Goal: Task Accomplishment & Management: Complete application form

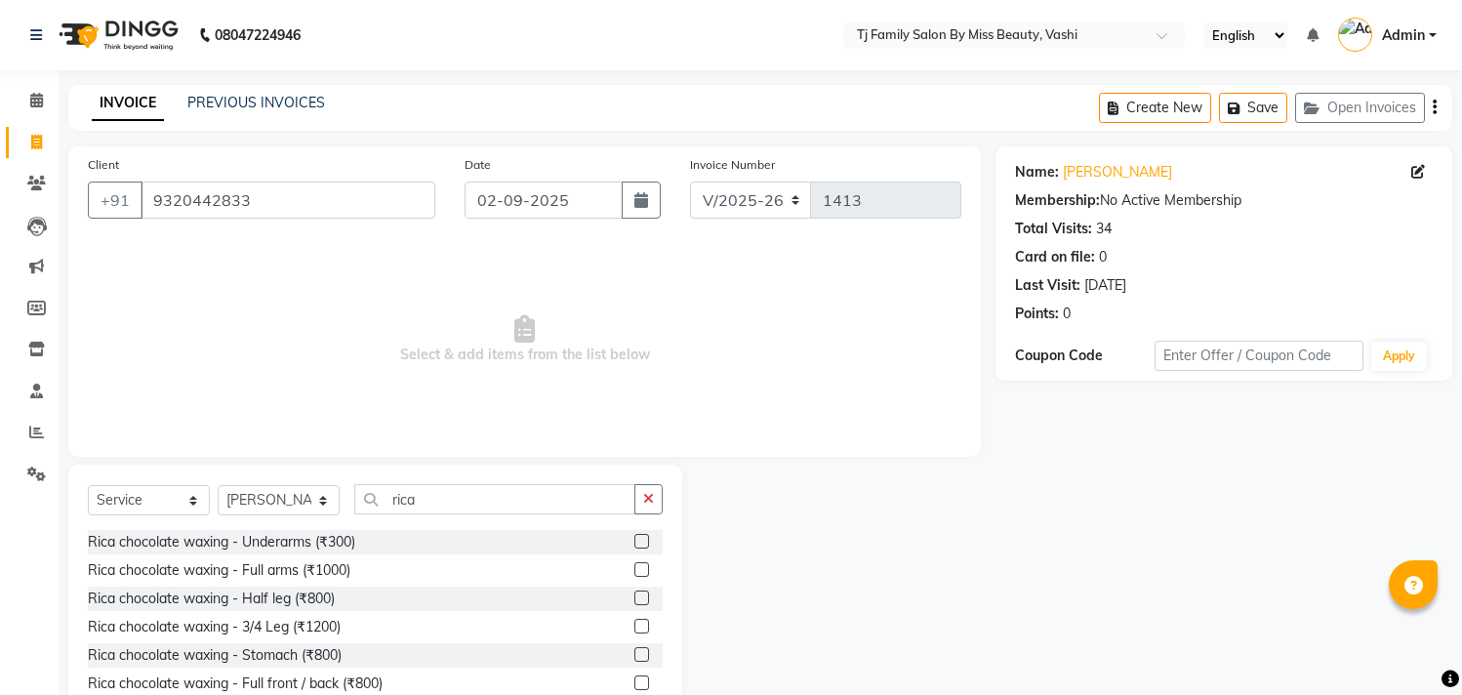
select select "703"
select select "service"
select select "10804"
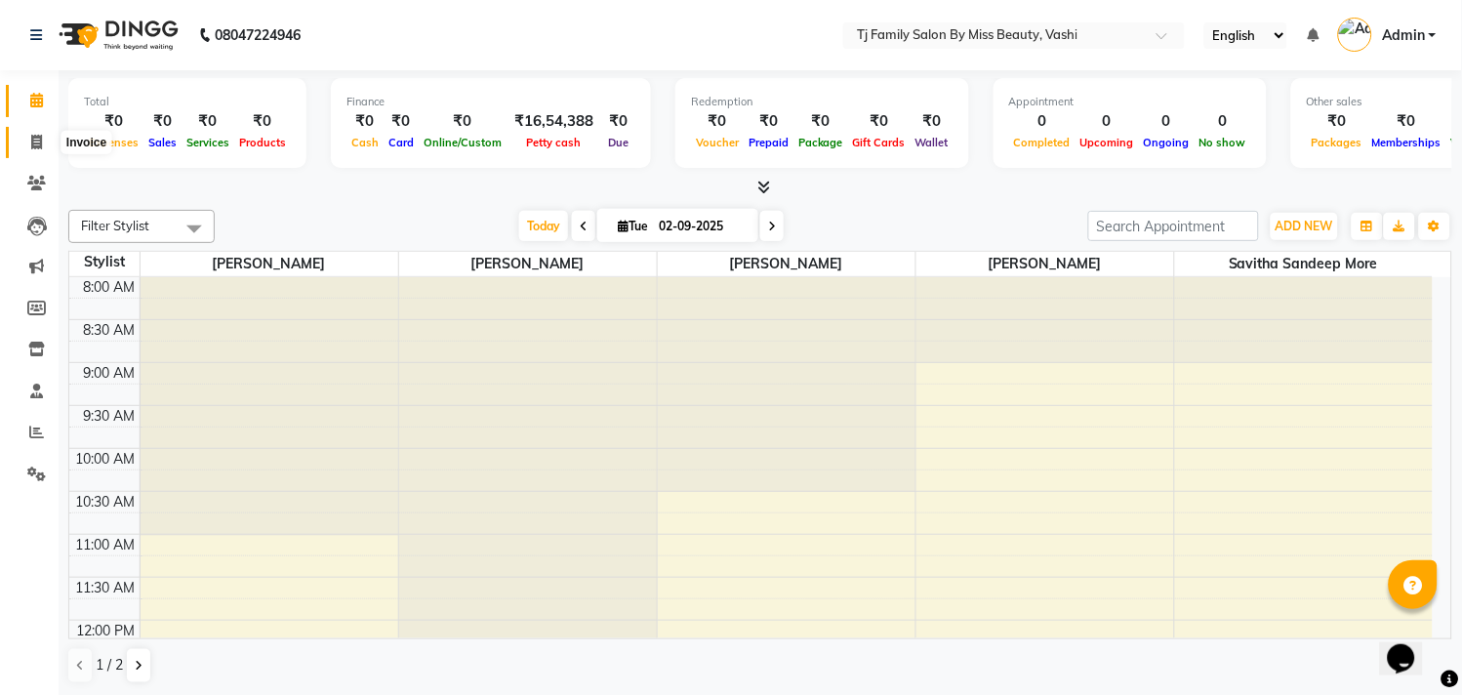
click at [31, 144] on icon at bounding box center [36, 142] width 11 height 15
select select "703"
select select "service"
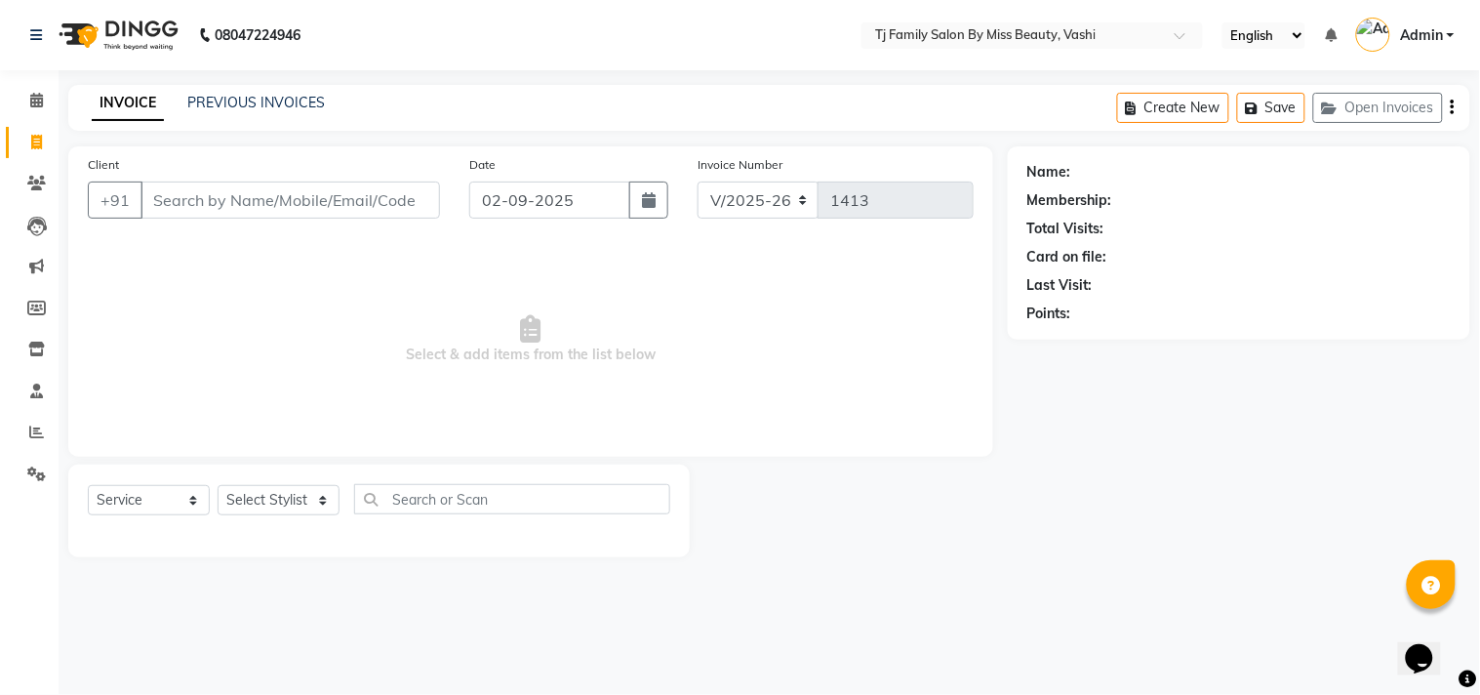
click at [185, 217] on input "Client" at bounding box center [291, 199] width 300 height 37
type input "8796934030"
click at [364, 191] on span "Add Client" at bounding box center [389, 200] width 77 height 20
select select "22"
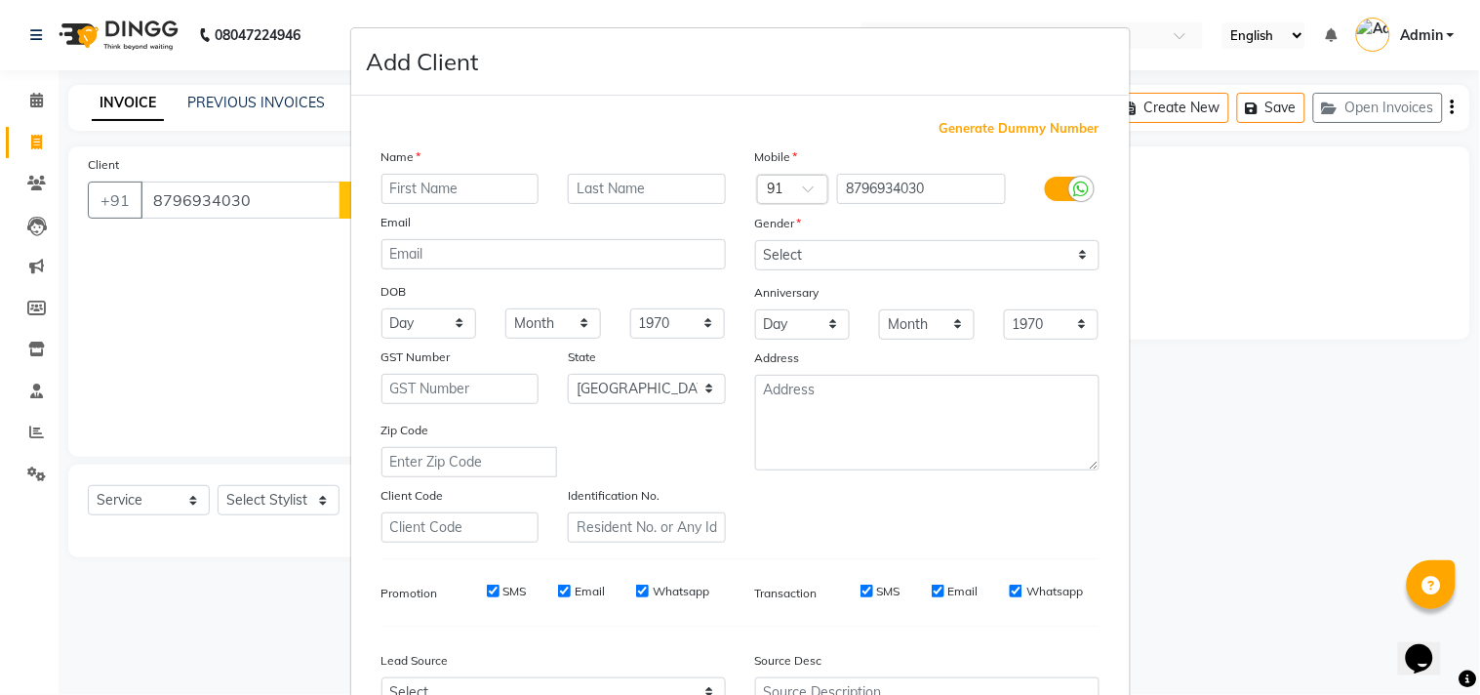
click at [393, 186] on input "text" at bounding box center [461, 189] width 158 height 30
type input "gauri"
click at [621, 187] on input "text" at bounding box center [647, 189] width 158 height 30
type input "[PERSON_NAME]"
click at [1067, 248] on select "Select [DEMOGRAPHIC_DATA] [DEMOGRAPHIC_DATA] Other Prefer Not To Say" at bounding box center [927, 255] width 344 height 30
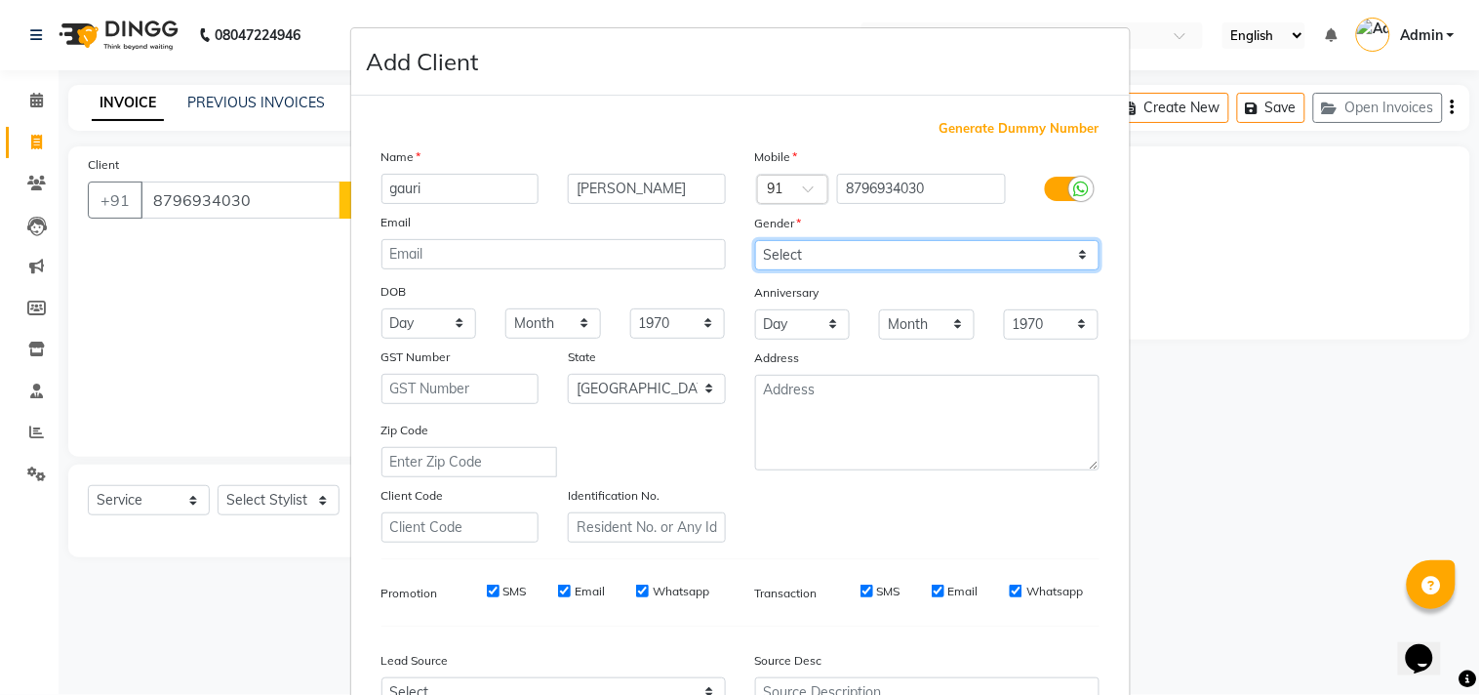
click at [755, 240] on select "Select [DEMOGRAPHIC_DATA] [DEMOGRAPHIC_DATA] Other Prefer Not To Say" at bounding box center [927, 255] width 344 height 30
click at [1068, 254] on select "Select [DEMOGRAPHIC_DATA] [DEMOGRAPHIC_DATA] Other Prefer Not To Say" at bounding box center [927, 255] width 344 height 30
select select "[DEMOGRAPHIC_DATA]"
click at [755, 240] on select "Select [DEMOGRAPHIC_DATA] [DEMOGRAPHIC_DATA] Other Prefer Not To Say" at bounding box center [927, 255] width 344 height 30
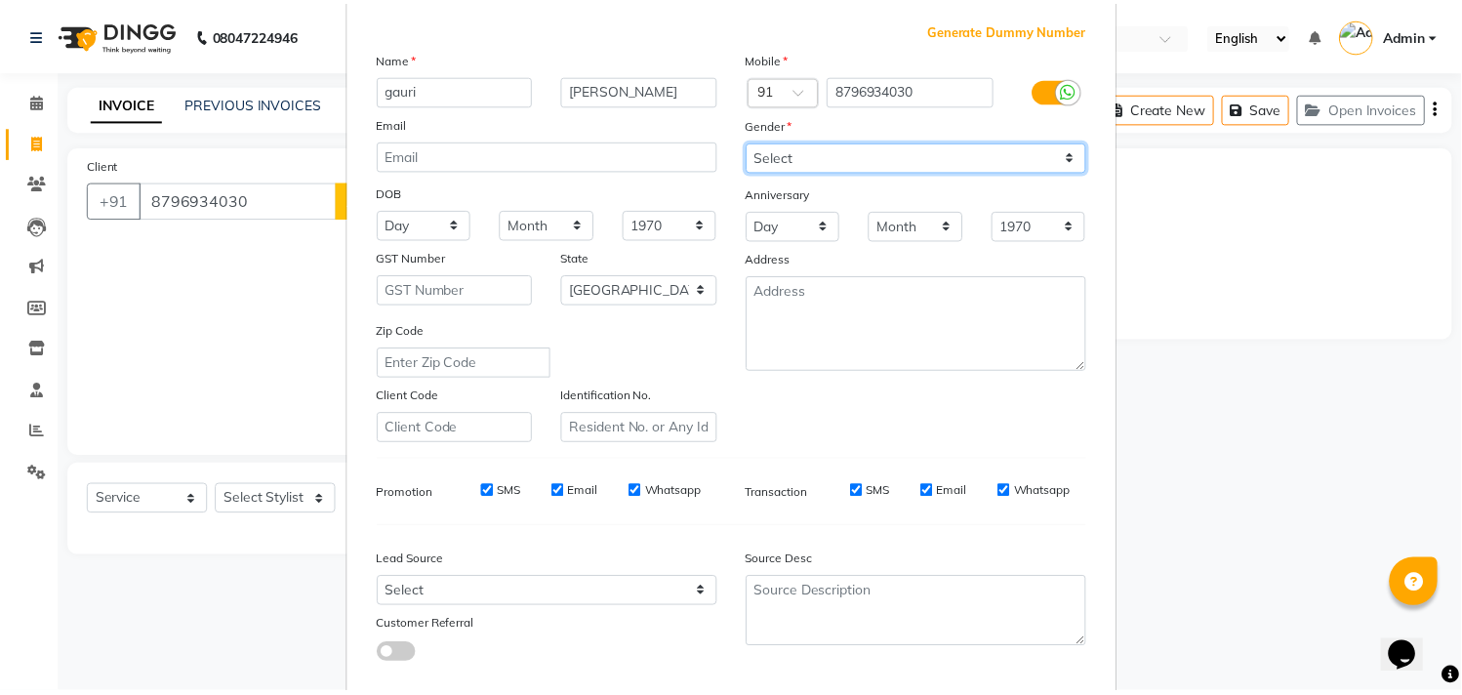
scroll to position [207, 0]
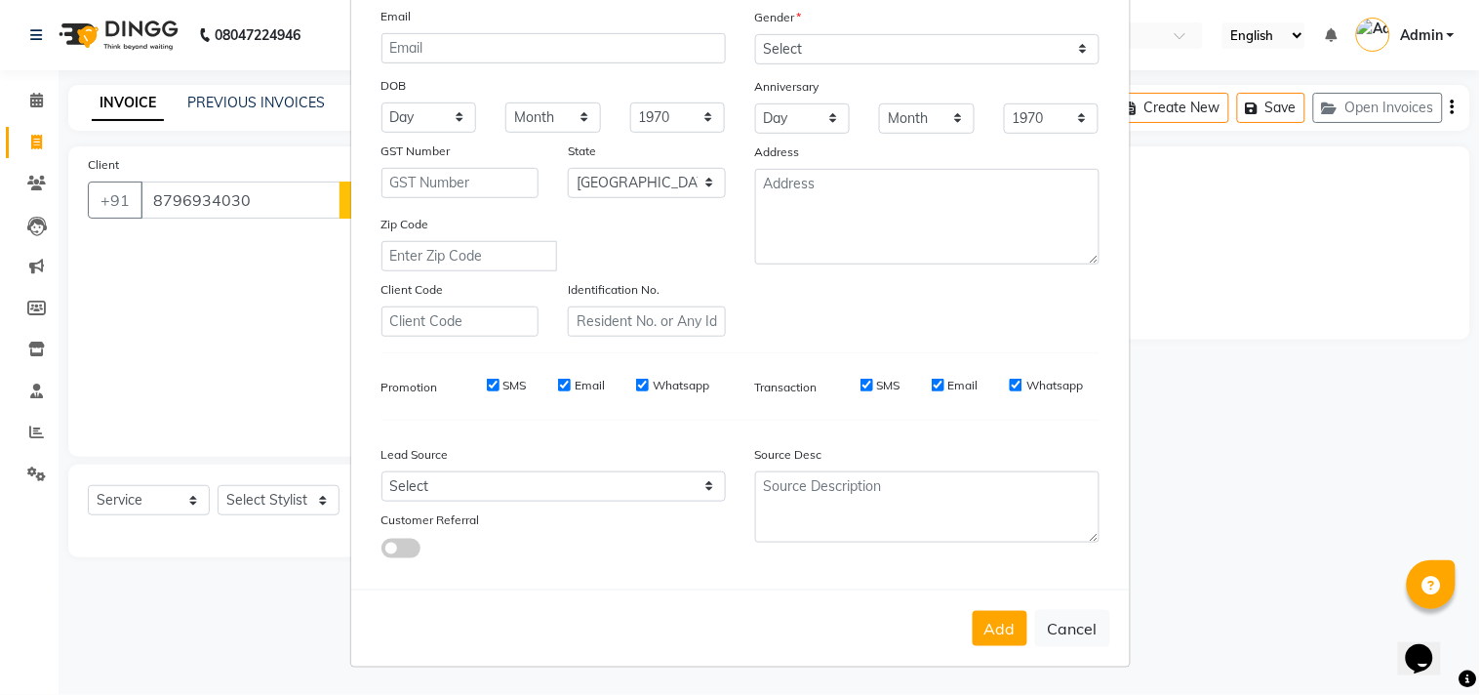
click at [990, 621] on button "Add" at bounding box center [1000, 628] width 55 height 35
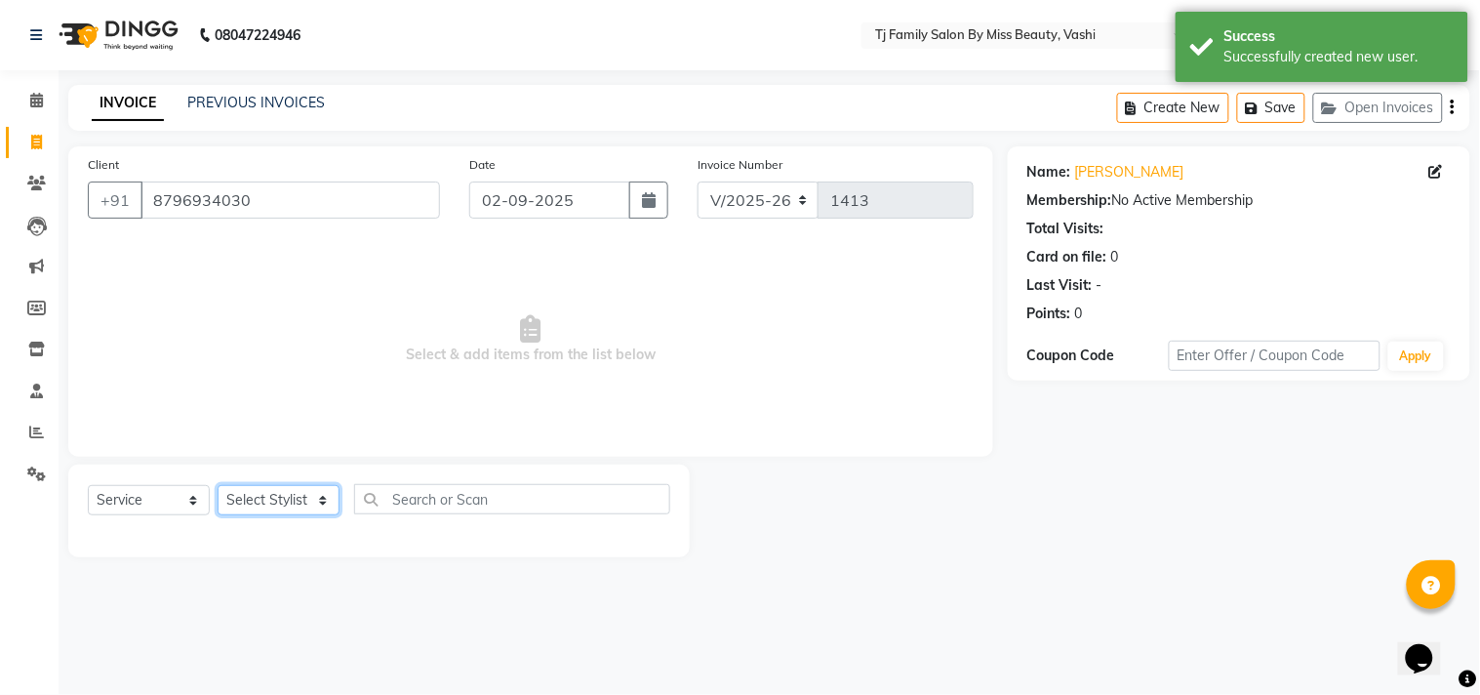
click at [314, 493] on select "Select Stylist deepak maitay [PERSON_NAME] [PERSON_NAME] Ramita [PERSON_NAME] […" at bounding box center [279, 500] width 122 height 30
select select "65907"
click at [218, 486] on select "Select Stylist deepak maitay [PERSON_NAME] [PERSON_NAME] Ramita [PERSON_NAME] […" at bounding box center [279, 500] width 122 height 30
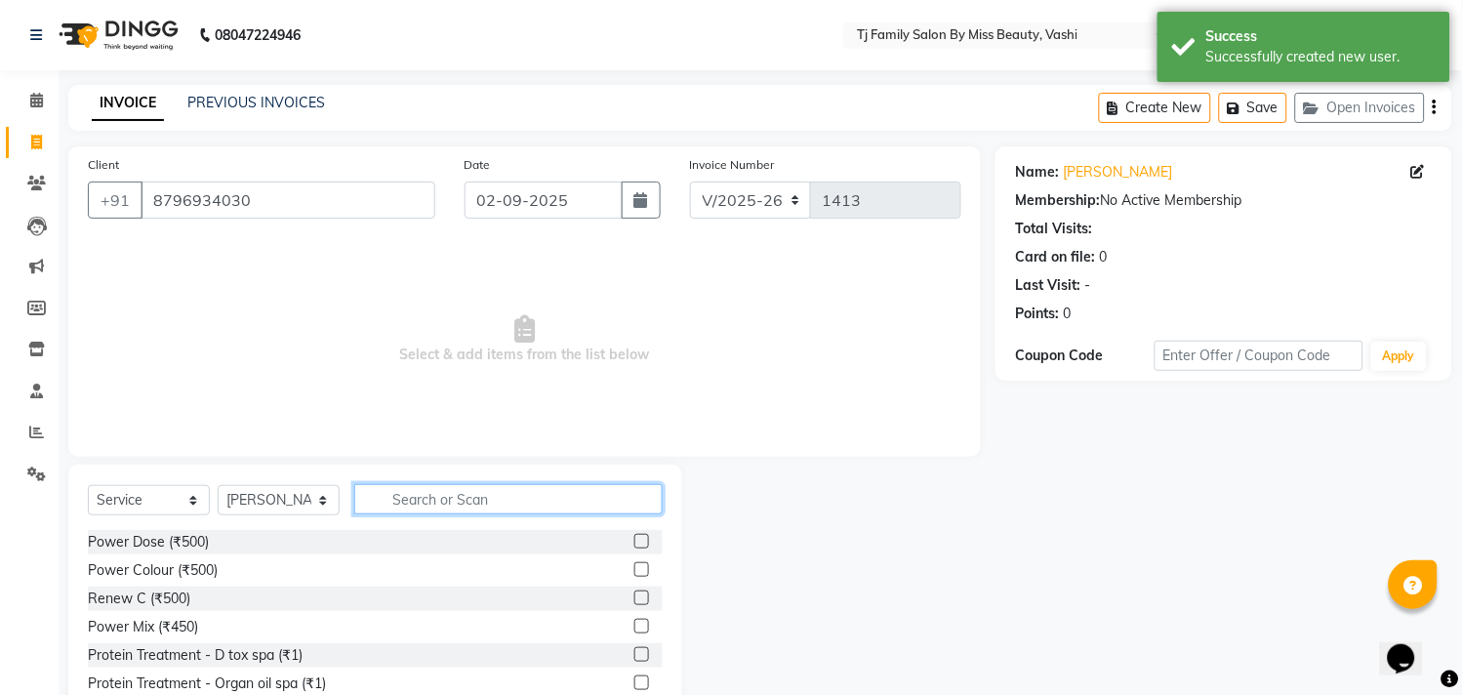
click at [382, 498] on input "text" at bounding box center [508, 499] width 308 height 30
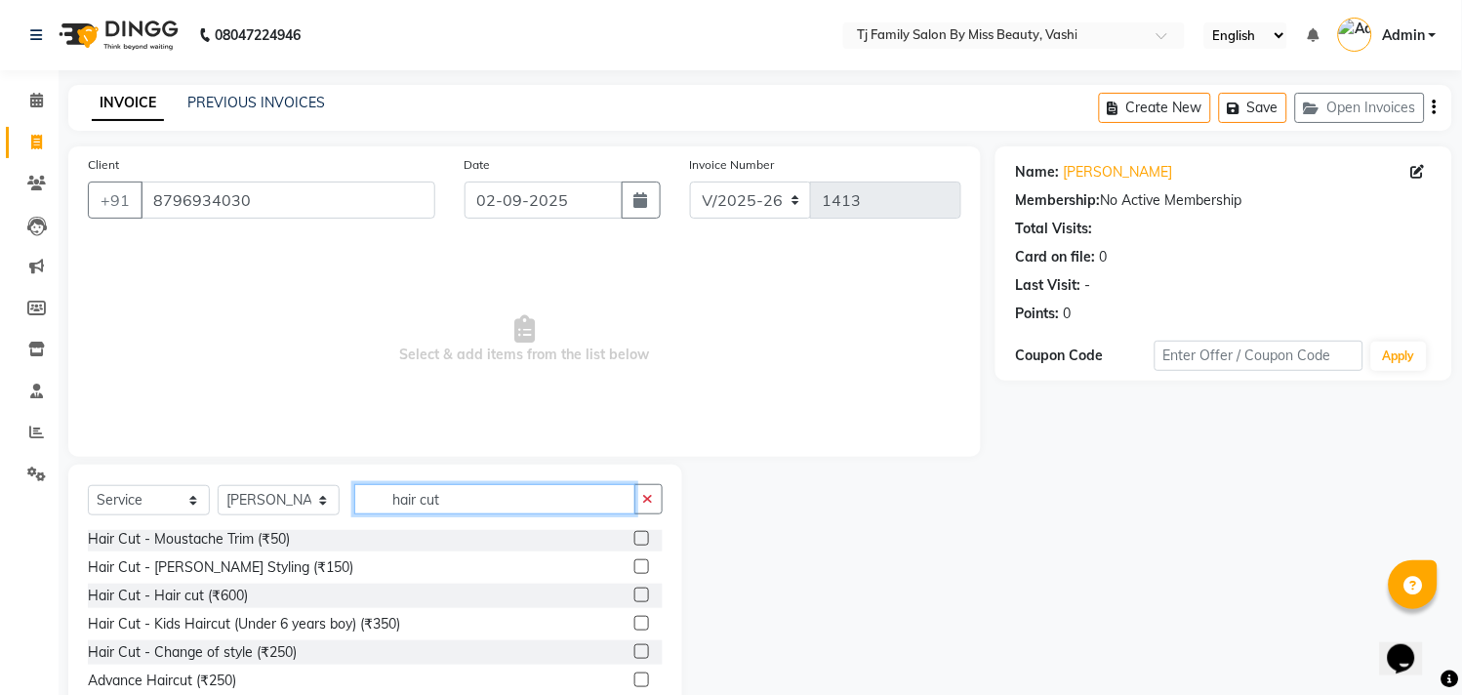
scroll to position [86, 0]
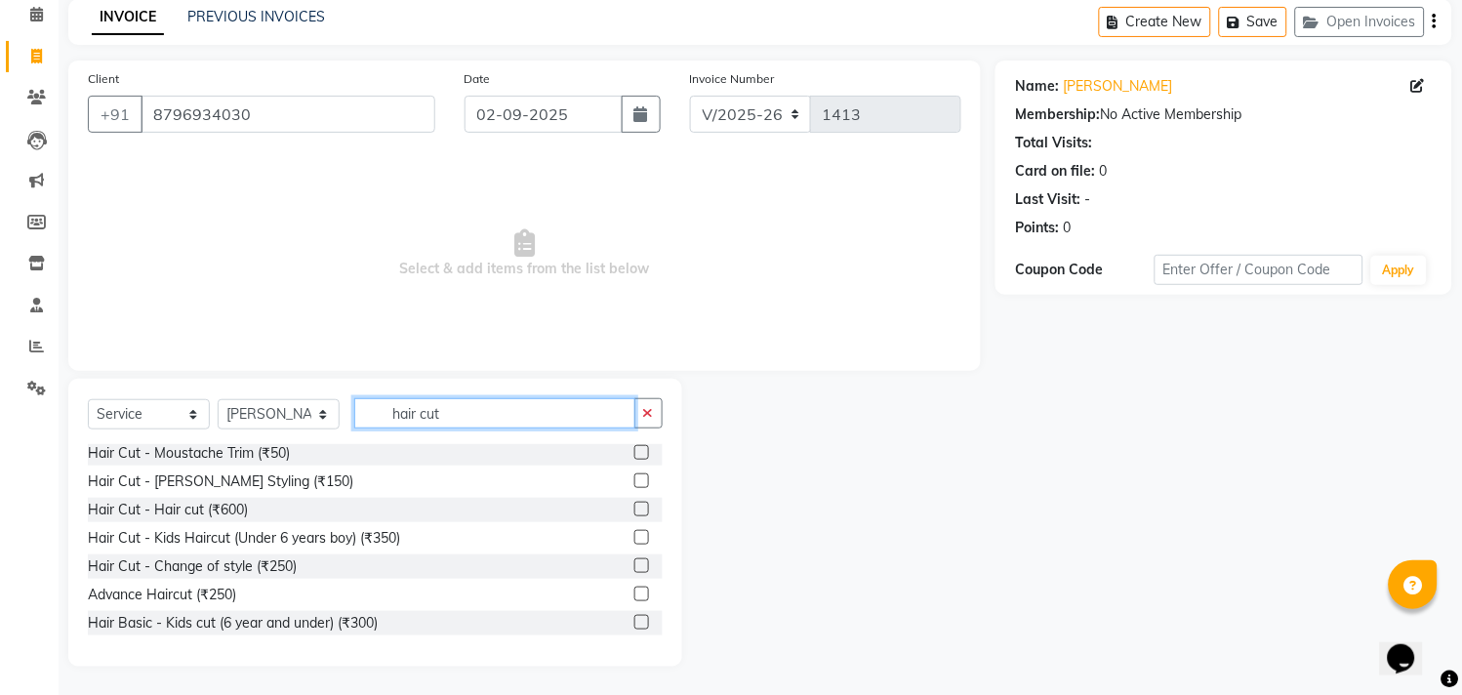
type input "hair cut"
click at [634, 504] on label at bounding box center [641, 509] width 15 height 15
click at [634, 504] on input "checkbox" at bounding box center [640, 510] width 13 height 13
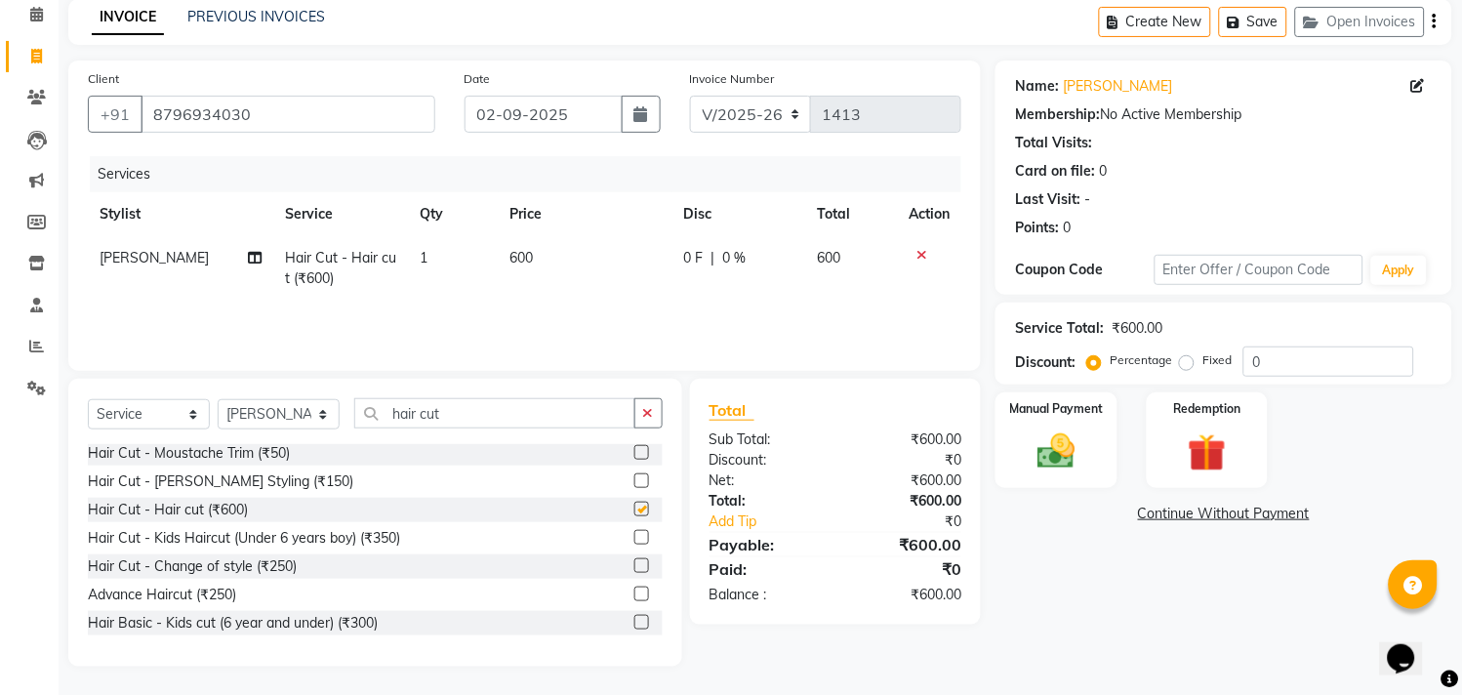
checkbox input "false"
click at [1058, 434] on img at bounding box center [1057, 452] width 64 height 46
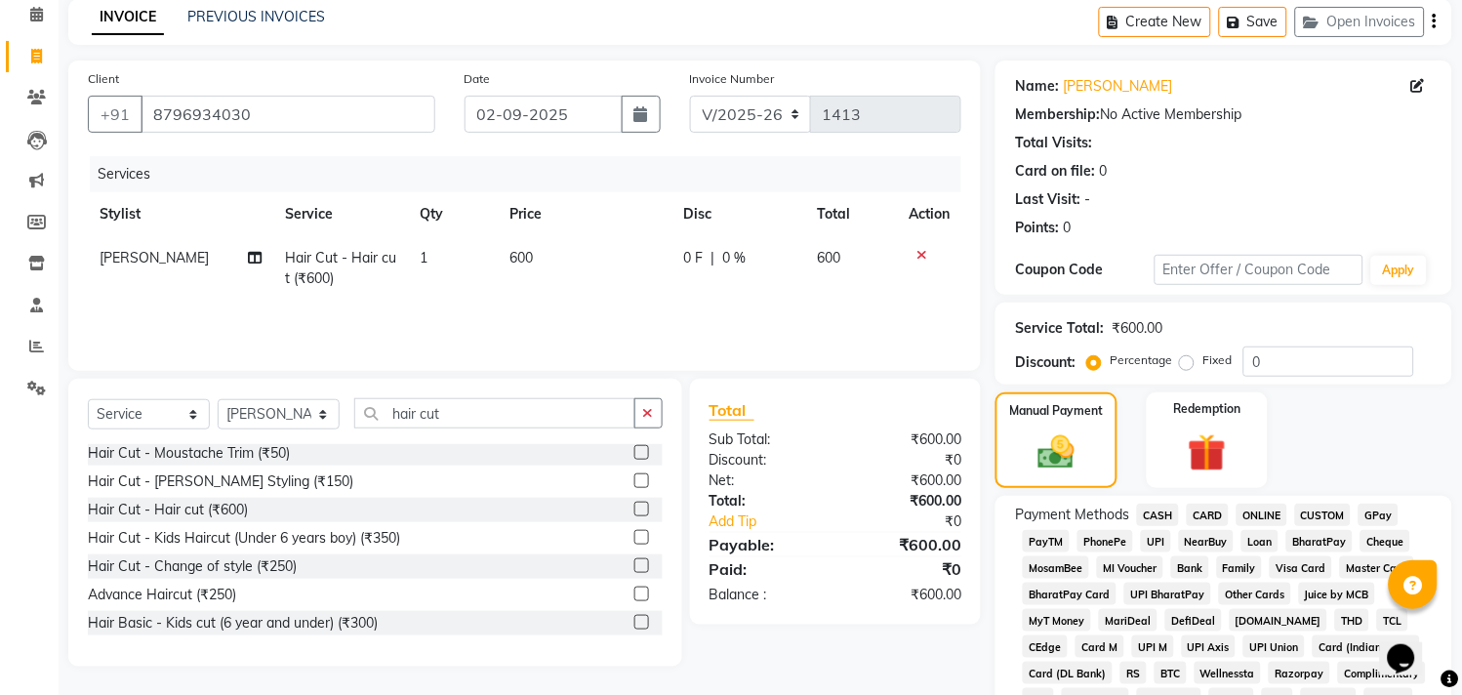
scroll to position [412, 0]
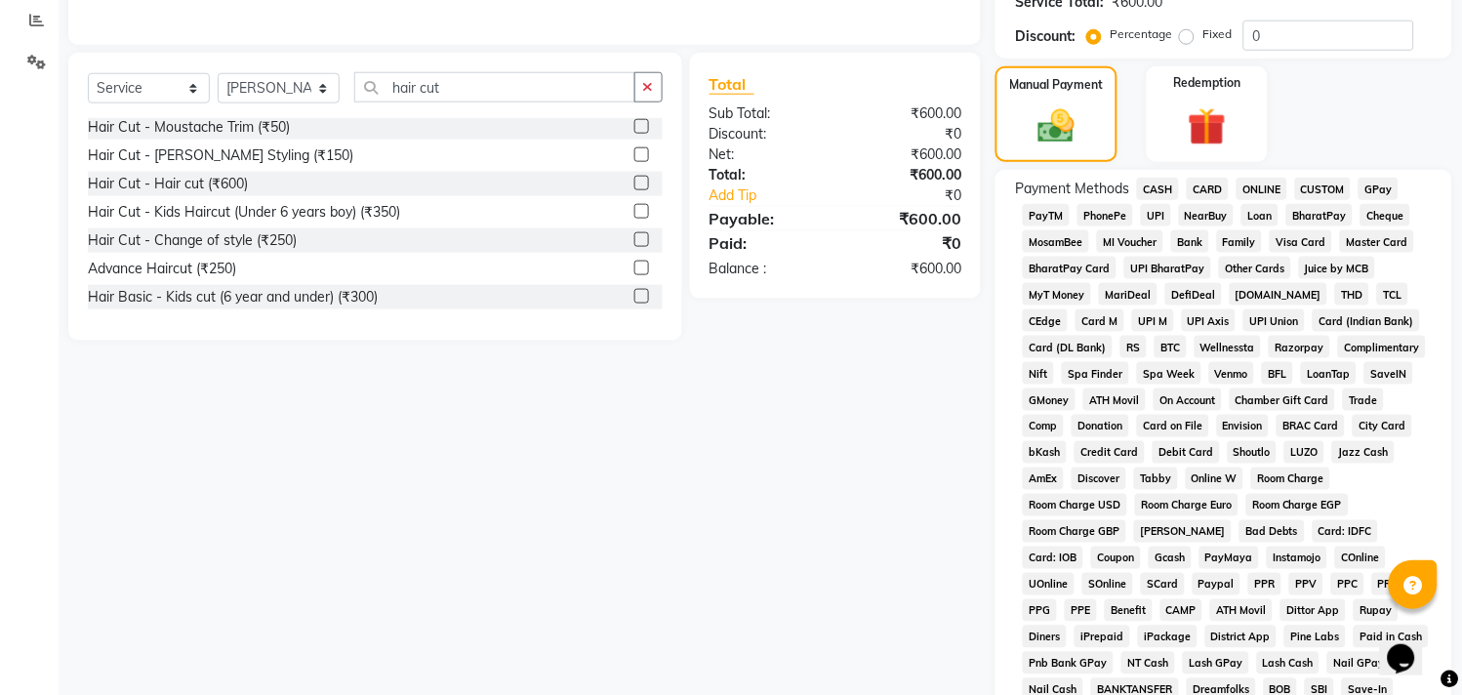
click at [1253, 188] on span "ONLINE" at bounding box center [1261, 189] width 51 height 22
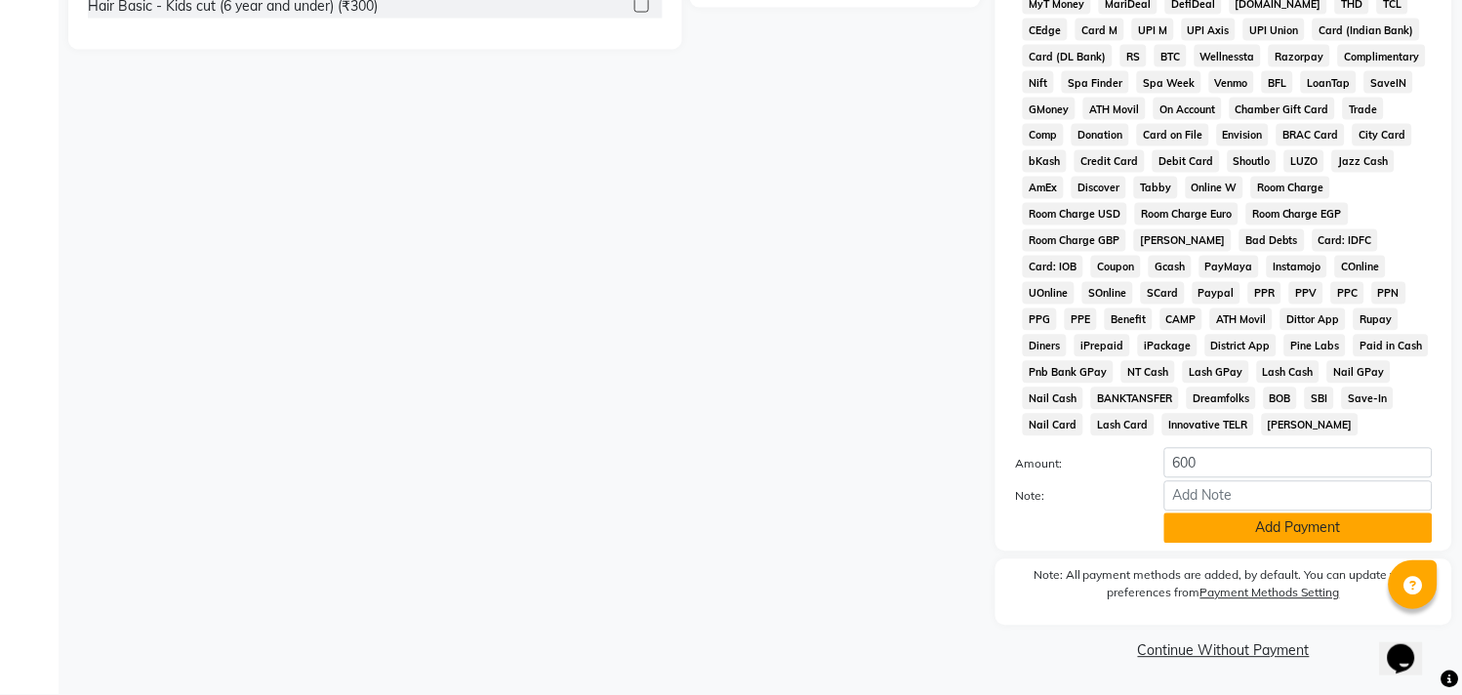
click at [1257, 519] on button "Add Payment" at bounding box center [1298, 528] width 268 height 30
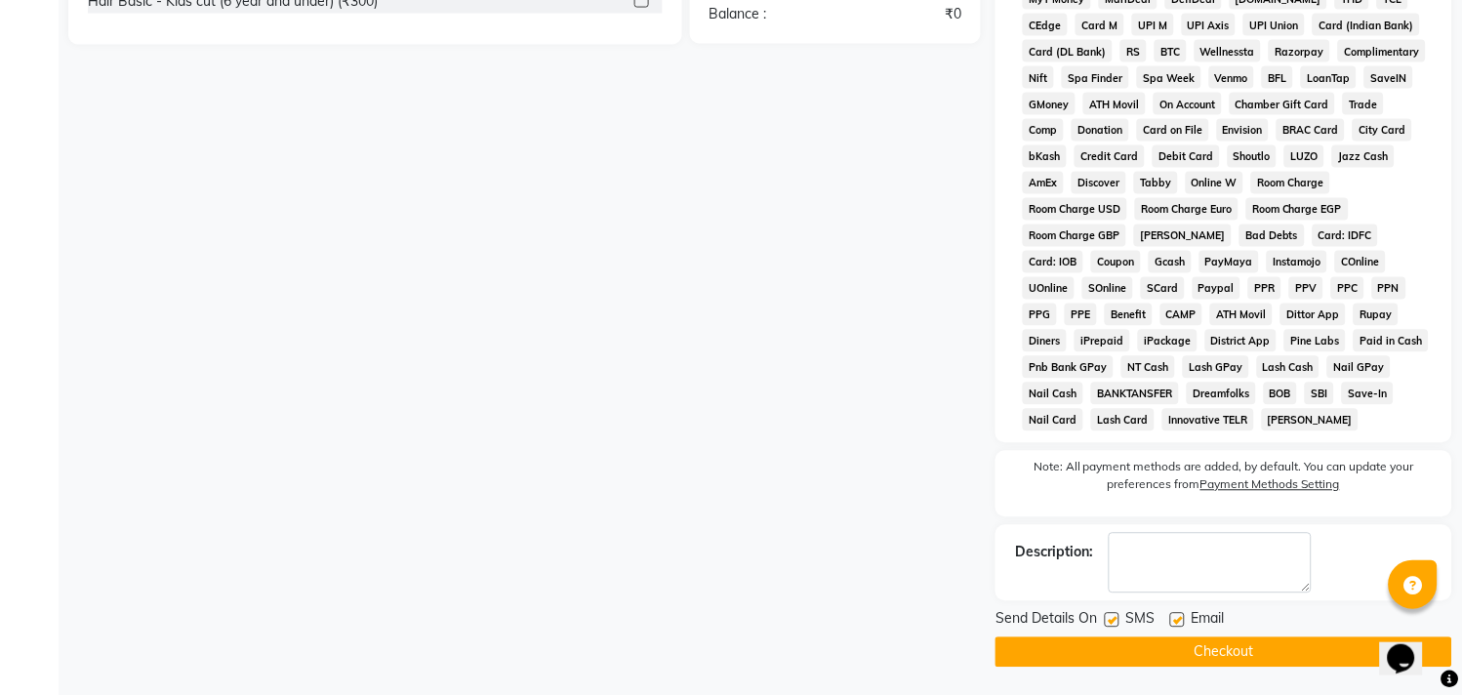
click at [1280, 655] on button "Checkout" at bounding box center [1223, 652] width 457 height 30
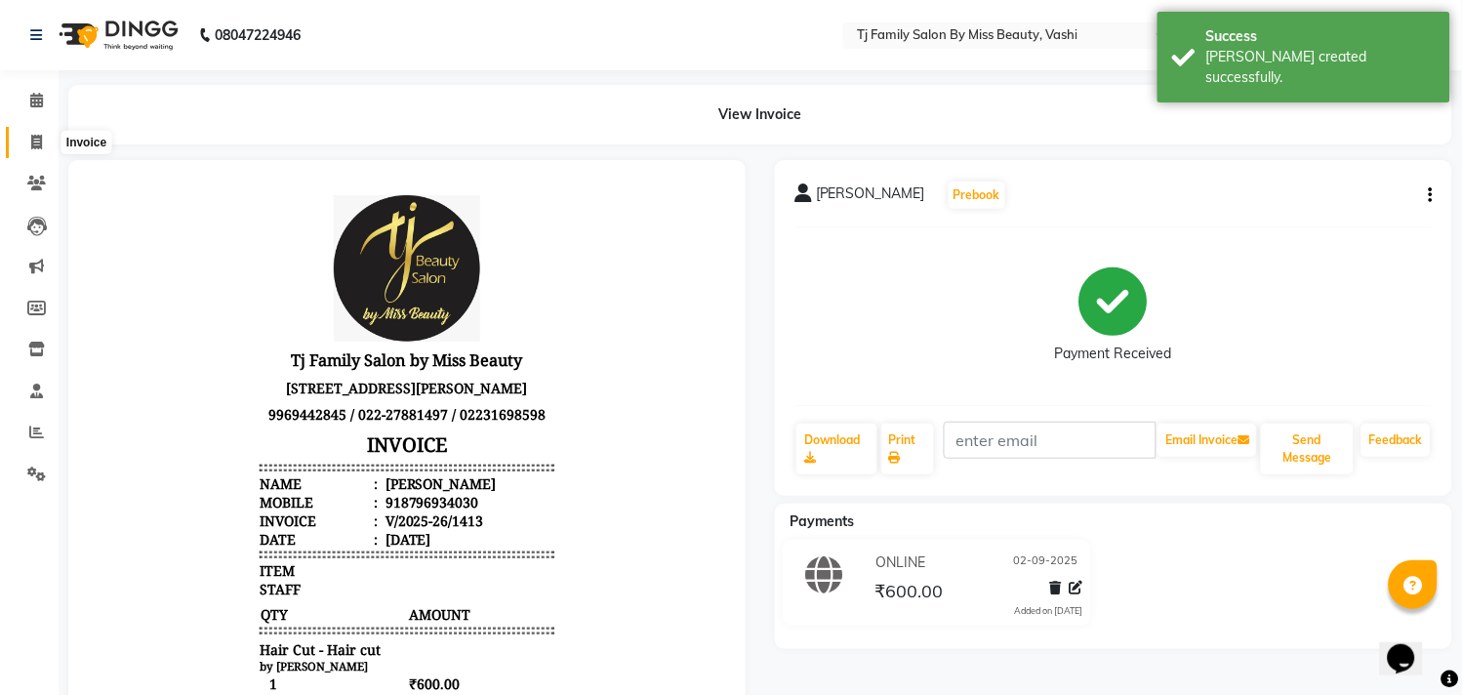
click at [30, 132] on span at bounding box center [37, 143] width 34 height 22
select select "service"
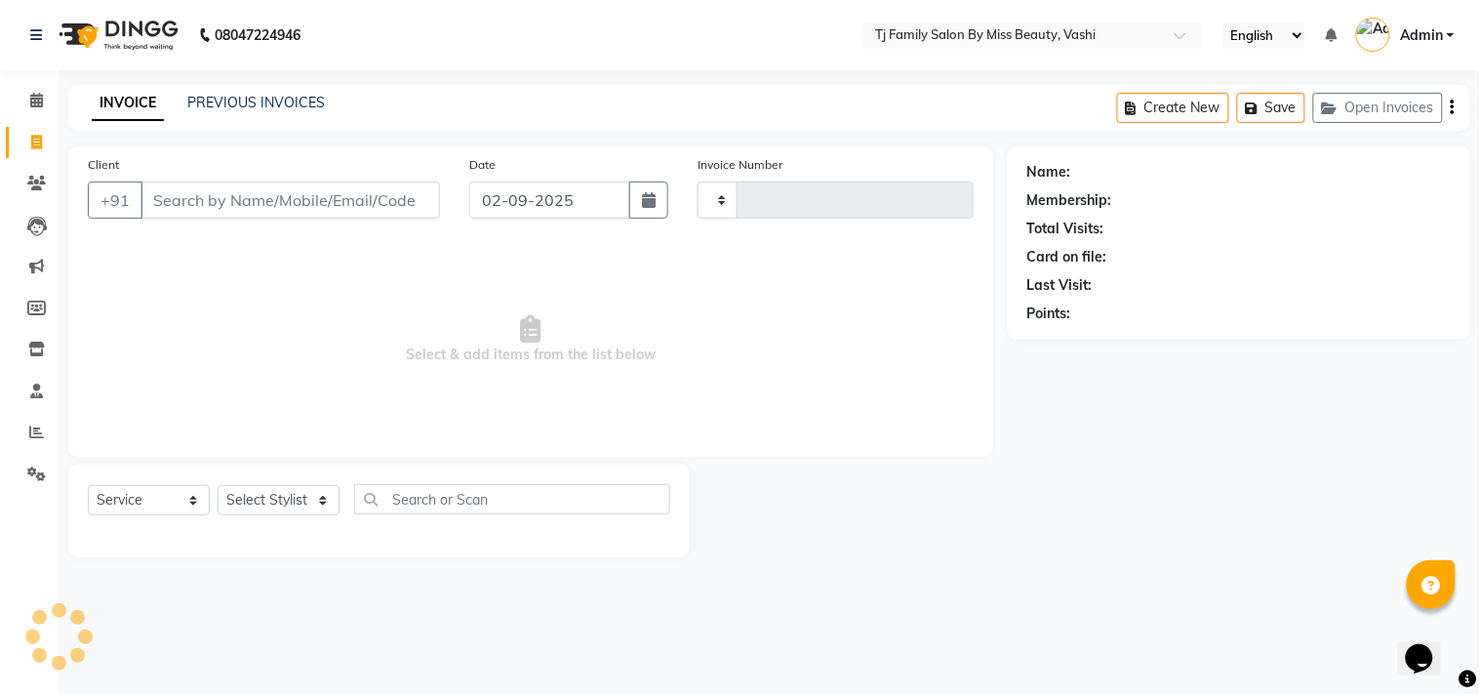
type input "1414"
select select "703"
click at [178, 213] on input "Client" at bounding box center [291, 199] width 300 height 37
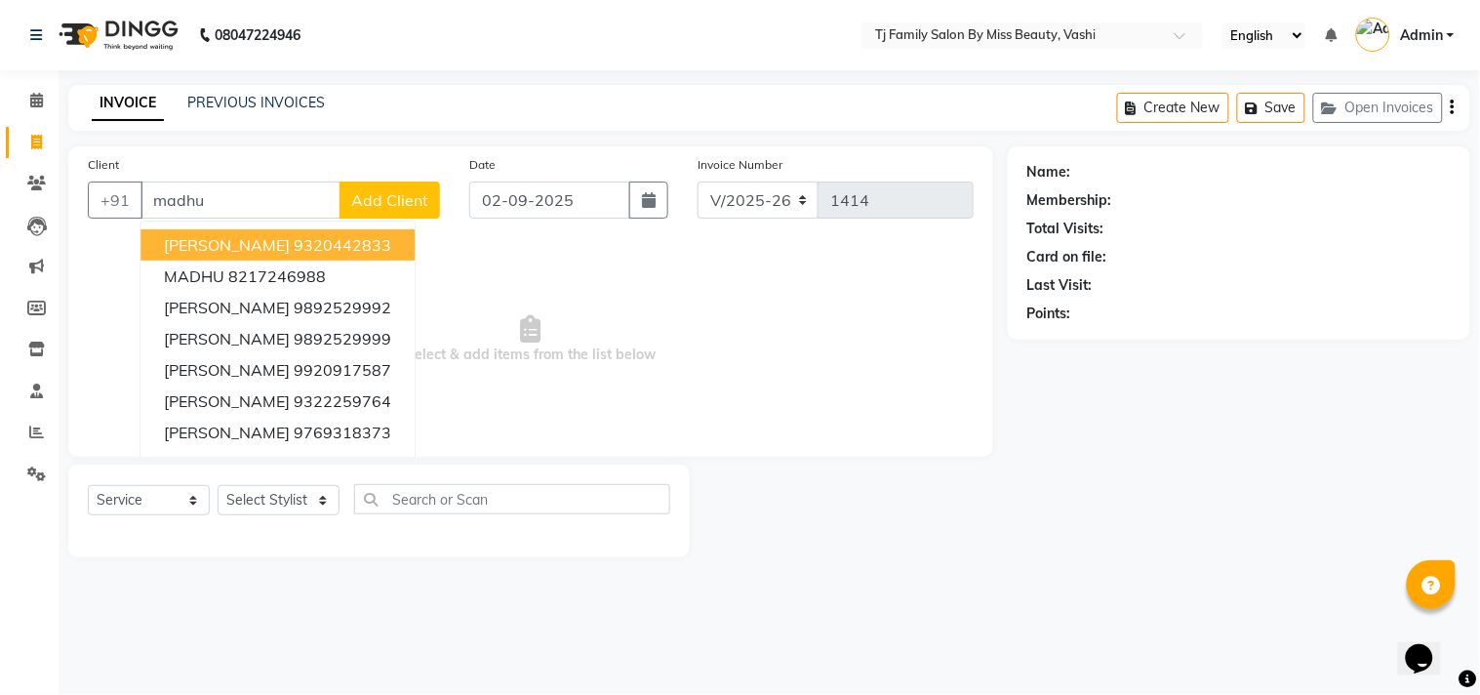
click at [226, 238] on span "Madhu Upadhya" at bounding box center [227, 245] width 126 height 20
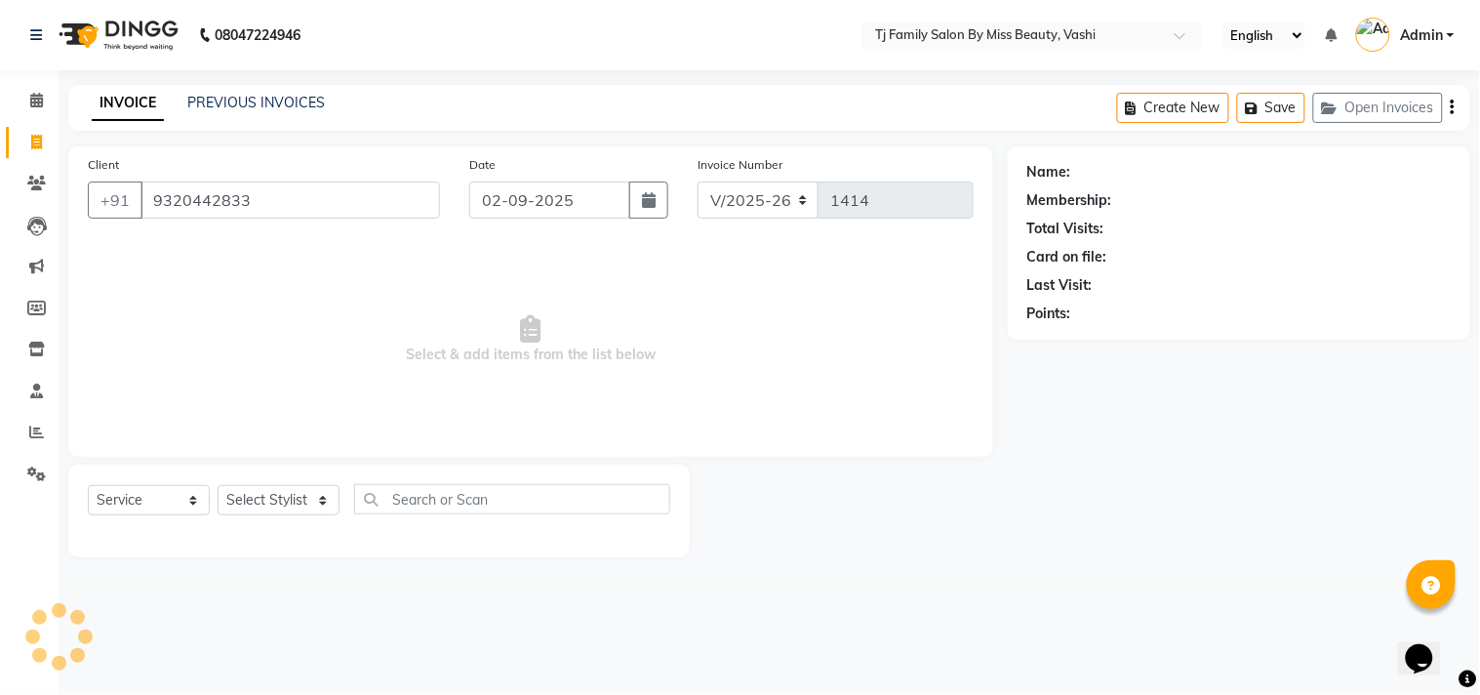
type input "9320442833"
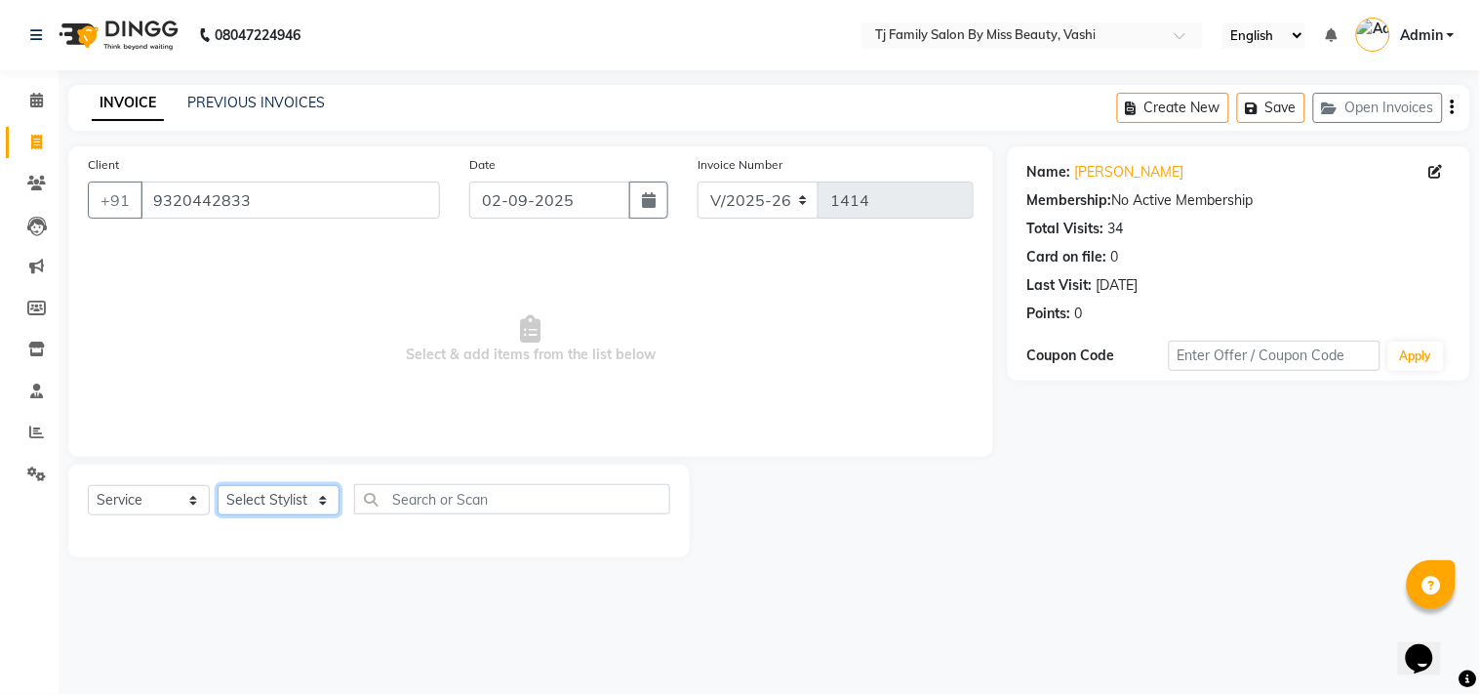
click at [315, 496] on select "Select Stylist deepak maitay Jayashree Shendage Parvez Salmani Ramita Sharma sa…" at bounding box center [279, 500] width 122 height 30
select select "10804"
click at [218, 486] on select "Select Stylist deepak maitay Jayashree Shendage Parvez Salmani Ramita Sharma sa…" at bounding box center [279, 500] width 122 height 30
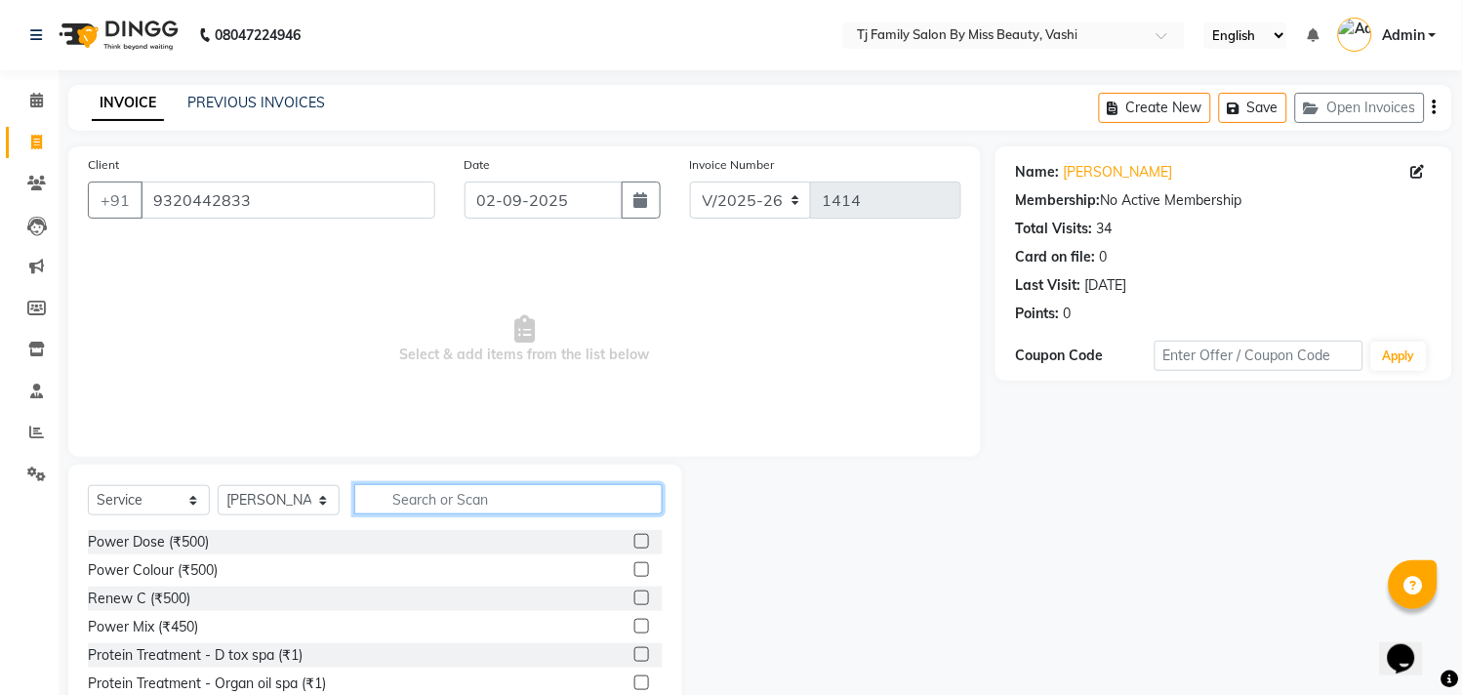
click at [444, 499] on input "text" at bounding box center [508, 499] width 308 height 30
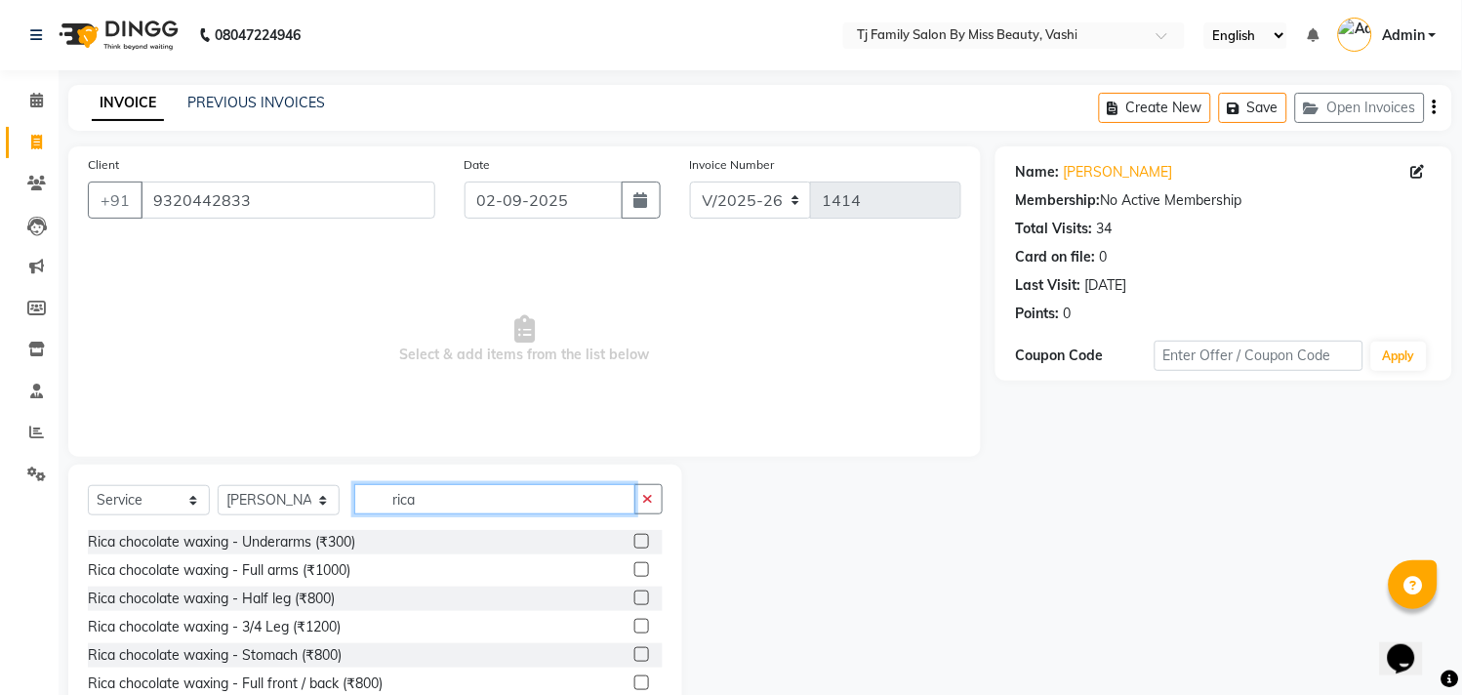
type input "rica"
click at [634, 620] on label at bounding box center [641, 626] width 15 height 15
click at [634, 621] on input "checkbox" at bounding box center [640, 627] width 13 height 13
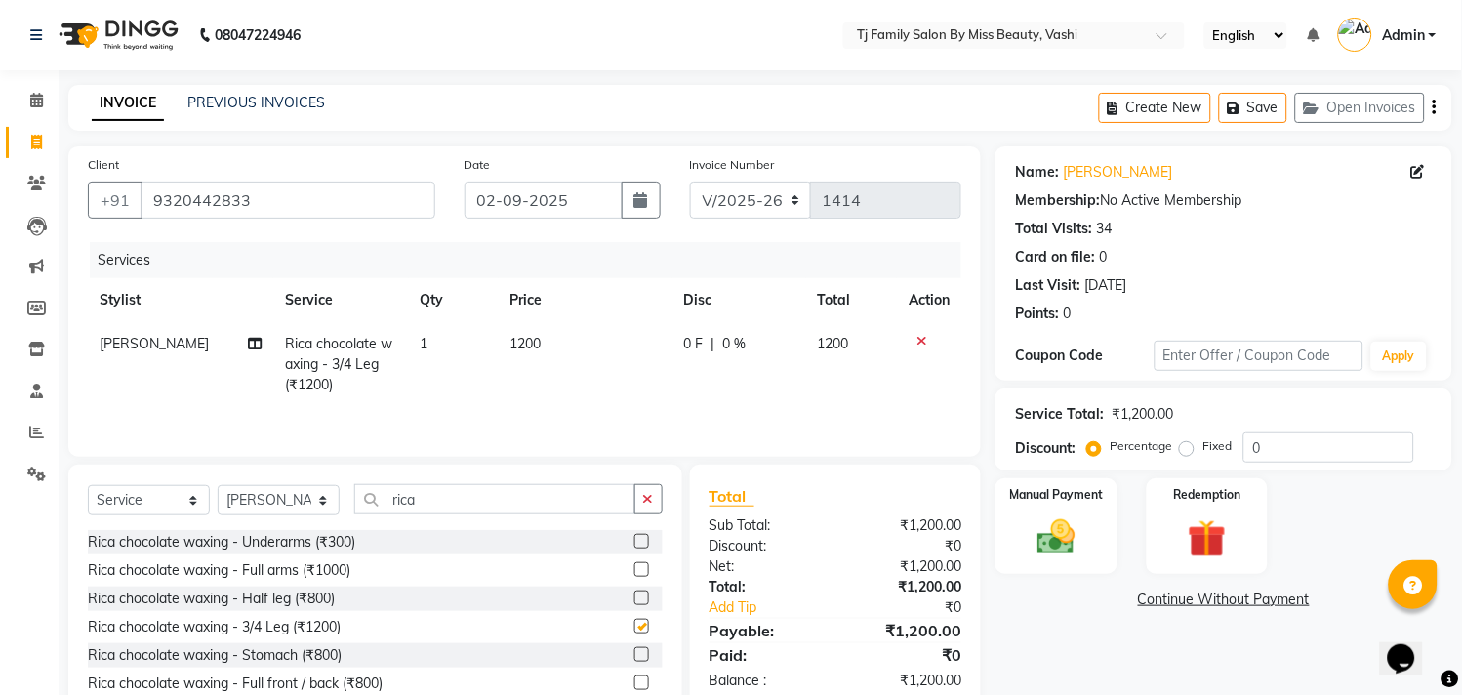
checkbox input "false"
click at [544, 332] on td "1200" at bounding box center [586, 364] width 174 height 85
select select "10804"
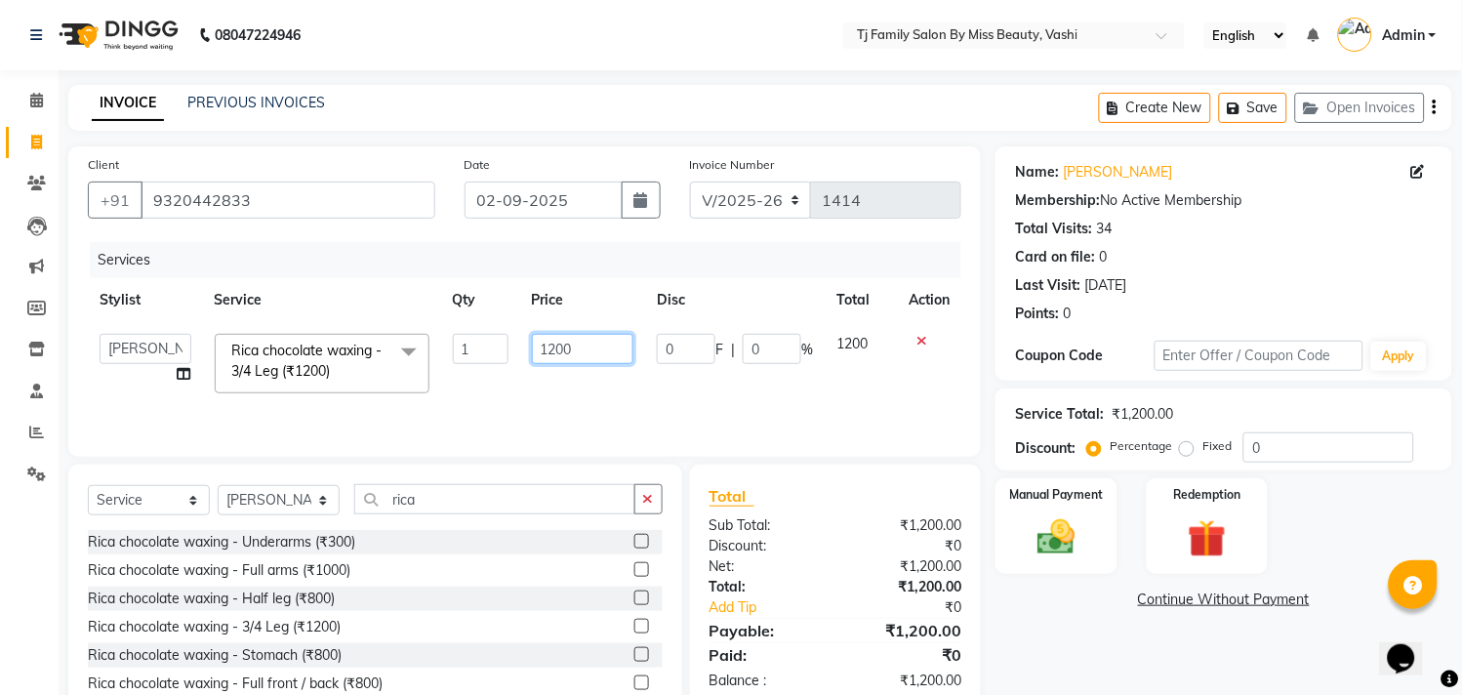
click at [581, 344] on input "1200" at bounding box center [583, 349] width 102 height 30
type input "1"
type input "1400"
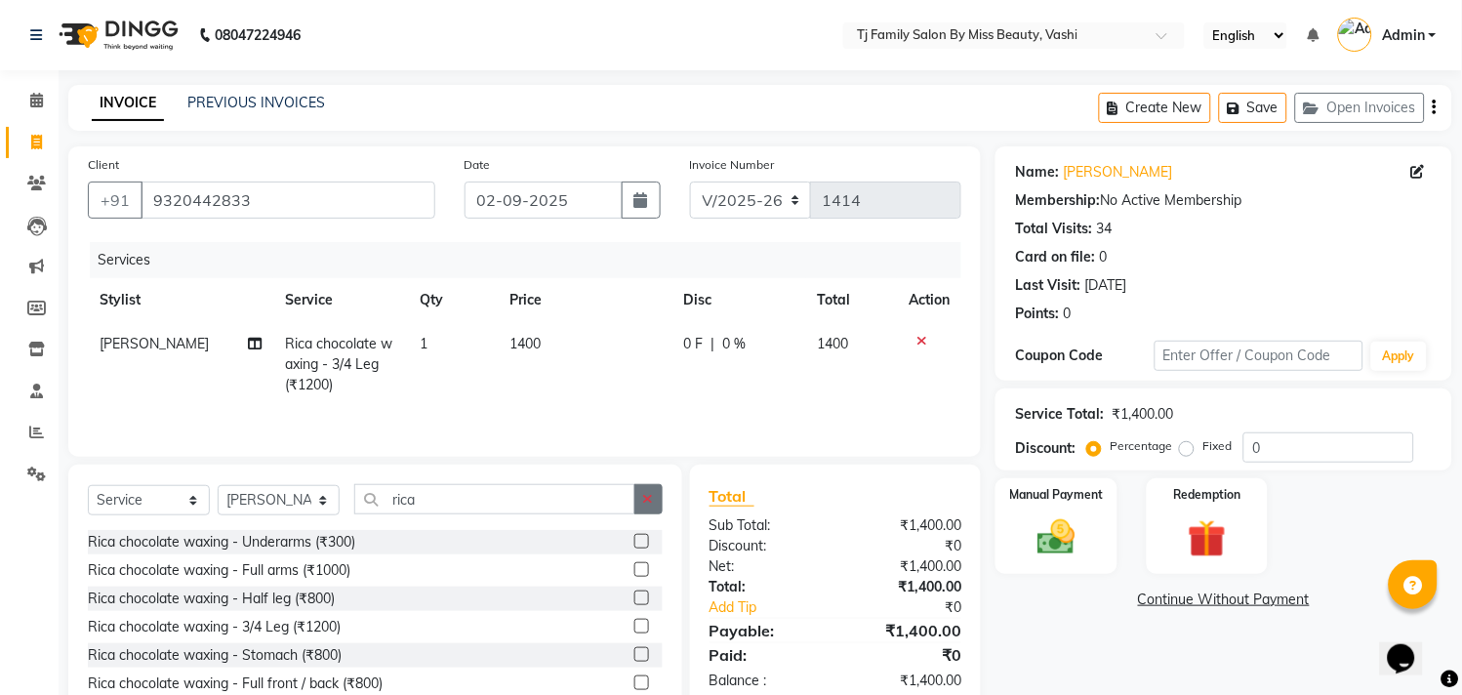
click at [640, 504] on button "button" at bounding box center [648, 499] width 28 height 30
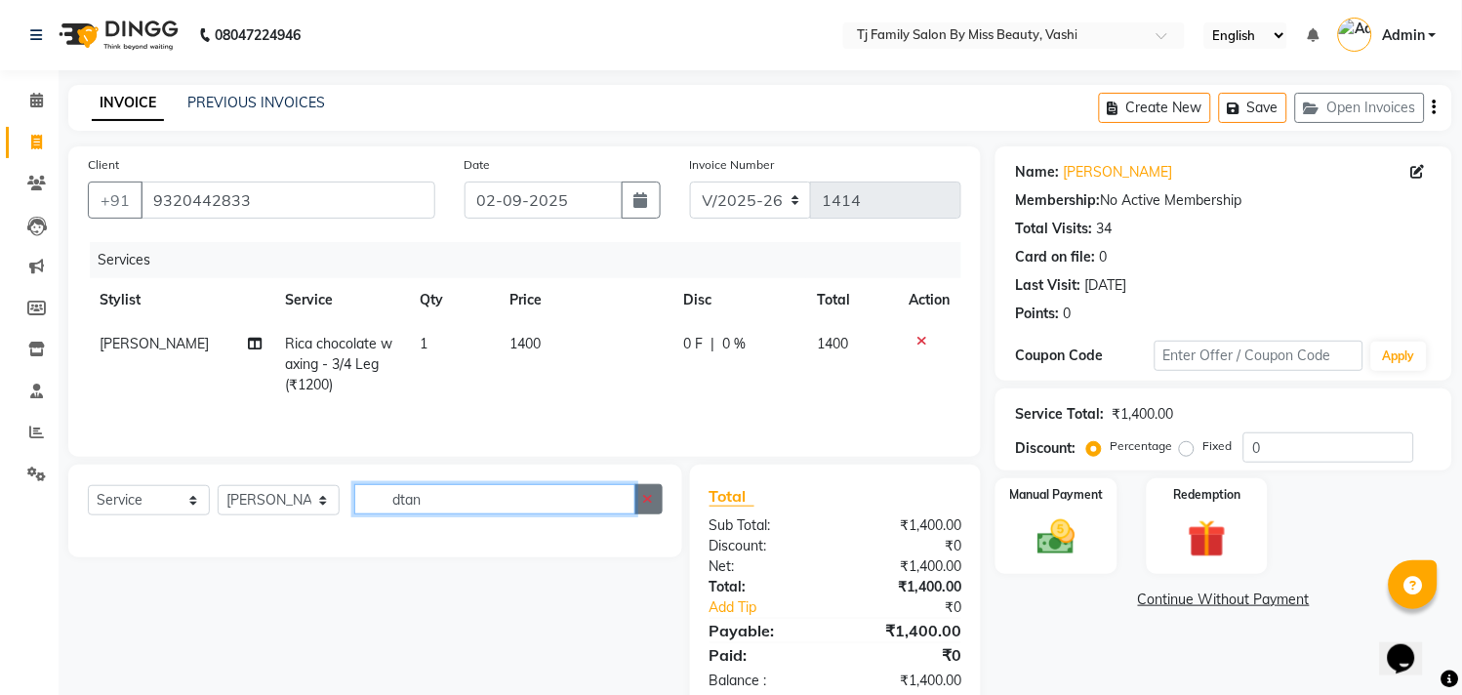
type input "dtan"
click at [638, 494] on button "button" at bounding box center [648, 499] width 28 height 30
click at [429, 495] on input "clenup" at bounding box center [494, 499] width 281 height 30
click at [437, 501] on input "clenup" at bounding box center [494, 499] width 281 height 30
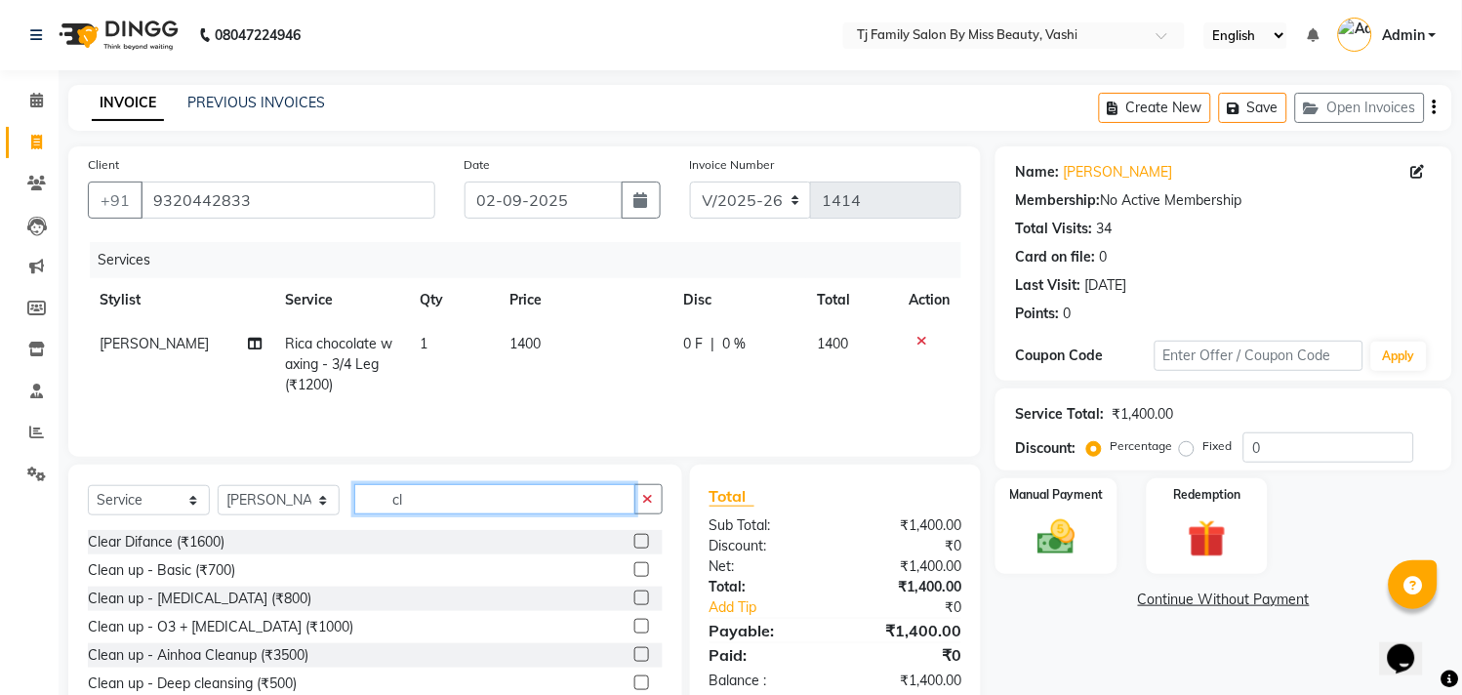
type input "c"
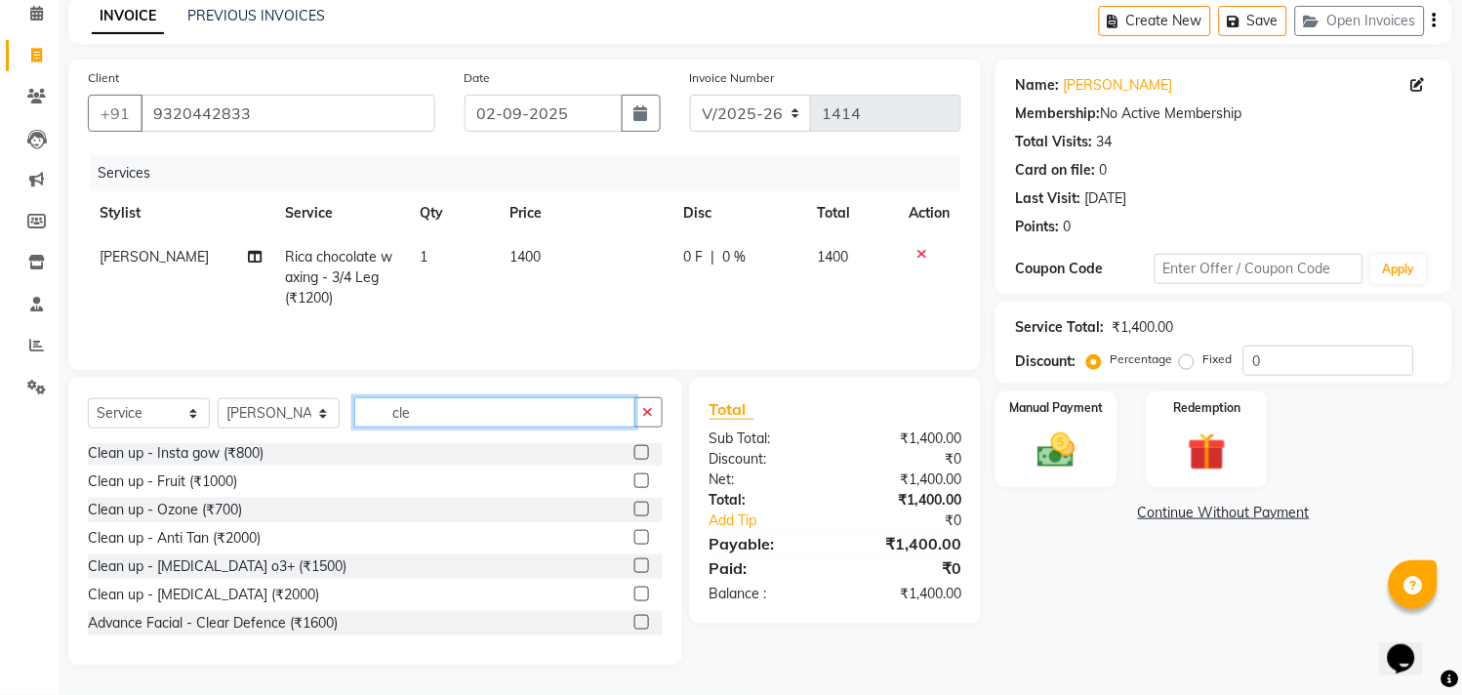
type input "cle"
click at [634, 561] on label at bounding box center [641, 565] width 15 height 15
click at [634, 561] on input "checkbox" at bounding box center [640, 566] width 13 height 13
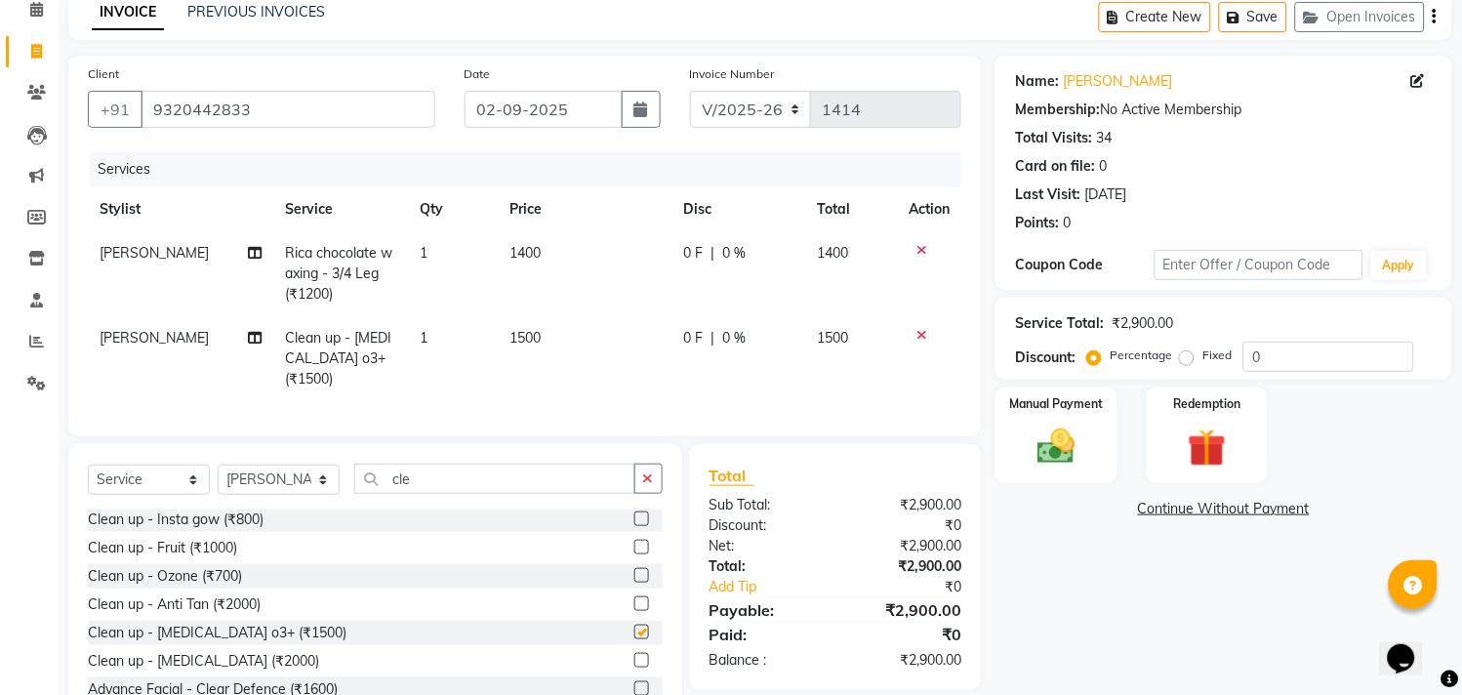
checkbox input "false"
click at [443, 474] on input "cle" at bounding box center [494, 478] width 281 height 30
type input "c"
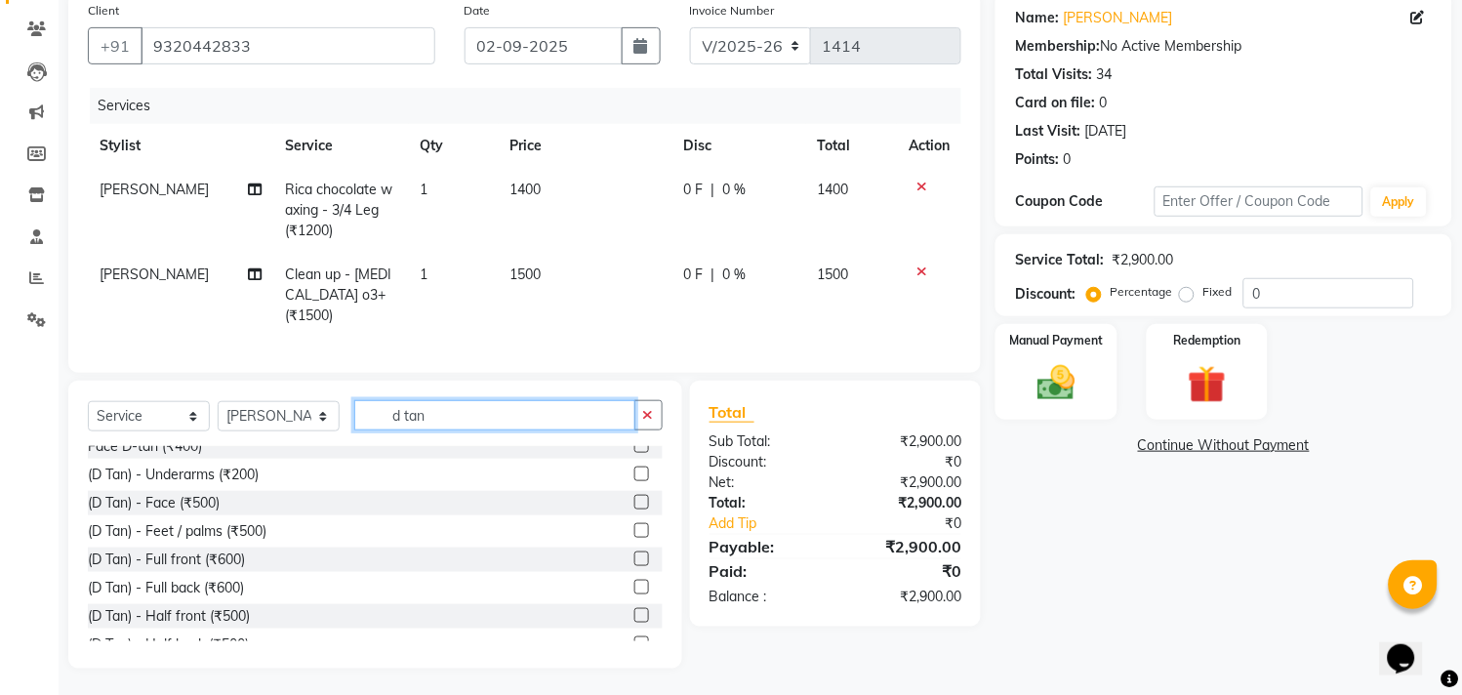
scroll to position [0, 0]
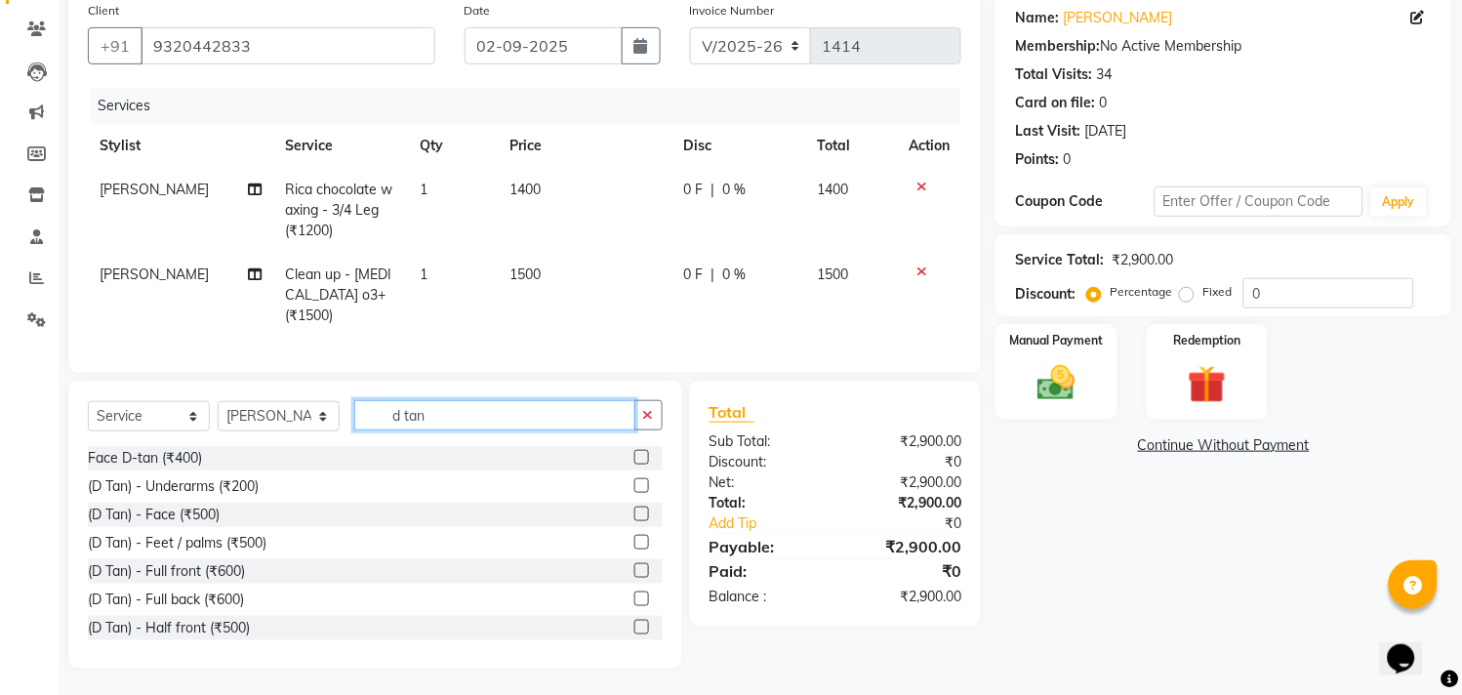
type input "d tan"
click at [634, 509] on label at bounding box center [641, 513] width 15 height 15
click at [634, 509] on input "checkbox" at bounding box center [640, 514] width 13 height 13
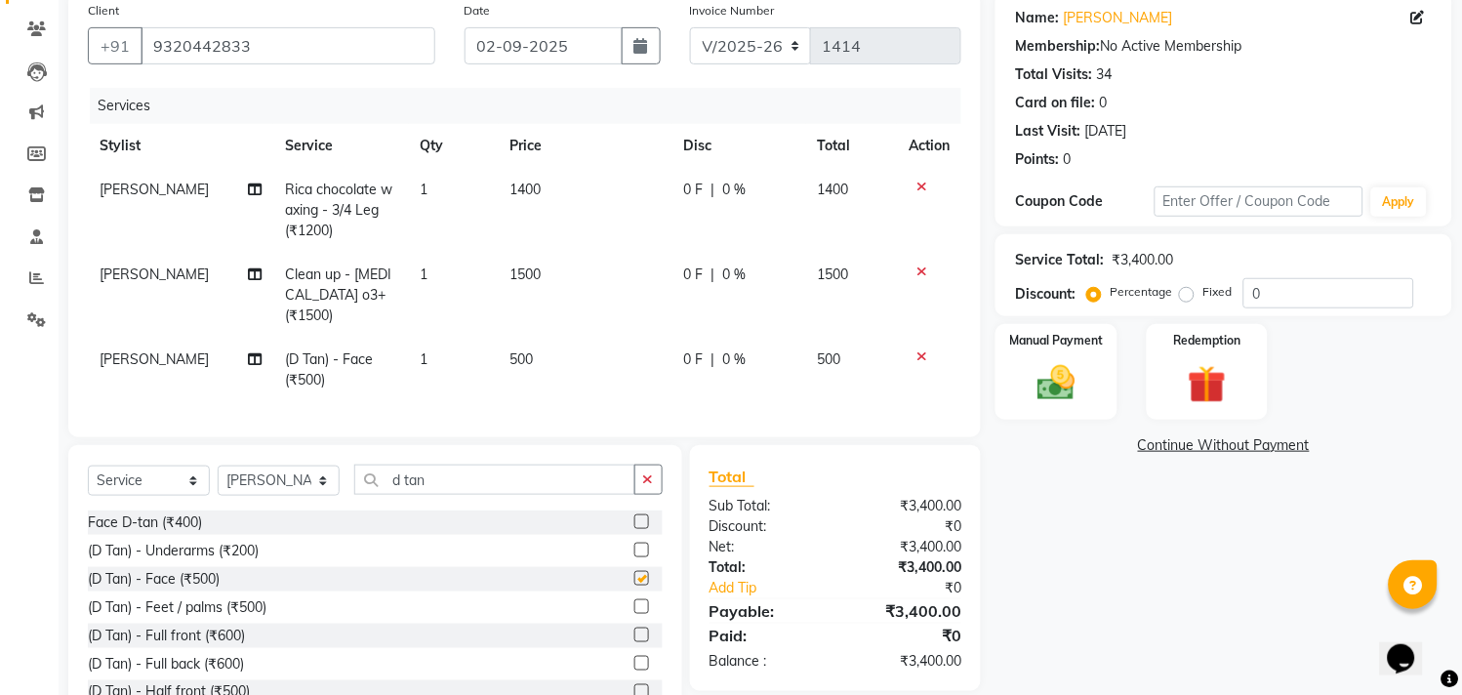
checkbox input "false"
click at [1073, 386] on img at bounding box center [1057, 384] width 64 height 46
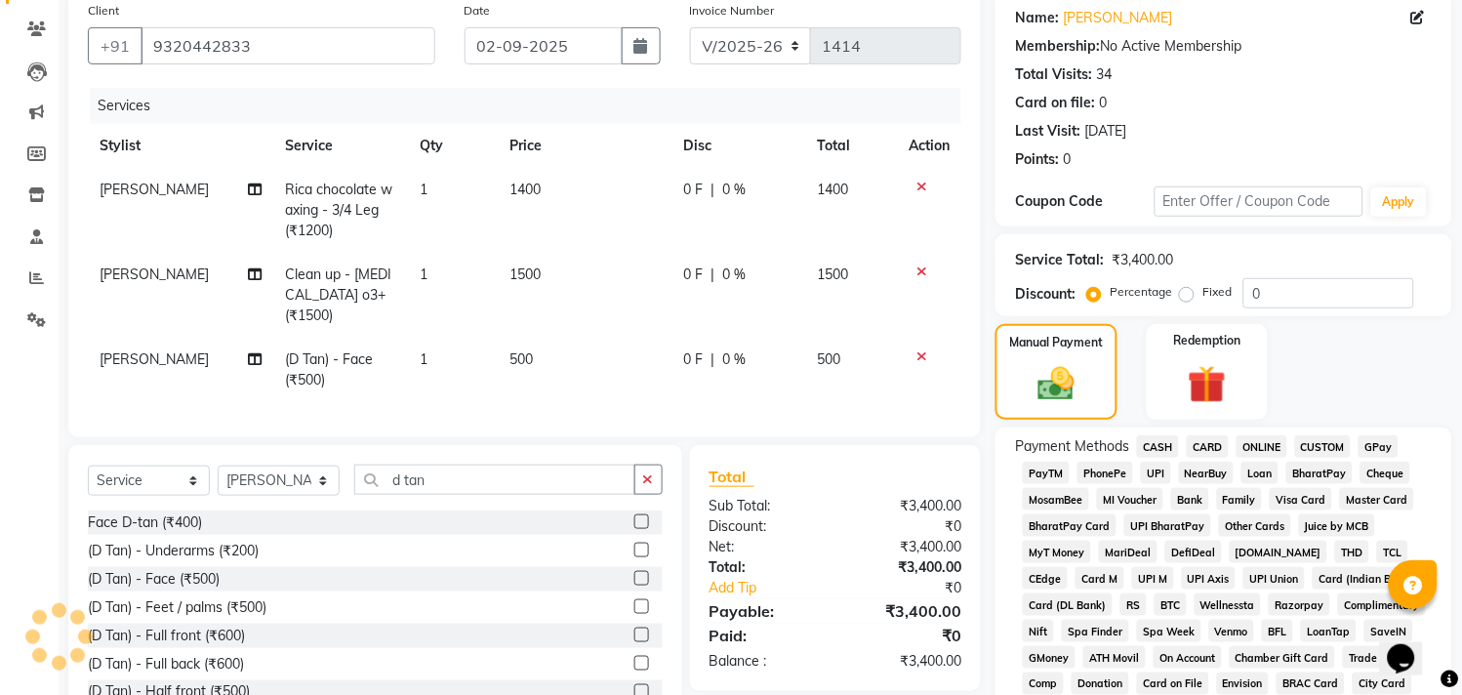
click at [1158, 444] on span "CASH" at bounding box center [1158, 446] width 42 height 22
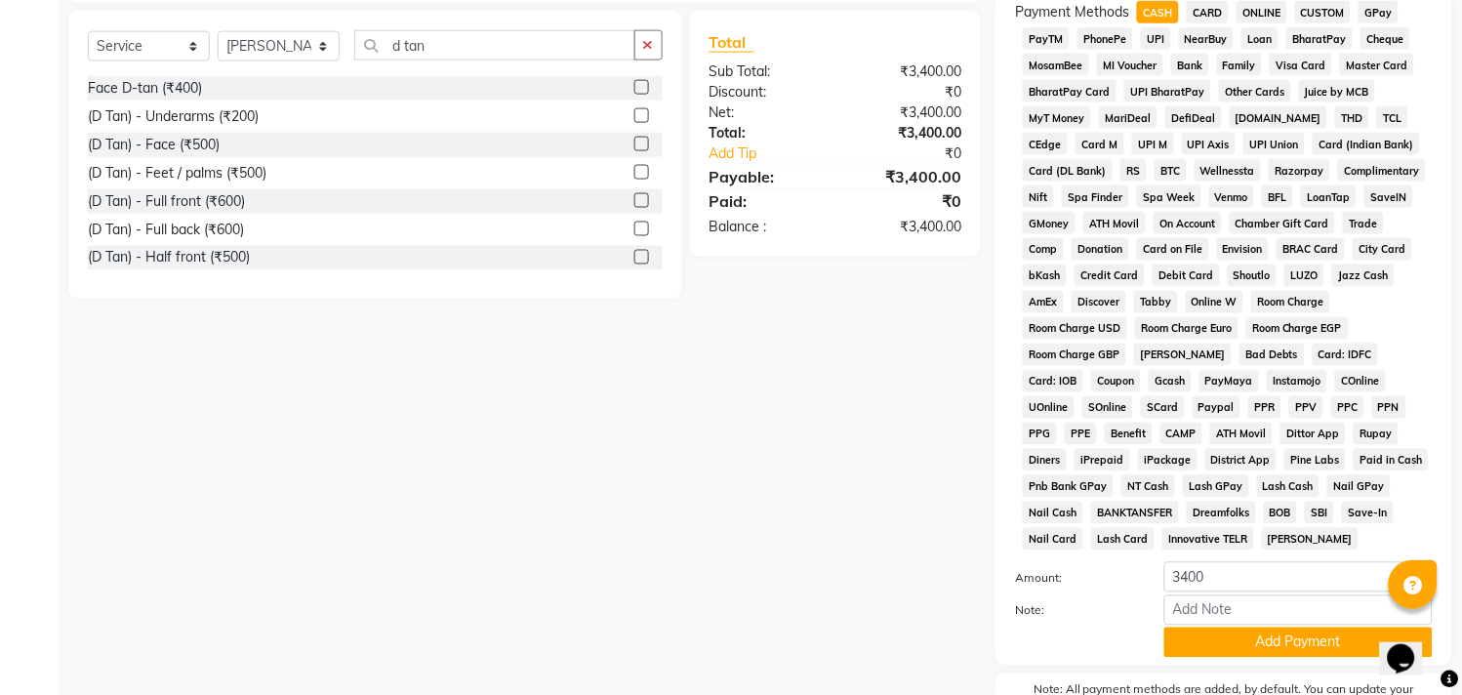
scroll to position [707, 0]
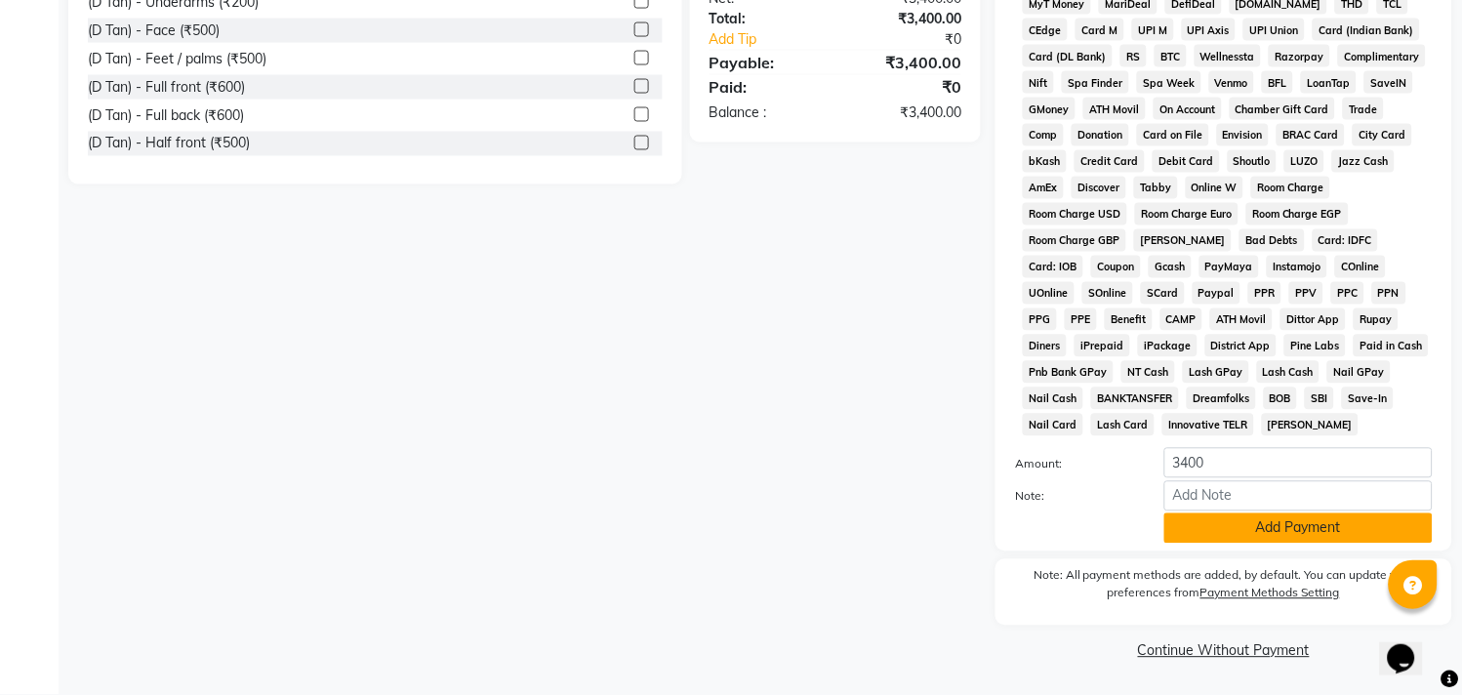
click at [1243, 527] on button "Add Payment" at bounding box center [1298, 528] width 268 height 30
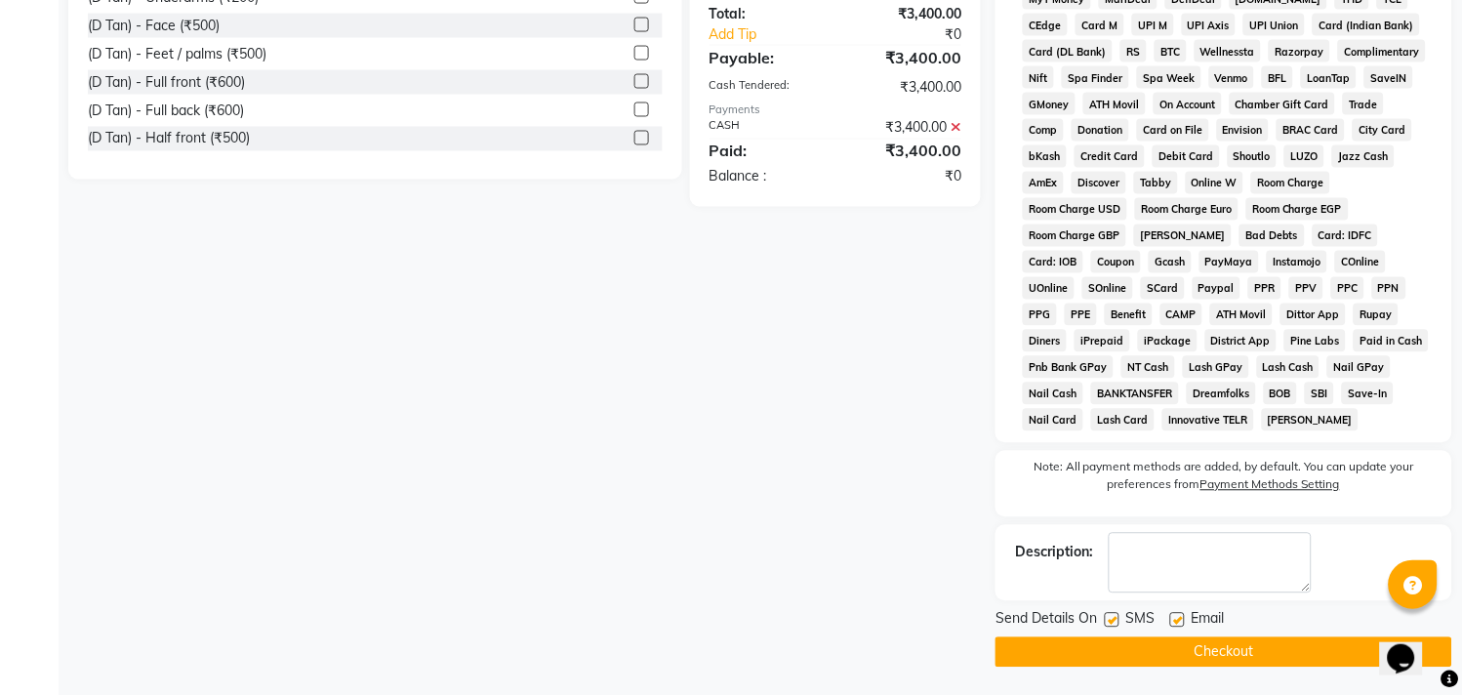
scroll to position [714, 0]
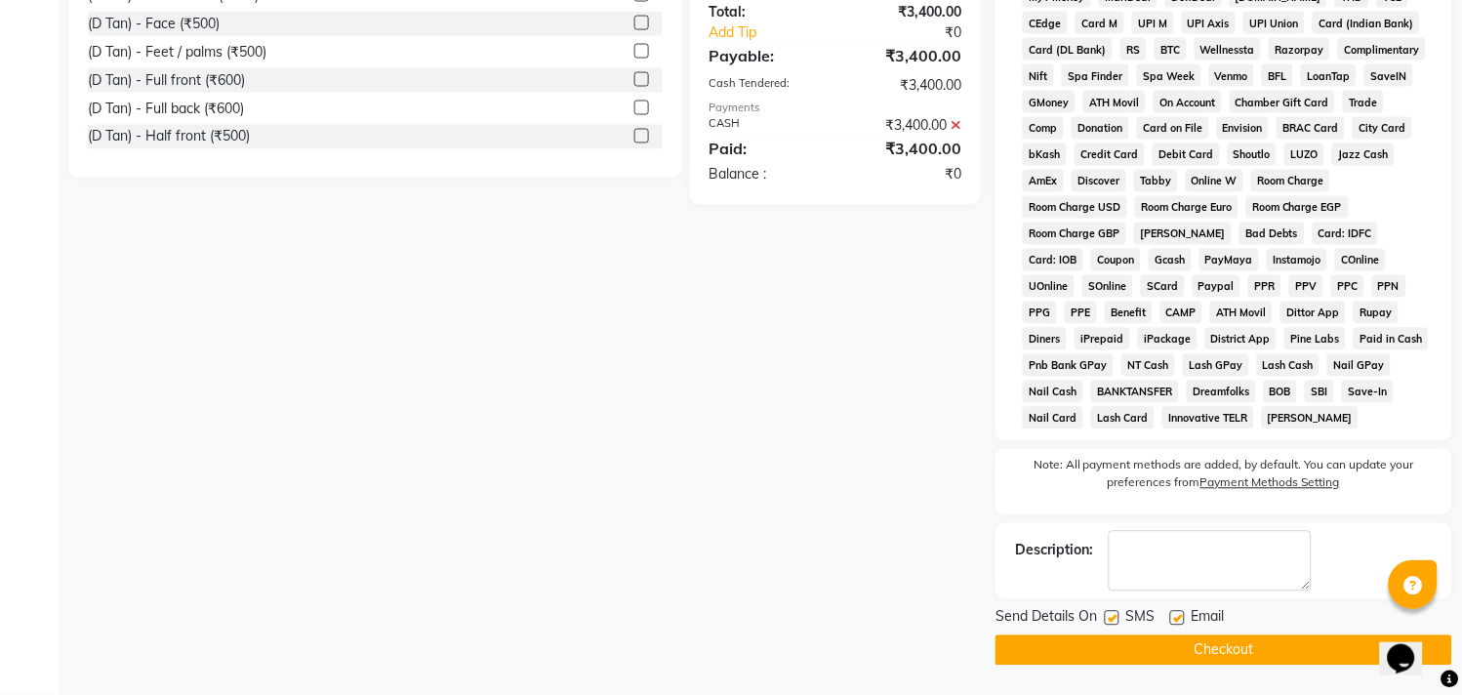
click at [1237, 645] on button "Checkout" at bounding box center [1223, 650] width 457 height 30
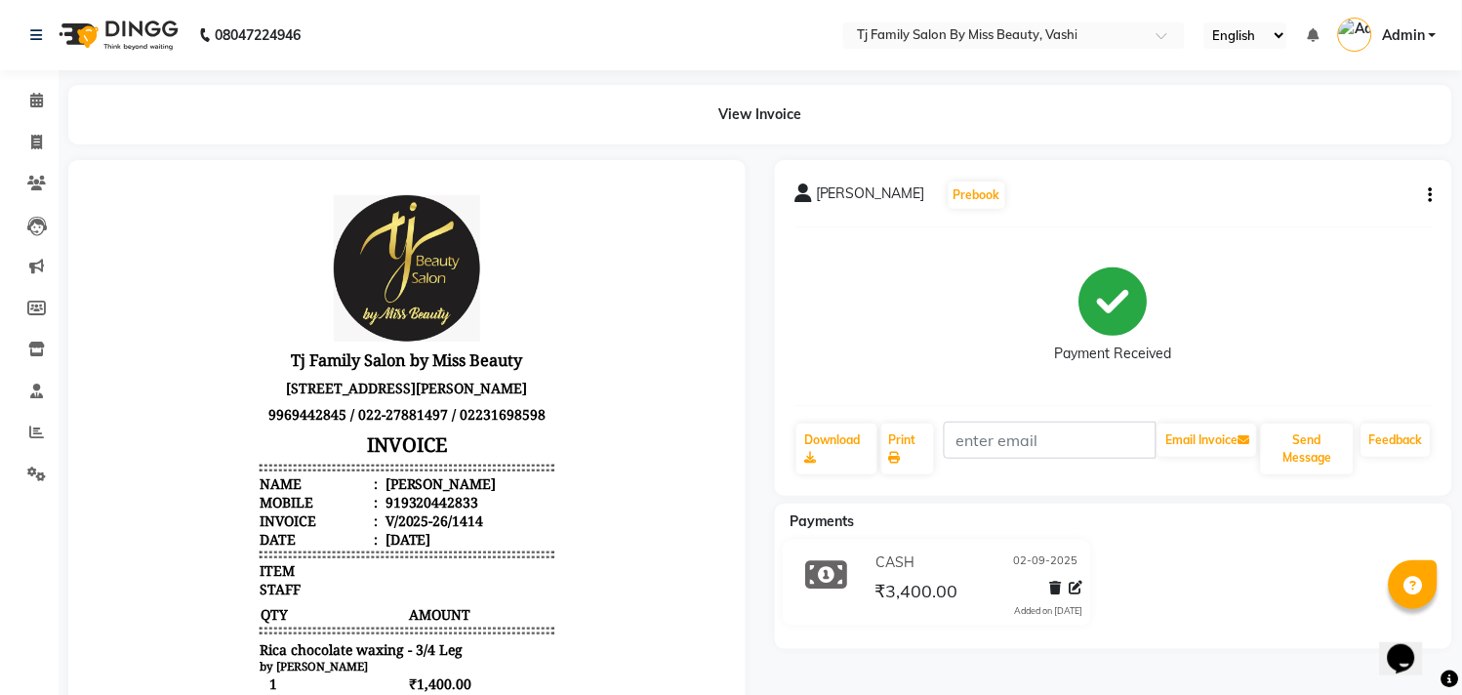
scroll to position [108, 0]
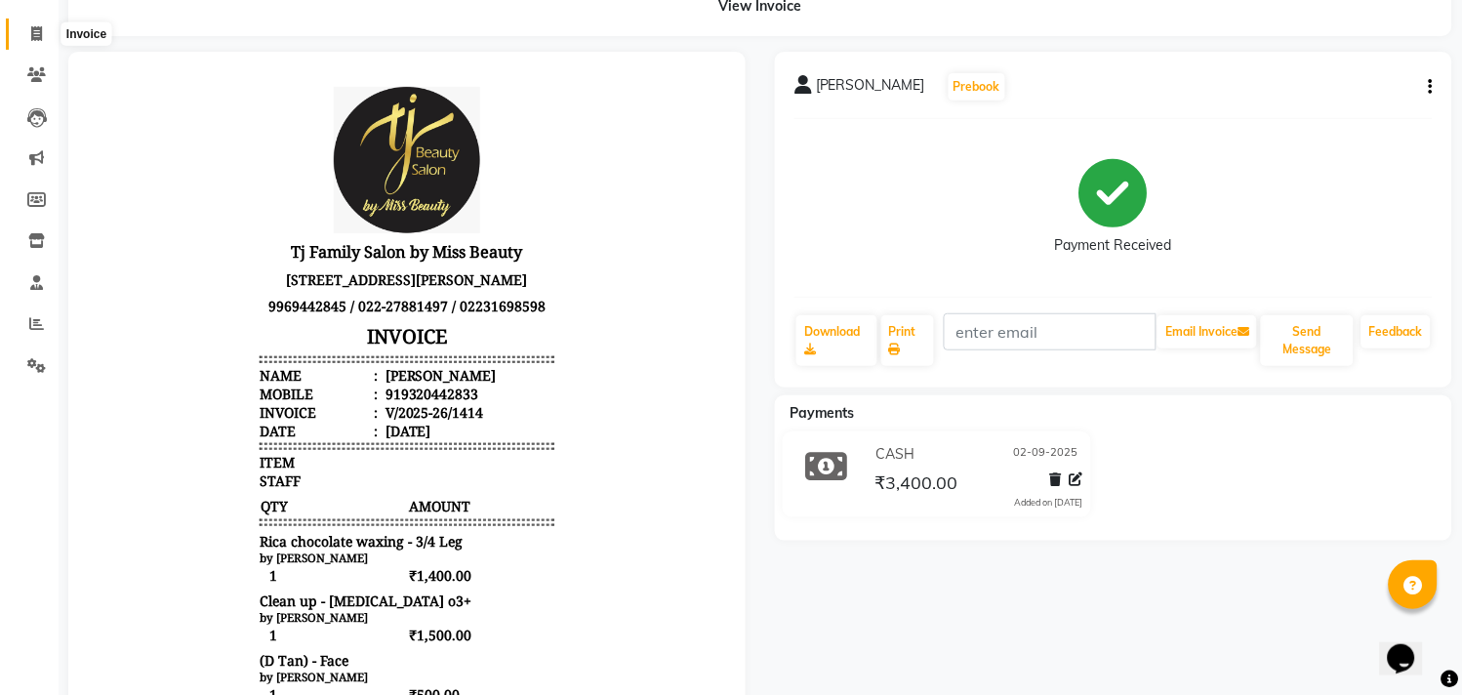
click at [42, 25] on span at bounding box center [37, 34] width 34 height 22
select select "703"
select select "service"
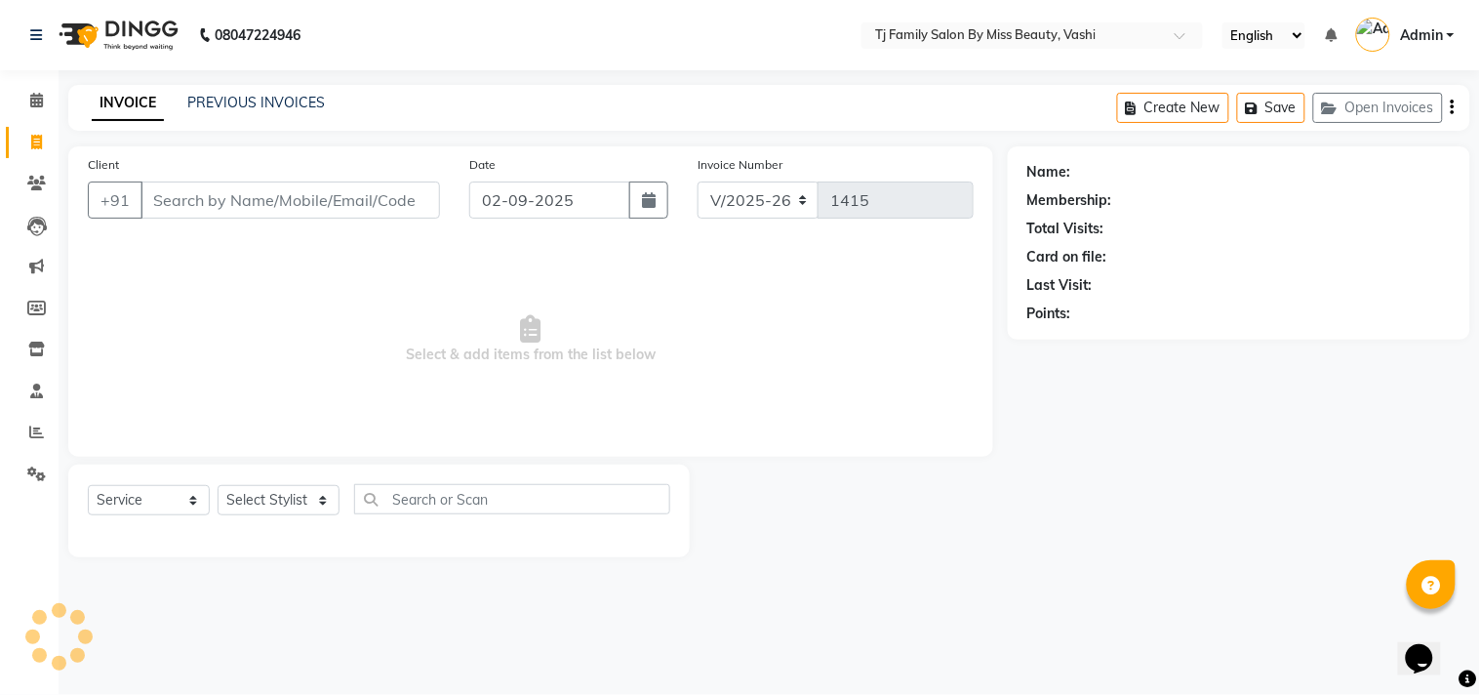
click at [241, 200] on input "Client" at bounding box center [291, 199] width 300 height 37
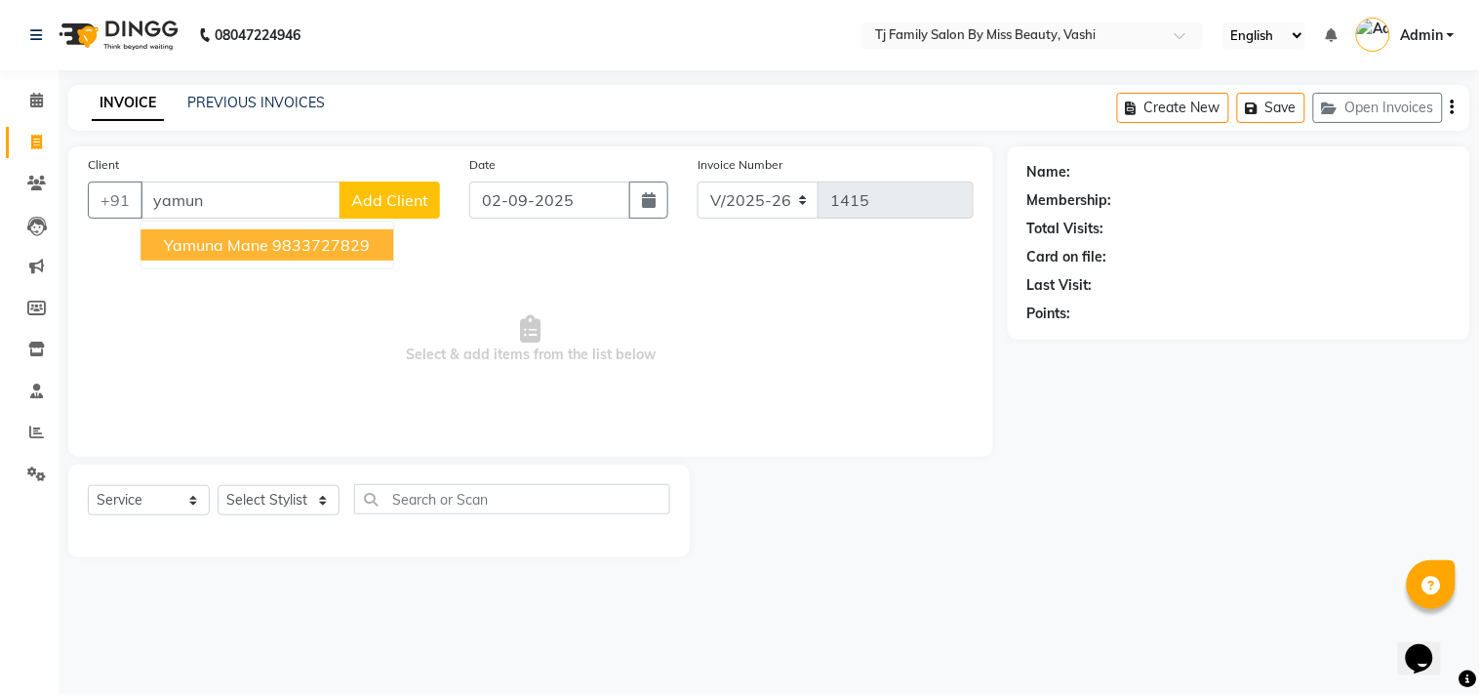
click at [294, 232] on button "Yamuna Mane 9833727829" at bounding box center [267, 244] width 253 height 31
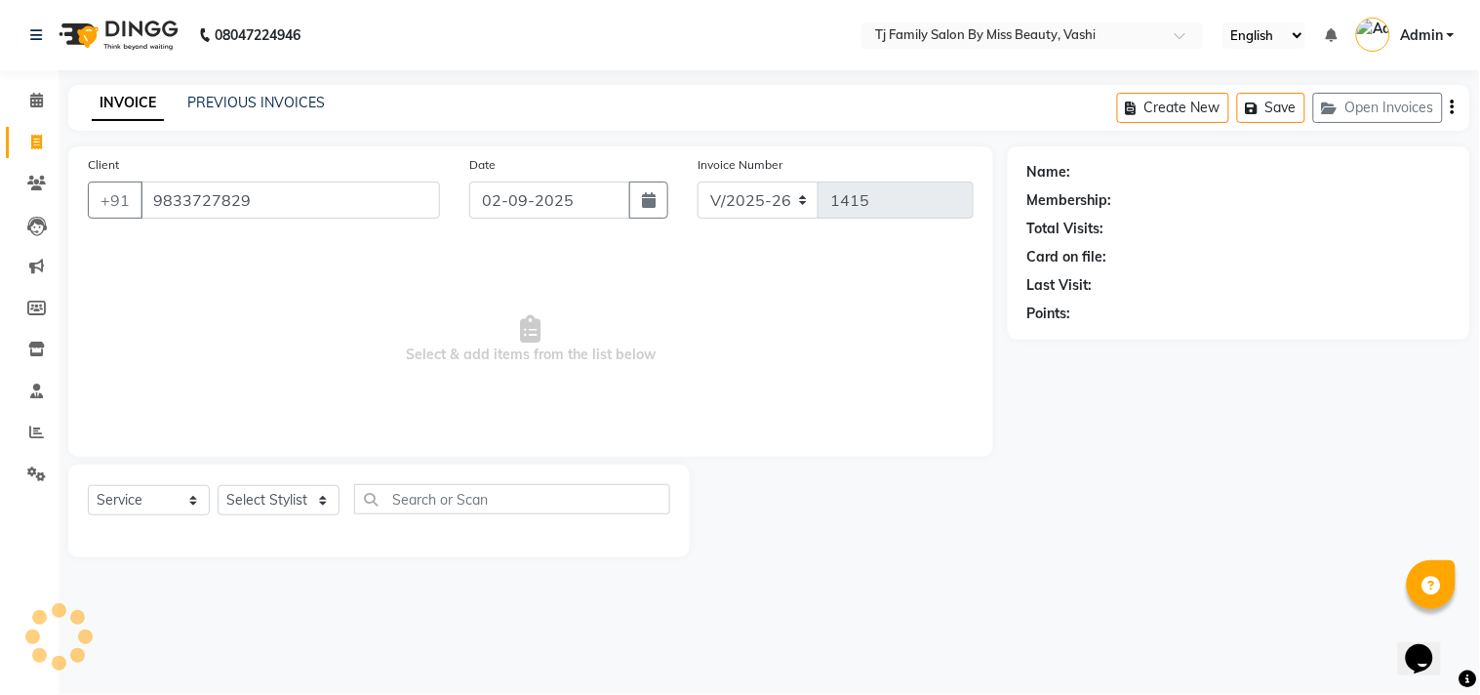
type input "9833727829"
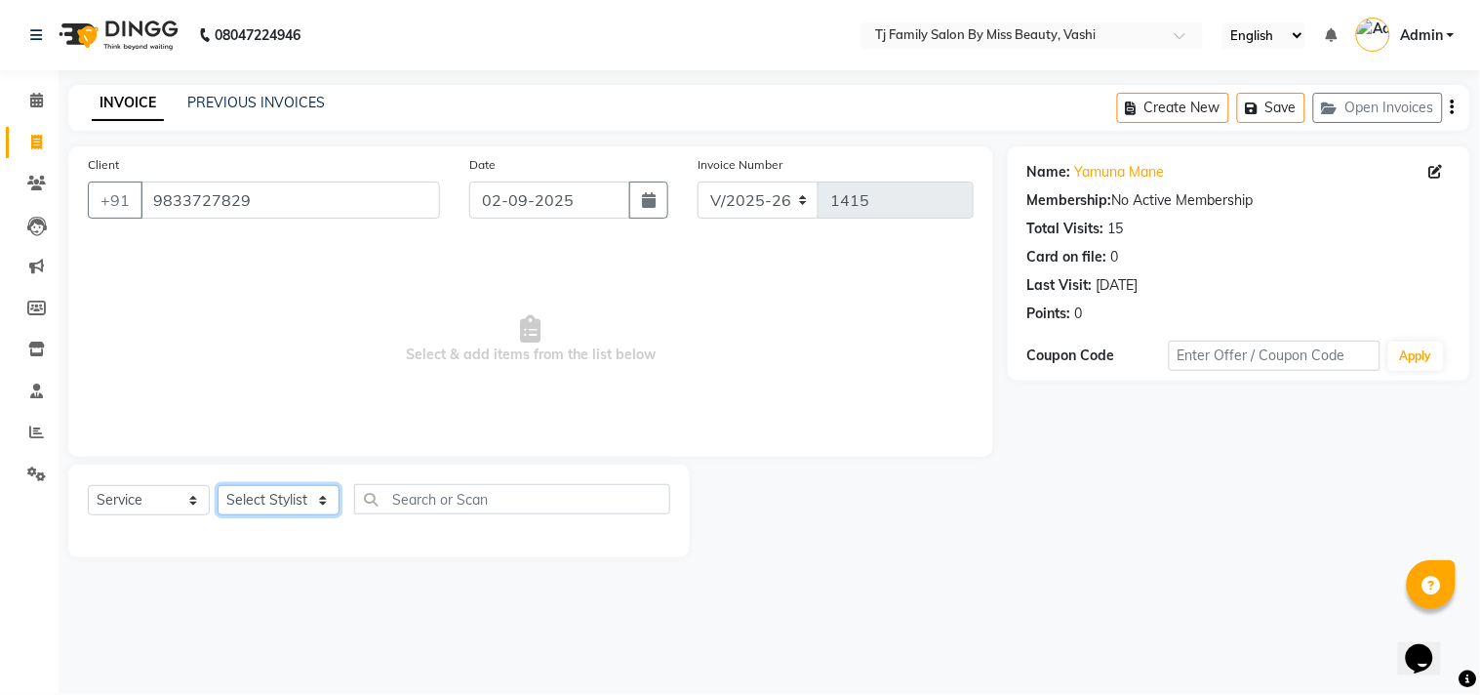
click at [309, 496] on select "Select Stylist deepak maitay Jayashree Shendage Parvez Salmani Ramita Sharma sa…" at bounding box center [279, 500] width 122 height 30
select select "83441"
click at [218, 486] on select "Select Stylist deepak maitay Jayashree Shendage Parvez Salmani Ramita Sharma sa…" at bounding box center [279, 500] width 122 height 30
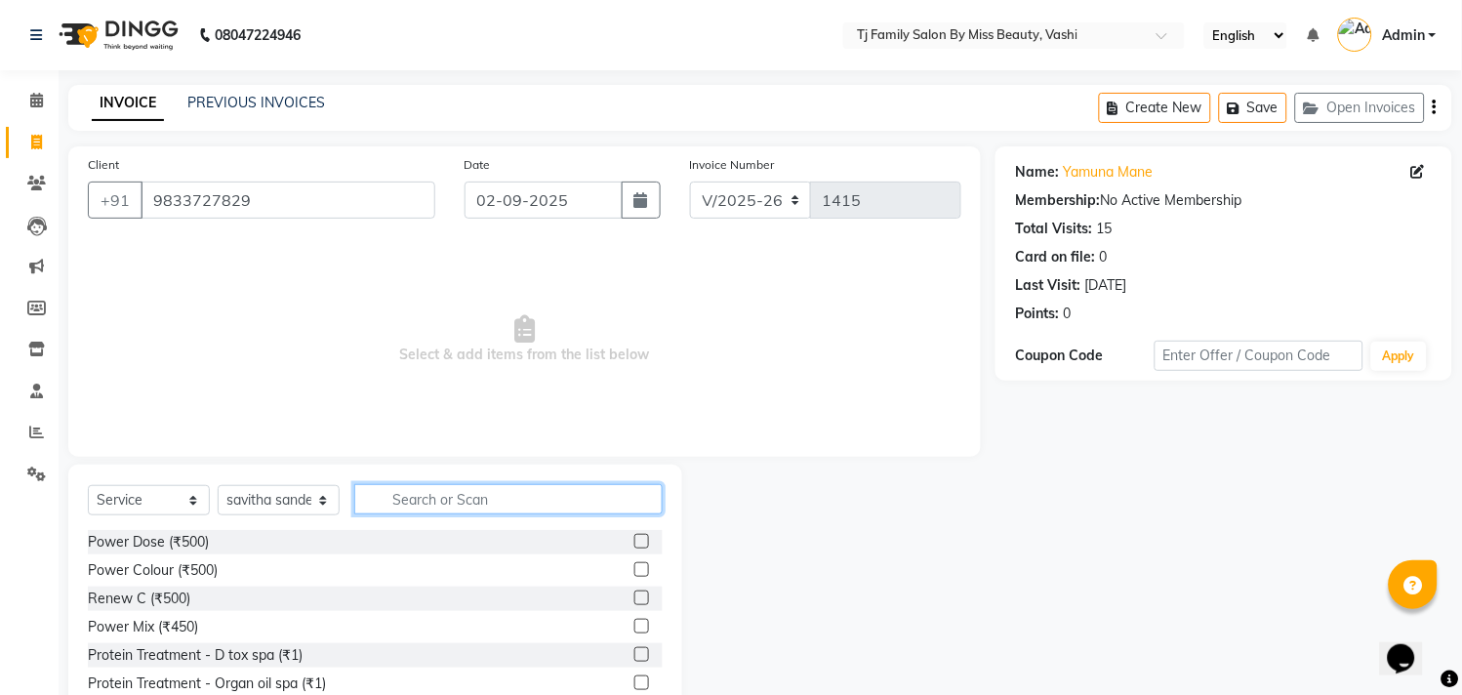
click at [411, 504] on input "text" at bounding box center [508, 499] width 308 height 30
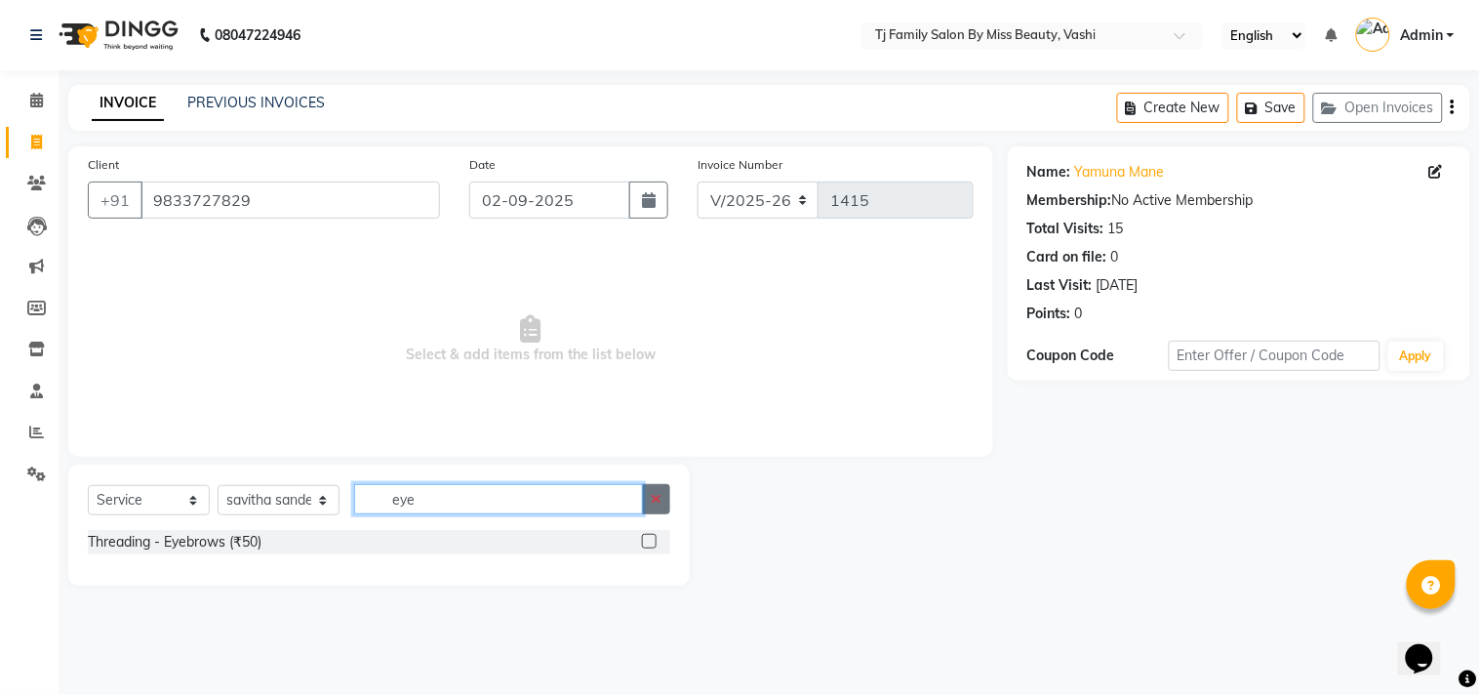
type input "eye"
click at [660, 502] on icon "button" at bounding box center [656, 499] width 11 height 14
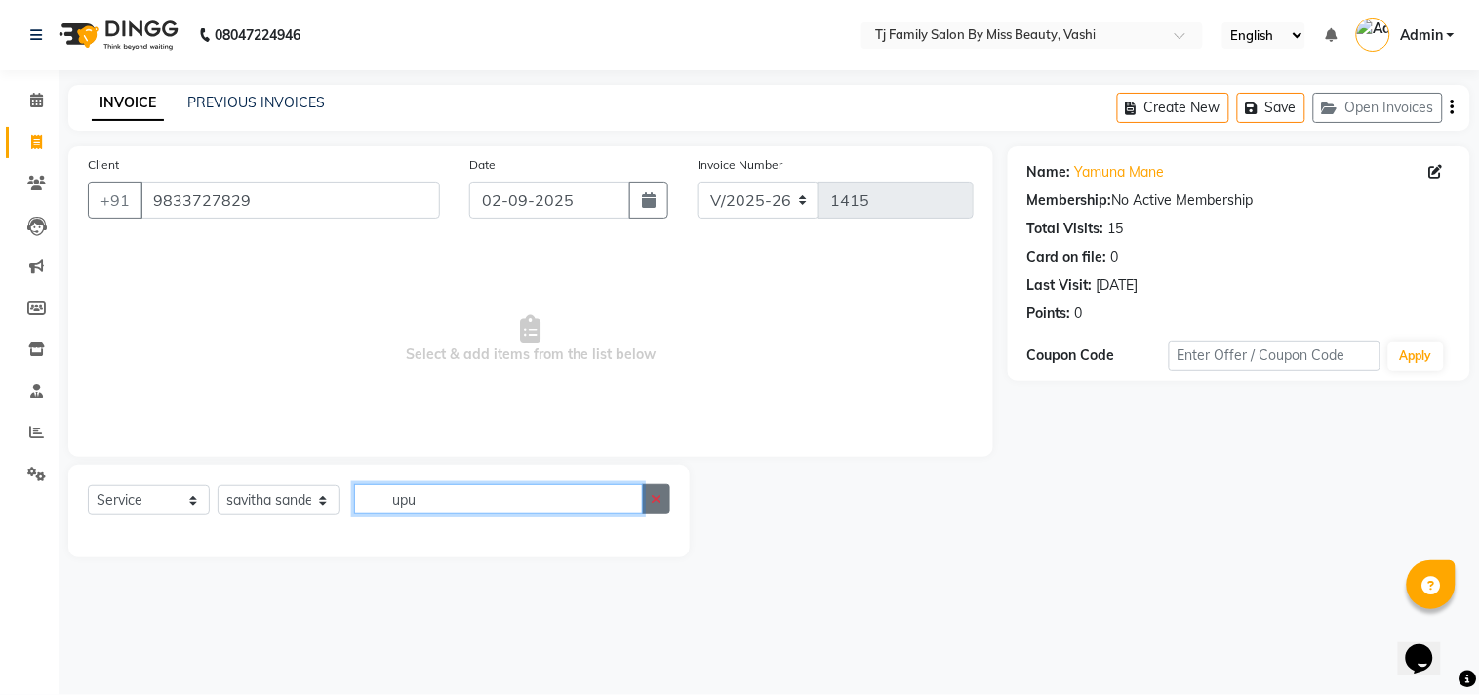
type input "upu"
click at [659, 495] on icon "button" at bounding box center [656, 499] width 11 height 14
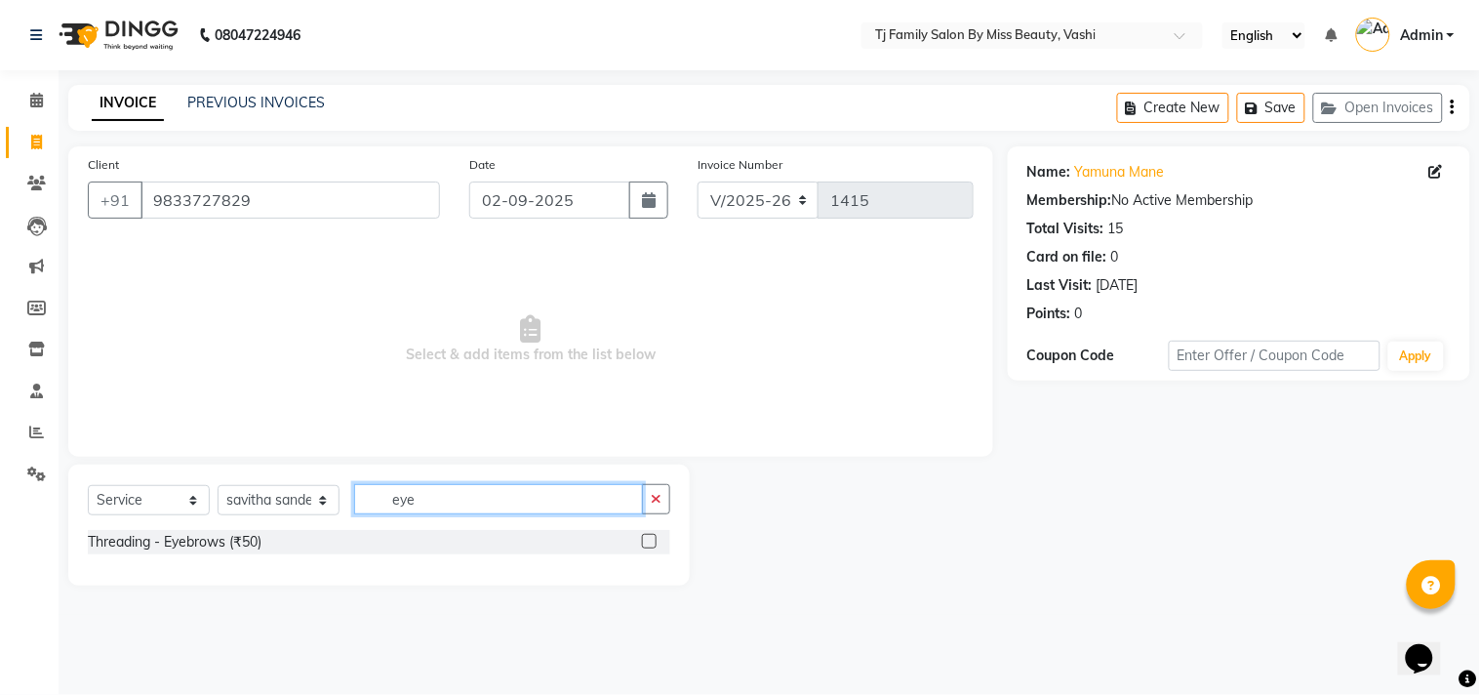
type input "eye"
click at [655, 540] on label at bounding box center [649, 541] width 15 height 15
click at [655, 540] on input "checkbox" at bounding box center [648, 542] width 13 height 13
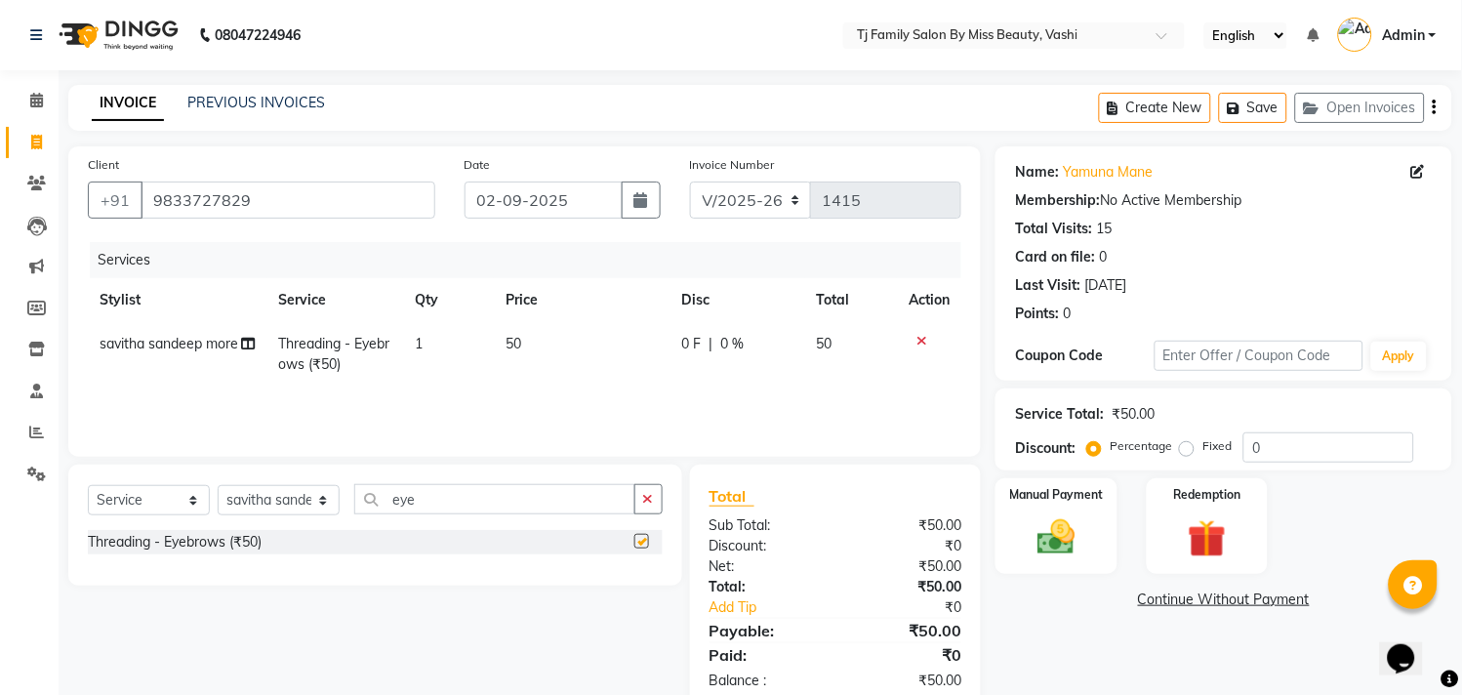
checkbox input "false"
click at [519, 329] on td "50" at bounding box center [582, 354] width 177 height 64
select select "83441"
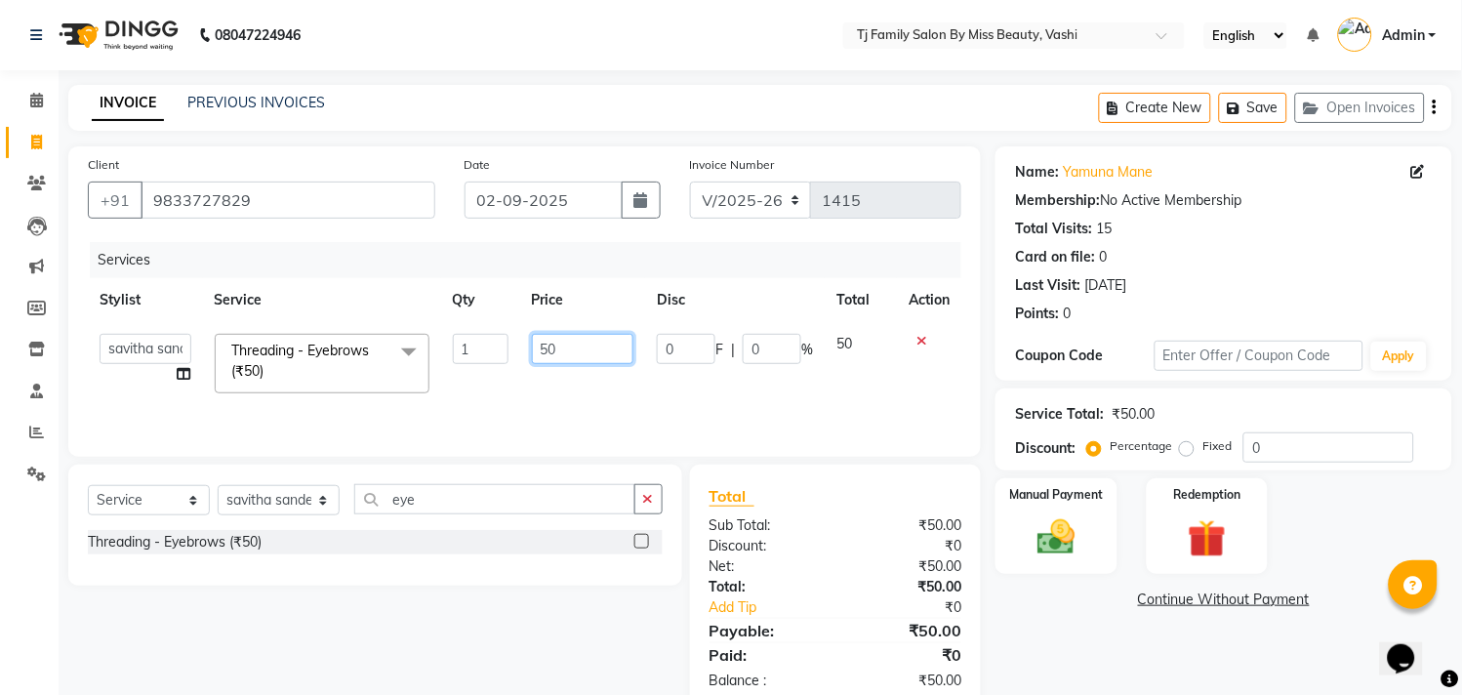
click at [566, 343] on input "50" at bounding box center [583, 349] width 102 height 30
type input "5"
type input "40"
click at [1069, 540] on img at bounding box center [1057, 538] width 64 height 46
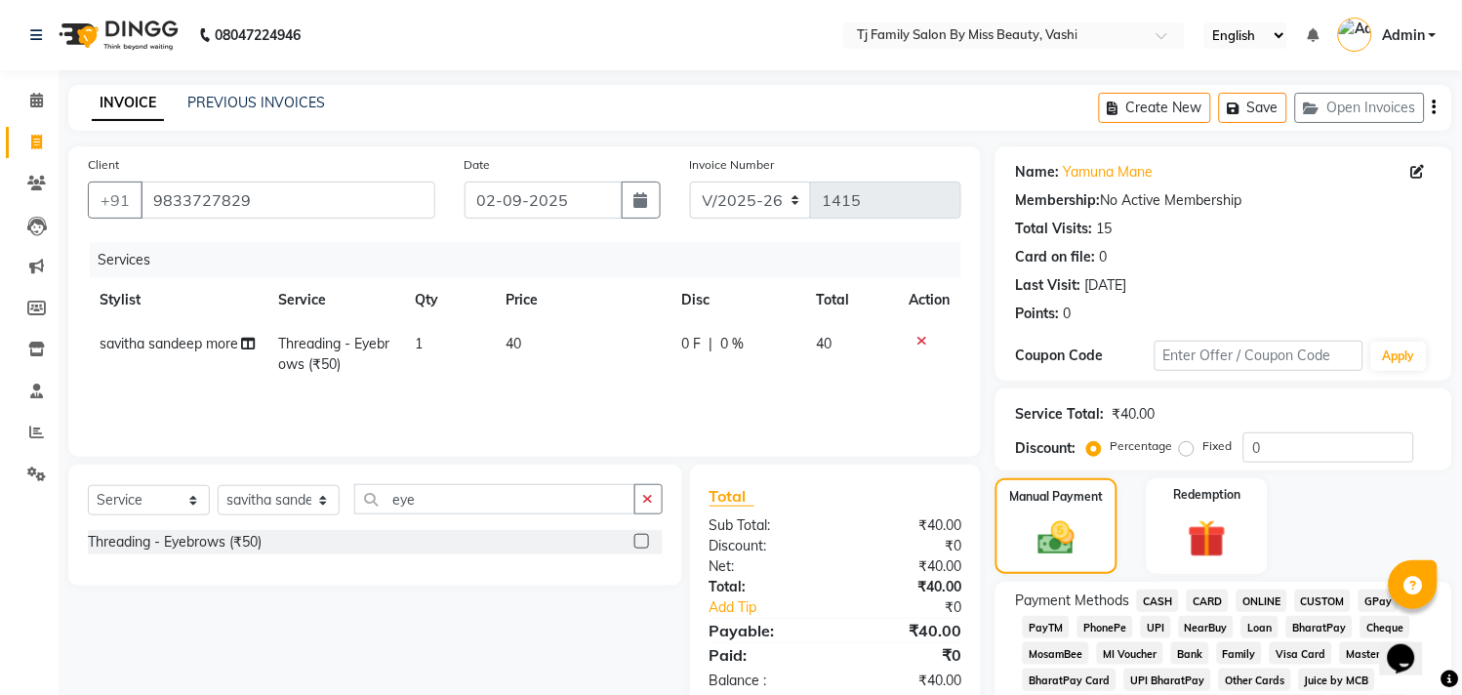
click at [1151, 592] on span "CASH" at bounding box center [1158, 600] width 42 height 22
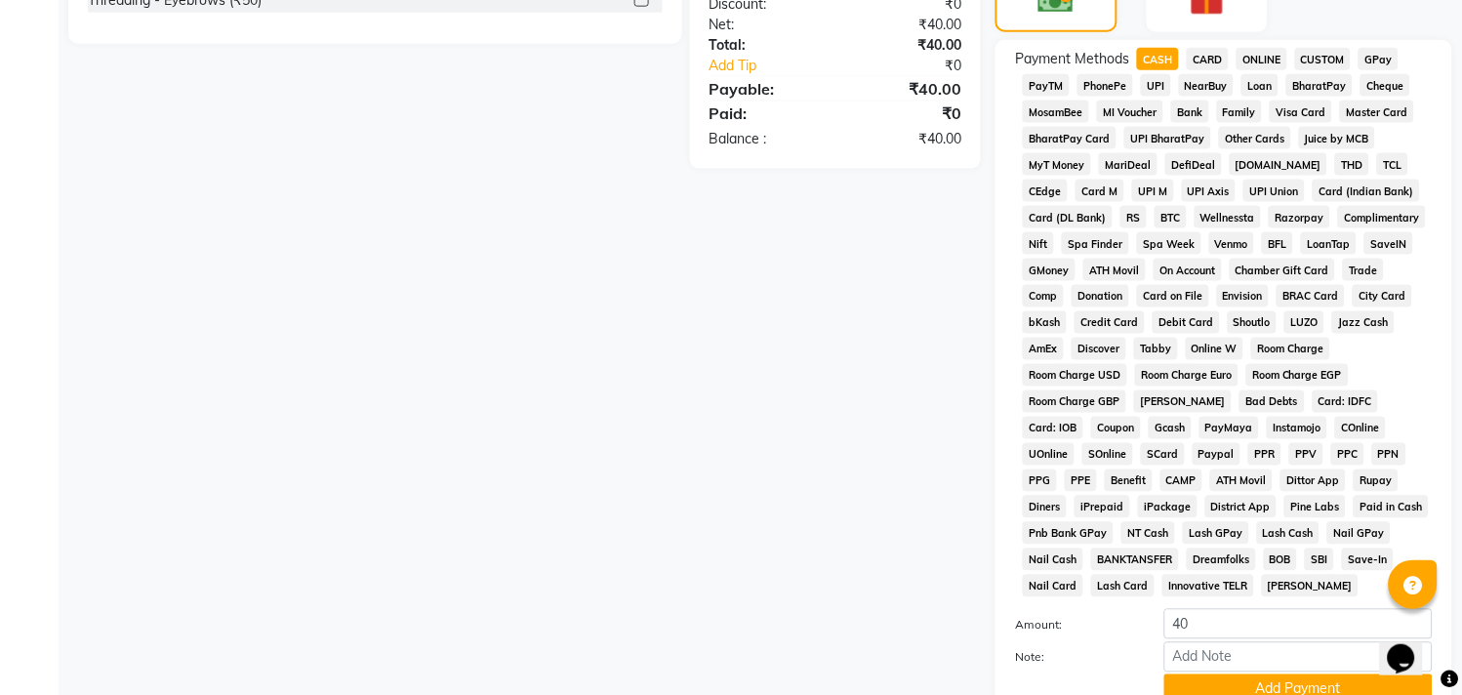
scroll to position [707, 0]
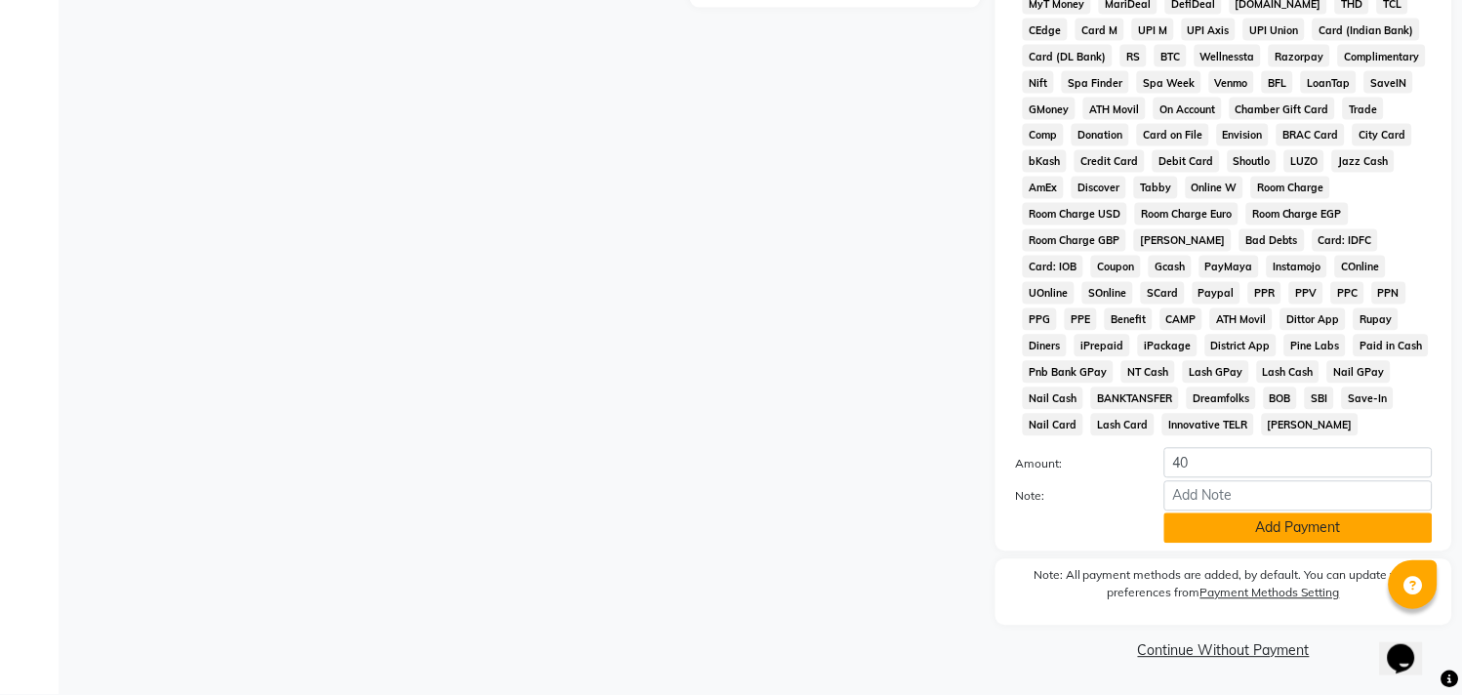
click at [1272, 515] on button "Add Payment" at bounding box center [1298, 528] width 268 height 30
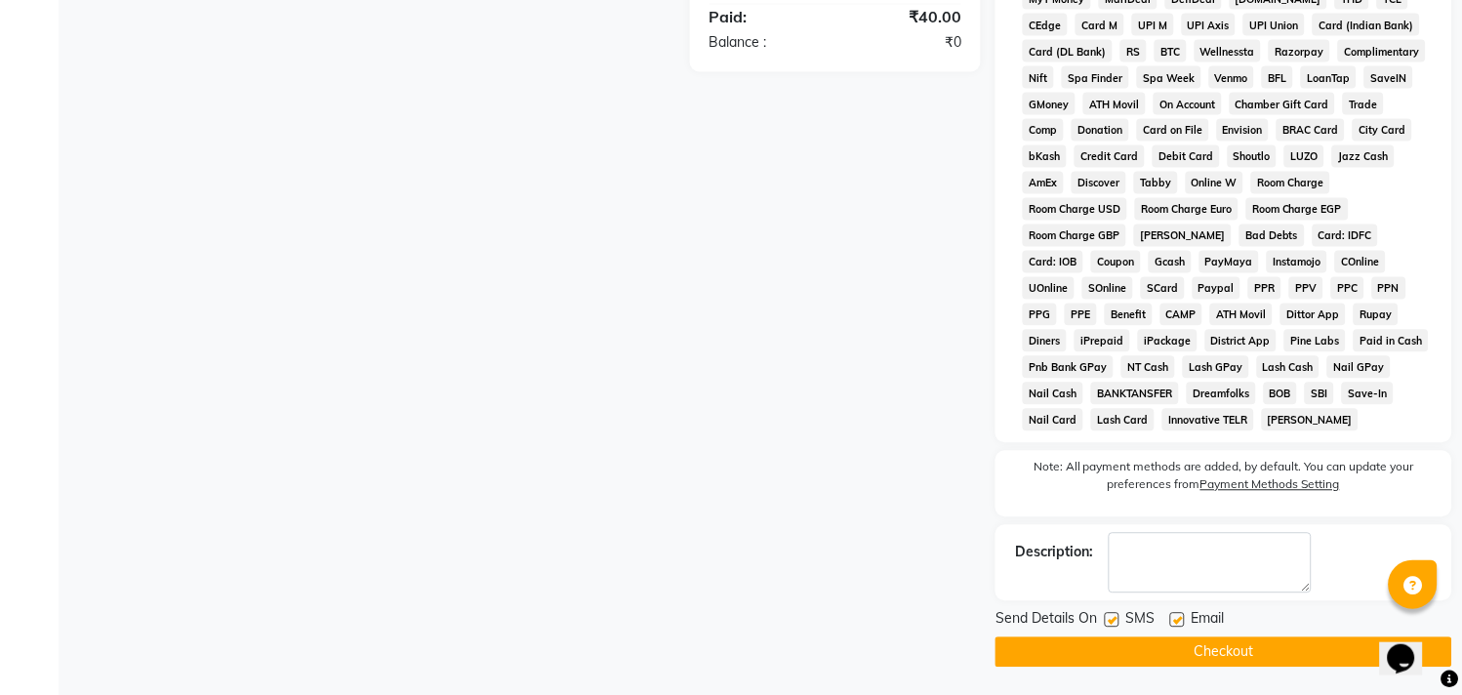
scroll to position [714, 0]
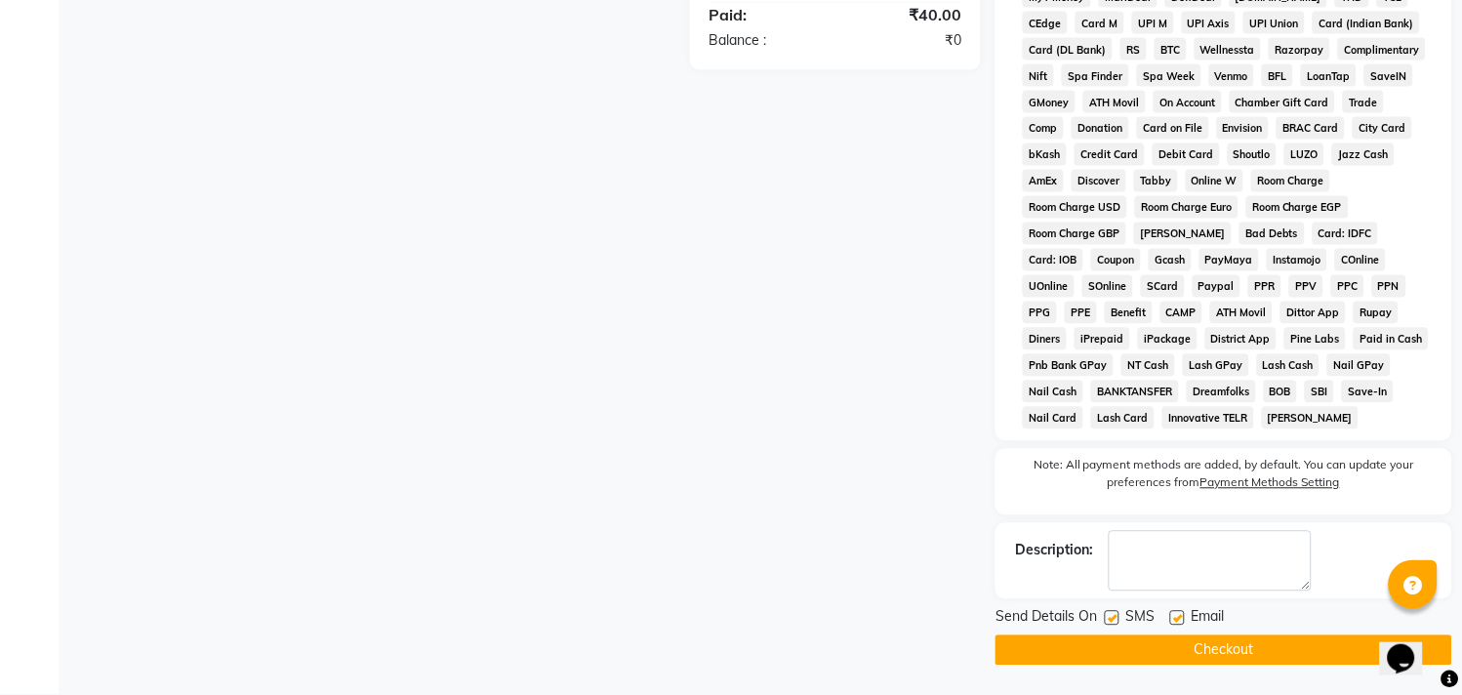
click at [1097, 639] on button "Checkout" at bounding box center [1223, 650] width 457 height 30
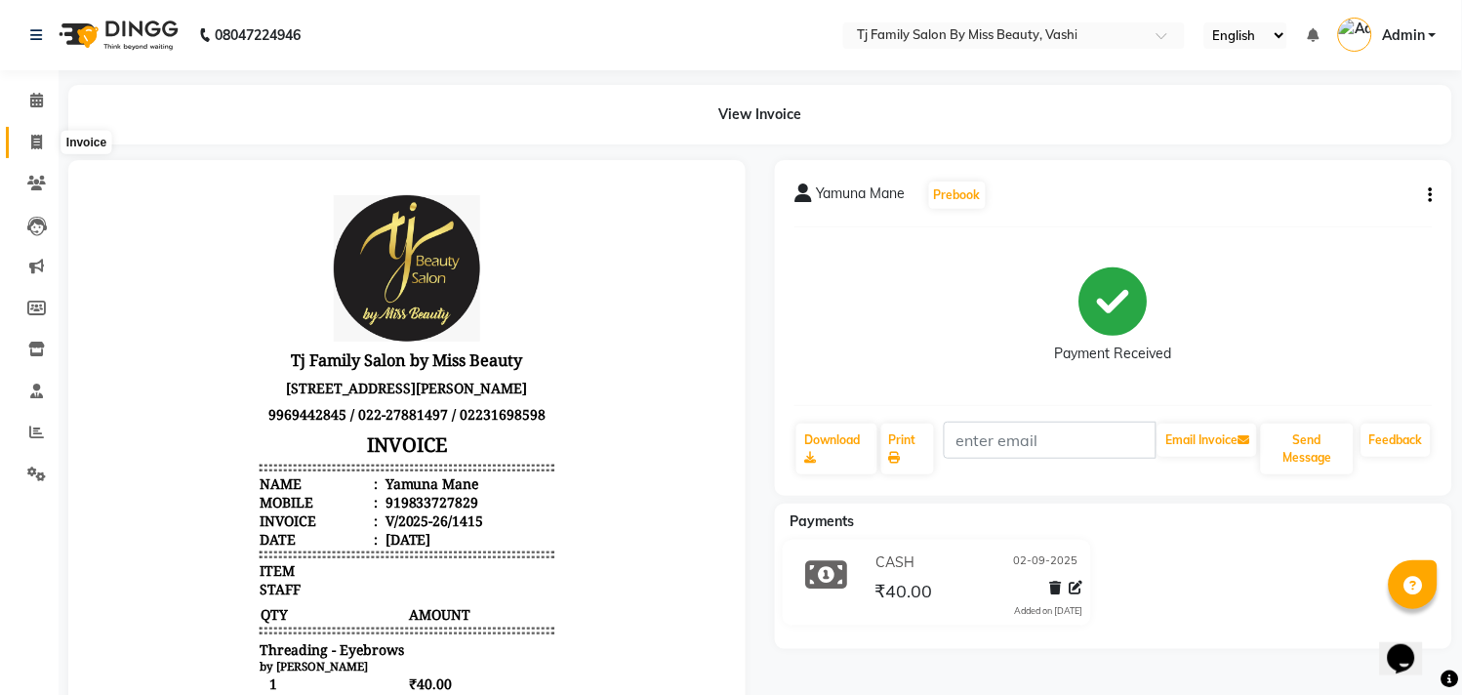
click at [33, 138] on icon at bounding box center [36, 142] width 11 height 15
select select "service"
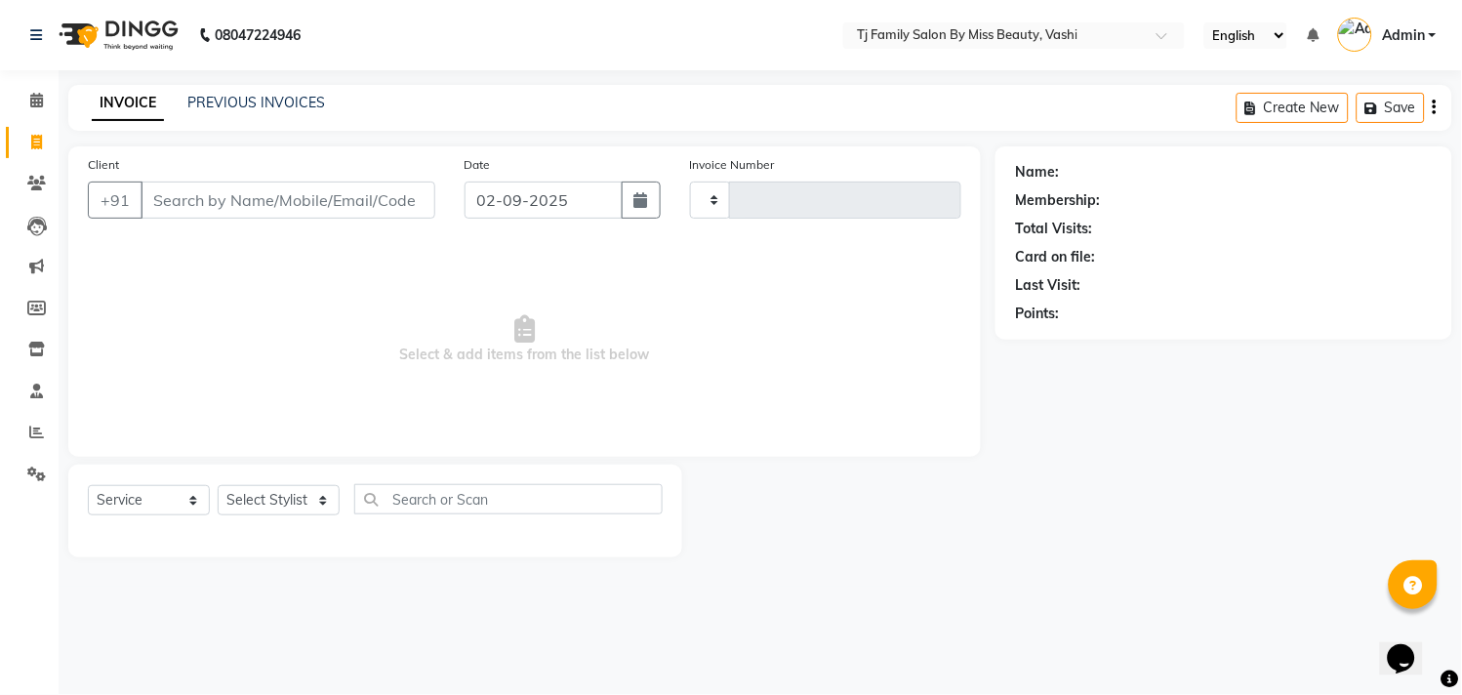
type input "1416"
select select "703"
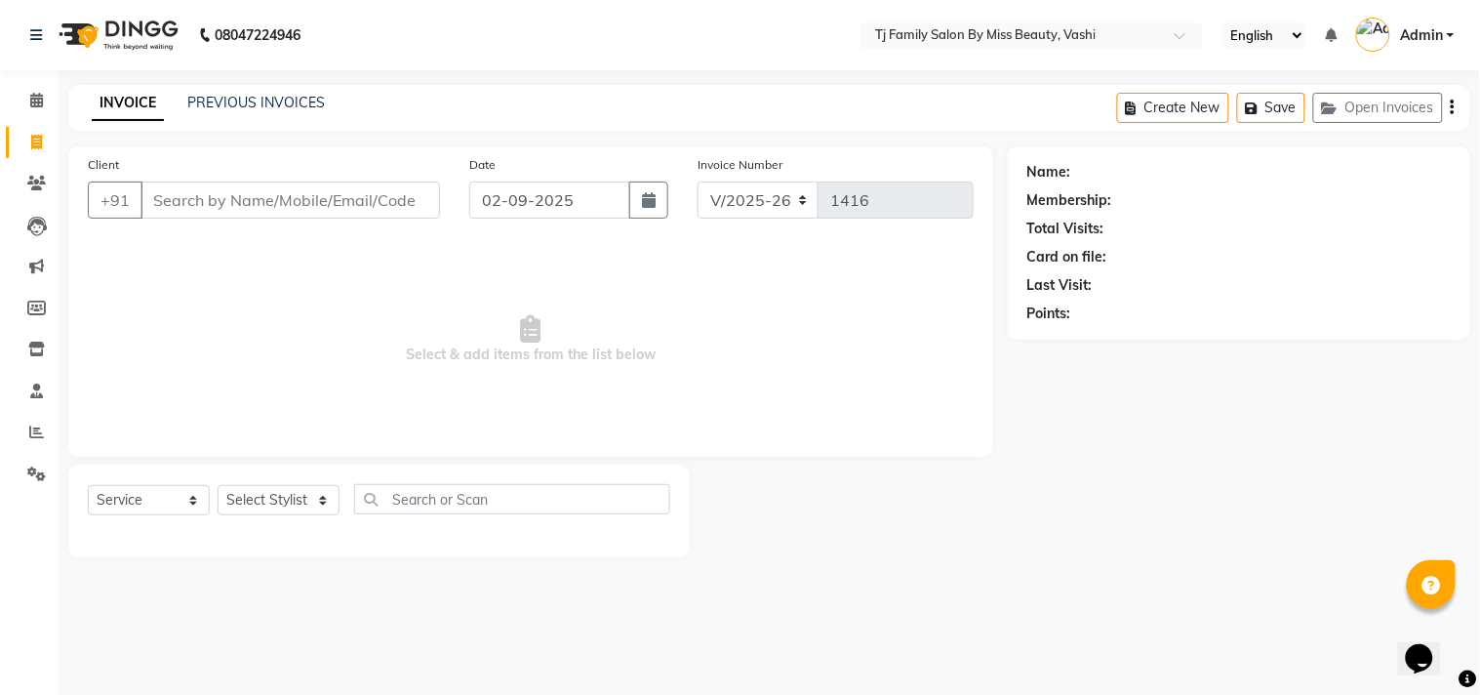
click at [173, 213] on input "Client" at bounding box center [291, 199] width 300 height 37
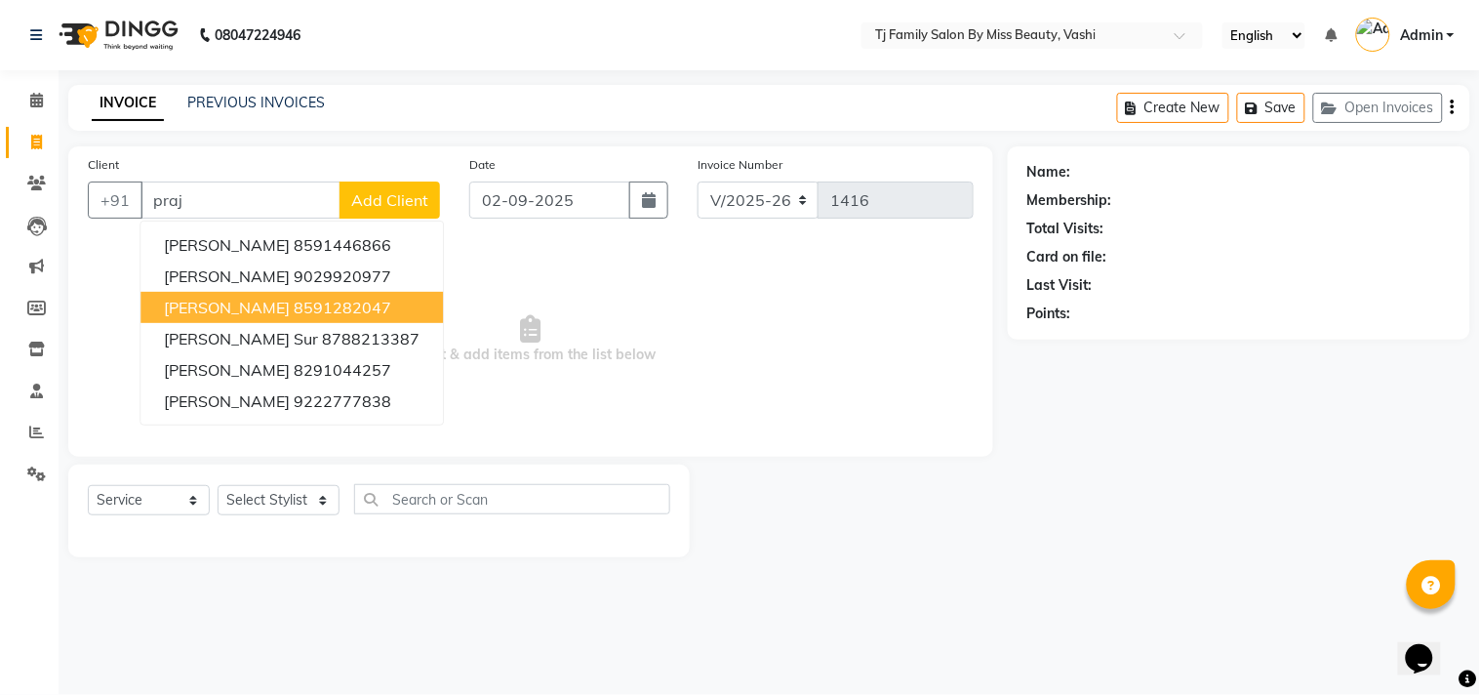
click at [248, 300] on span "Prajkta Pawar" at bounding box center [227, 308] width 126 height 20
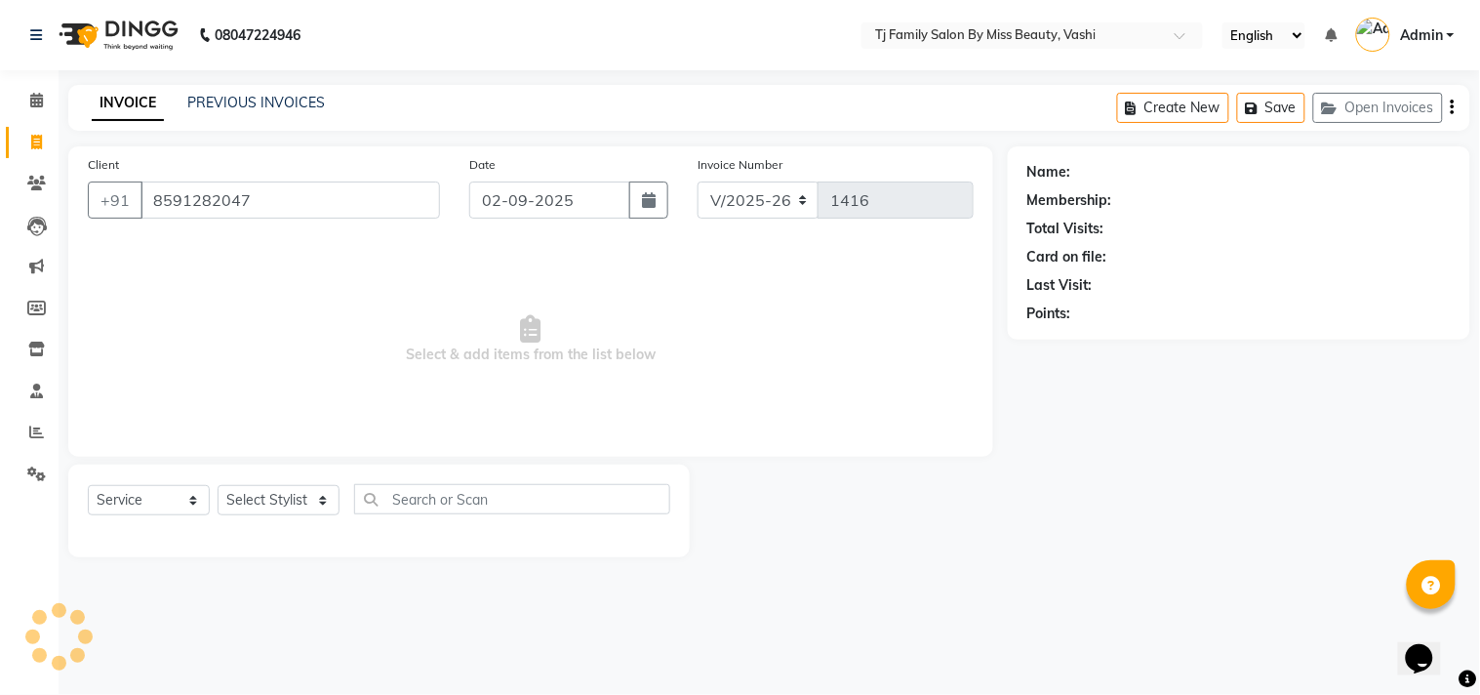
type input "8591282047"
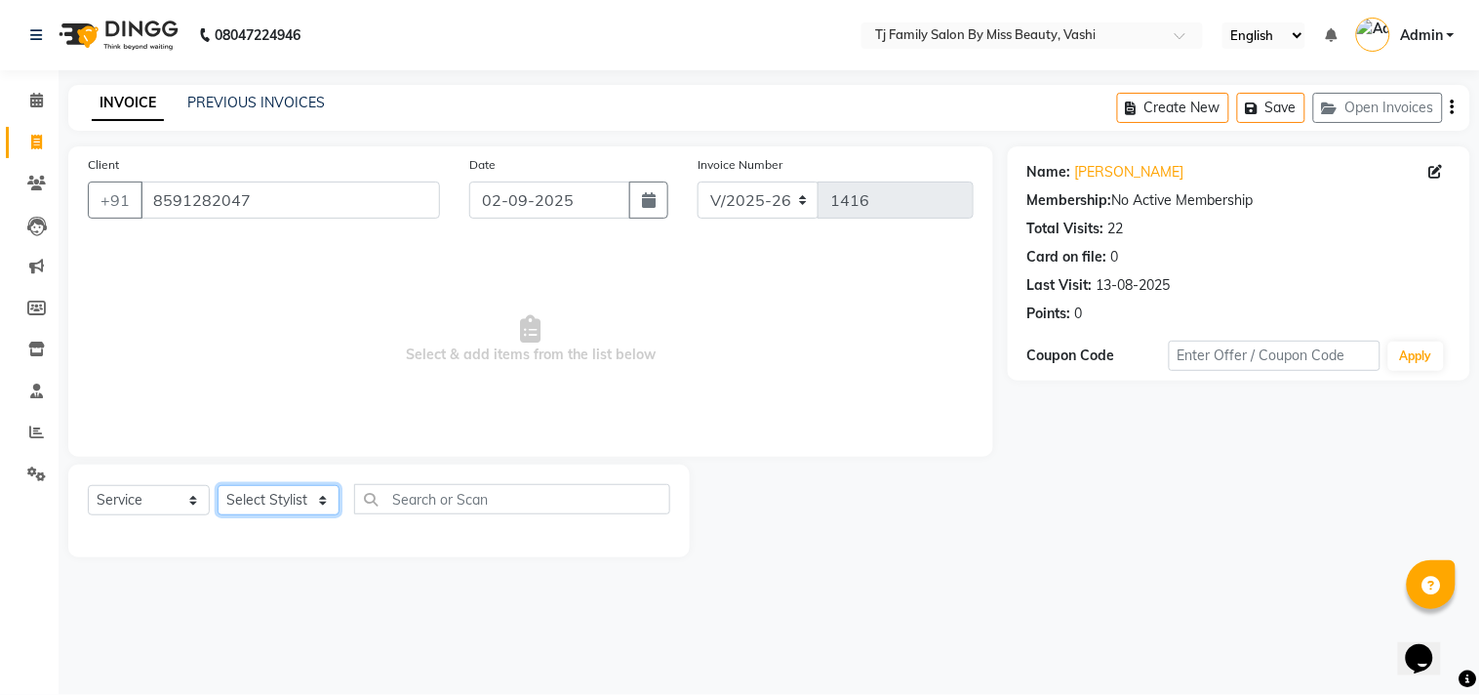
click at [323, 485] on select "Select Stylist deepak maitay Jayashree Shendage Parvez Salmani Ramita Sharma sa…" at bounding box center [279, 500] width 122 height 30
select select "65907"
click at [218, 486] on select "Select Stylist deepak maitay Jayashree Shendage Parvez Salmani Ramita Sharma sa…" at bounding box center [279, 500] width 122 height 30
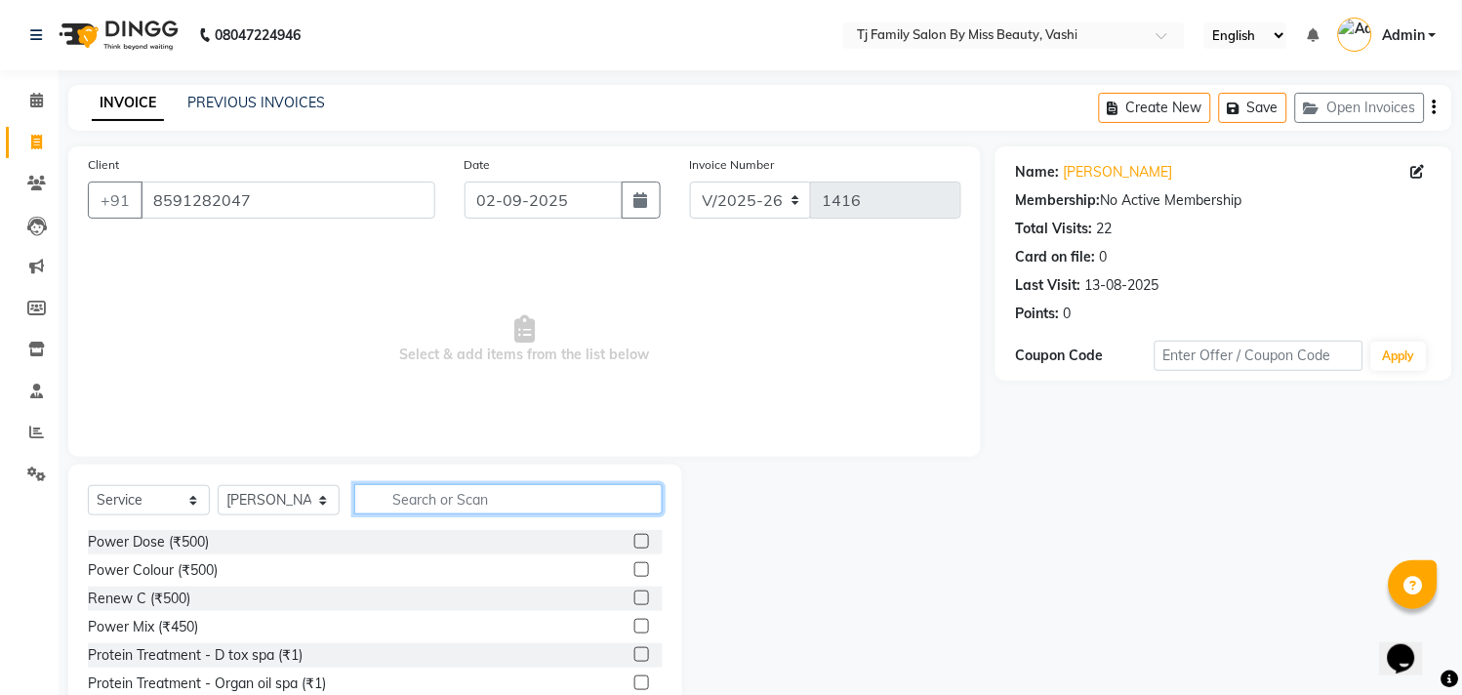
click at [460, 494] on input "text" at bounding box center [508, 499] width 308 height 30
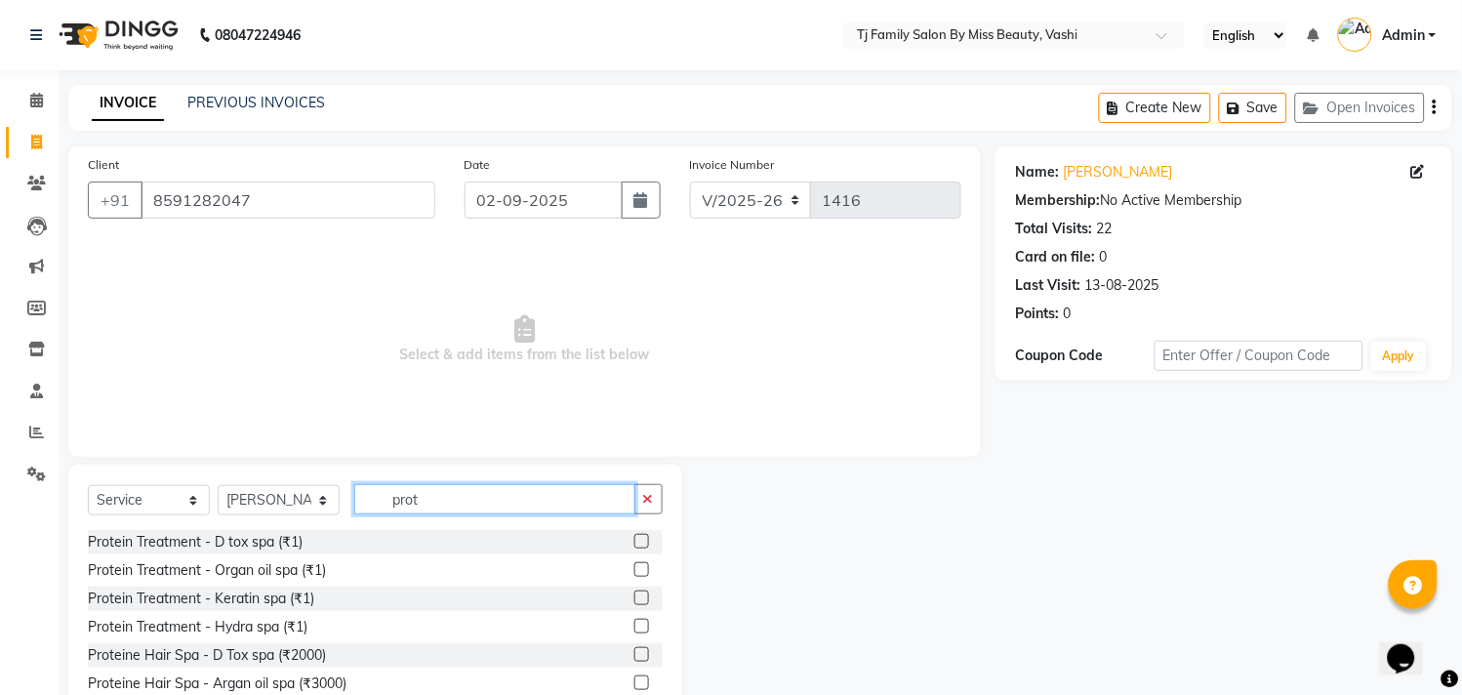
scroll to position [115, 0]
type input "prot"
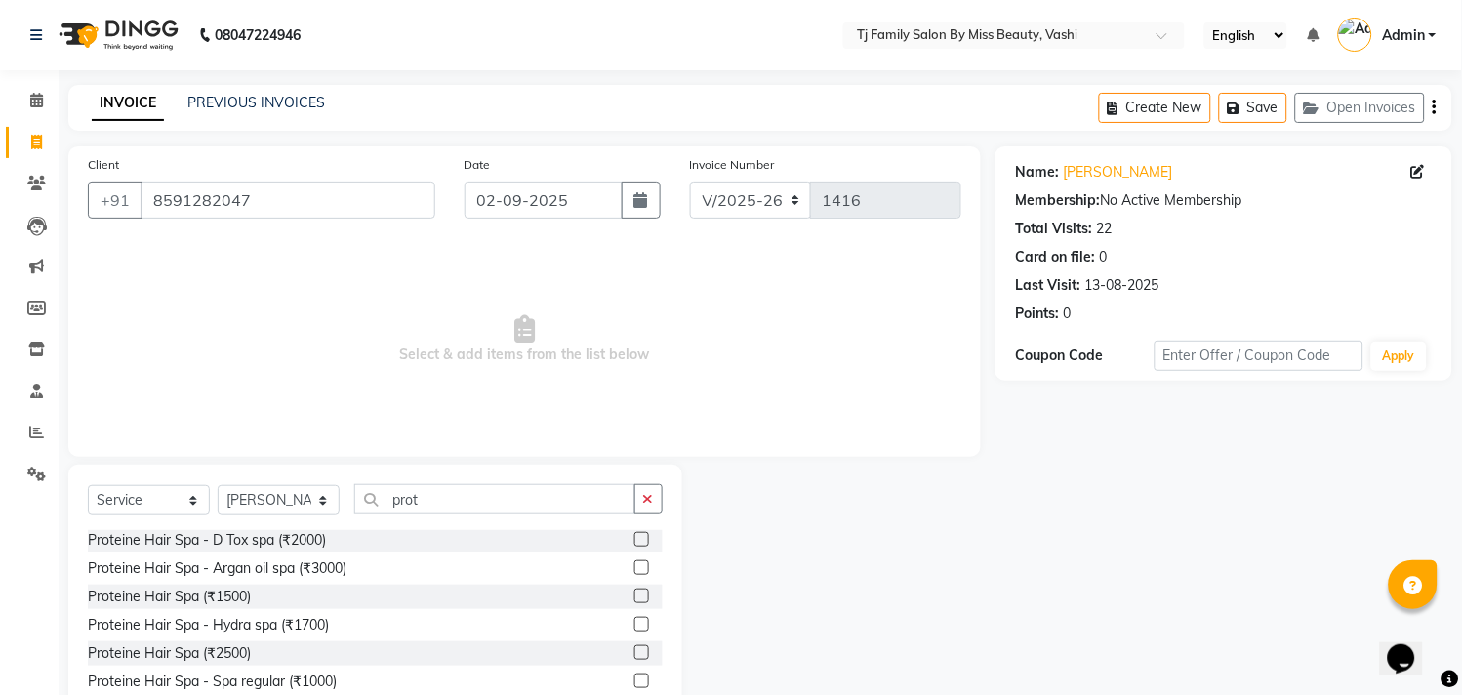
click at [634, 562] on label at bounding box center [641, 567] width 15 height 15
click at [634, 562] on input "checkbox" at bounding box center [640, 568] width 13 height 13
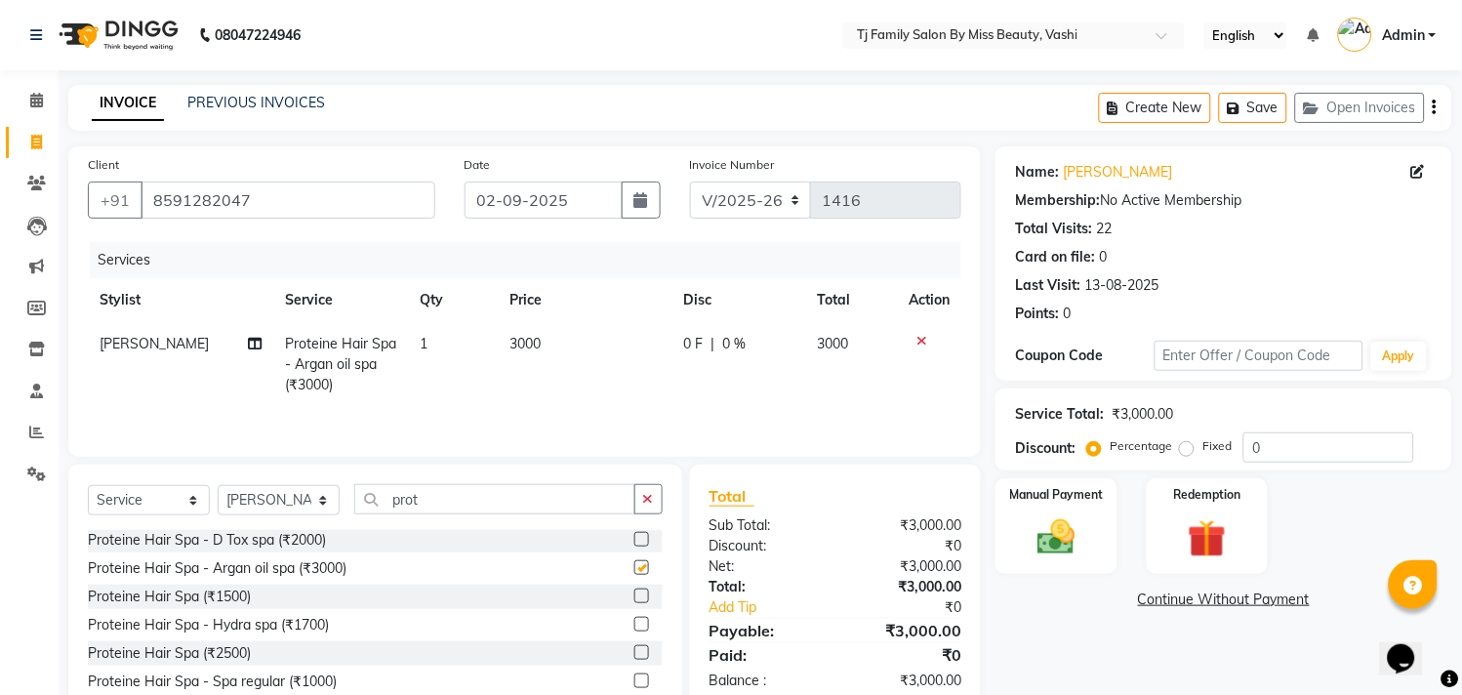
checkbox input "false"
click at [541, 332] on td "3000" at bounding box center [586, 364] width 174 height 85
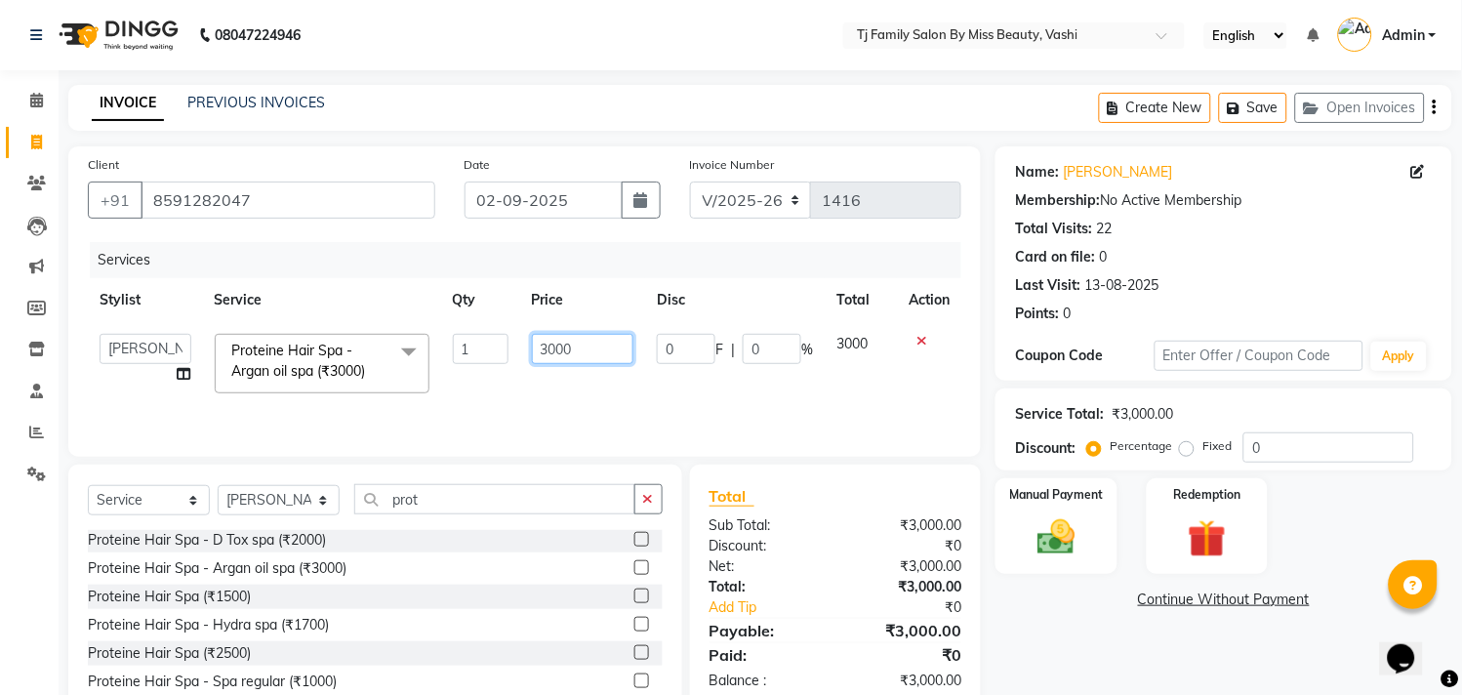
click at [571, 347] on input "3000" at bounding box center [583, 349] width 102 height 30
type input "3500"
click at [1044, 520] on img at bounding box center [1057, 538] width 64 height 46
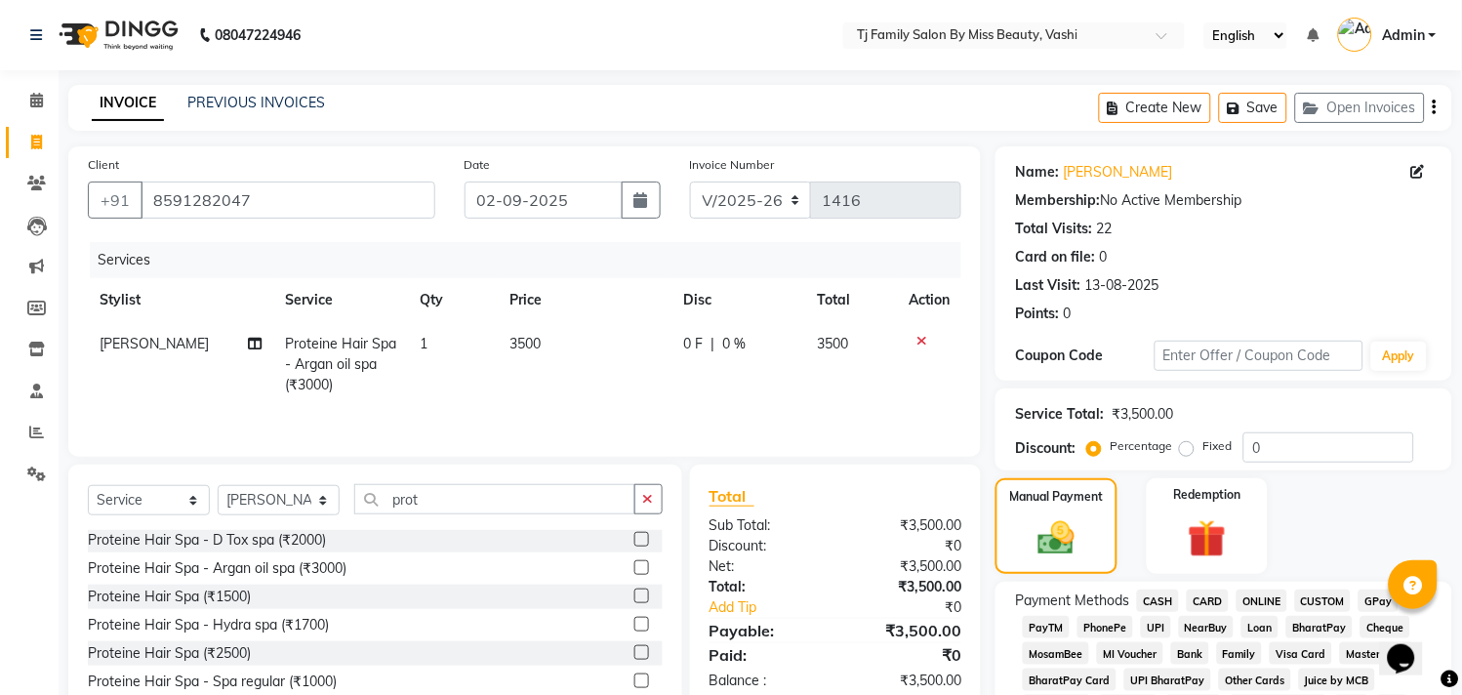
click at [1257, 600] on span "ONLINE" at bounding box center [1261, 600] width 51 height 22
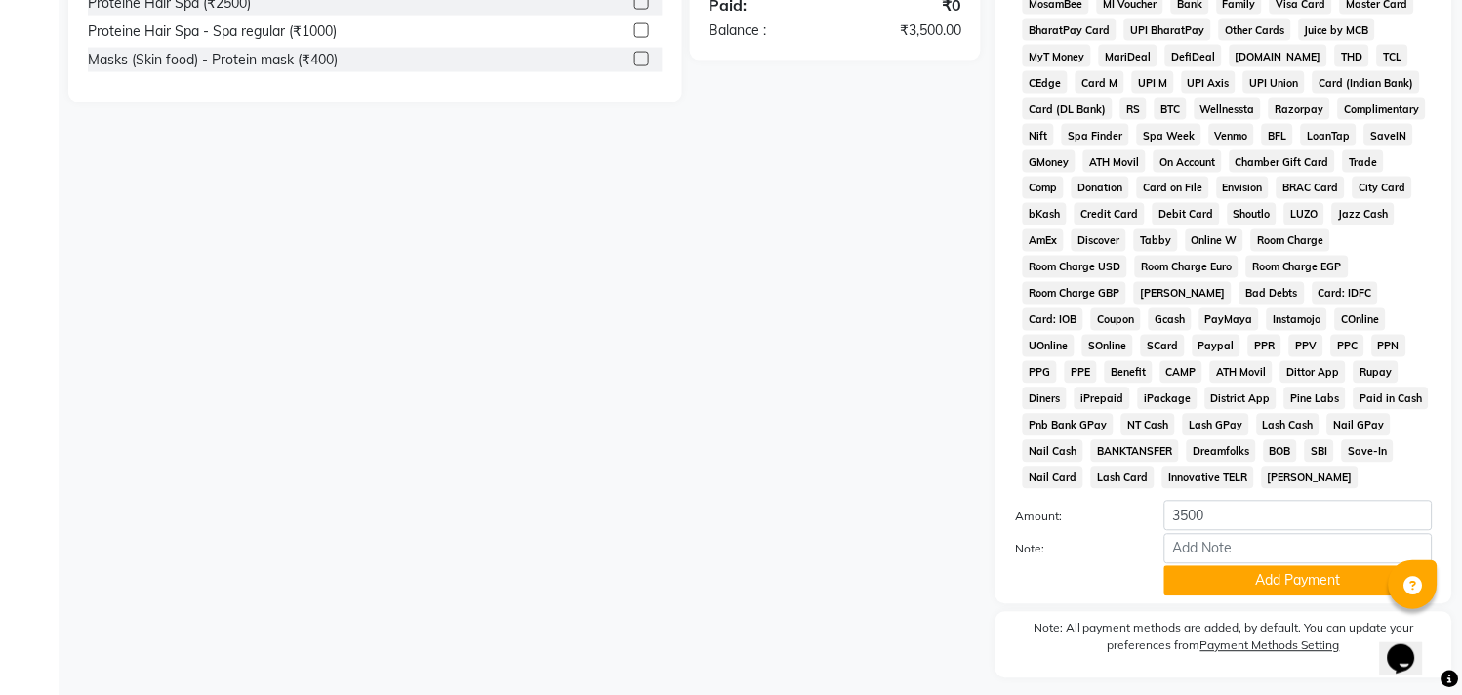
scroll to position [707, 0]
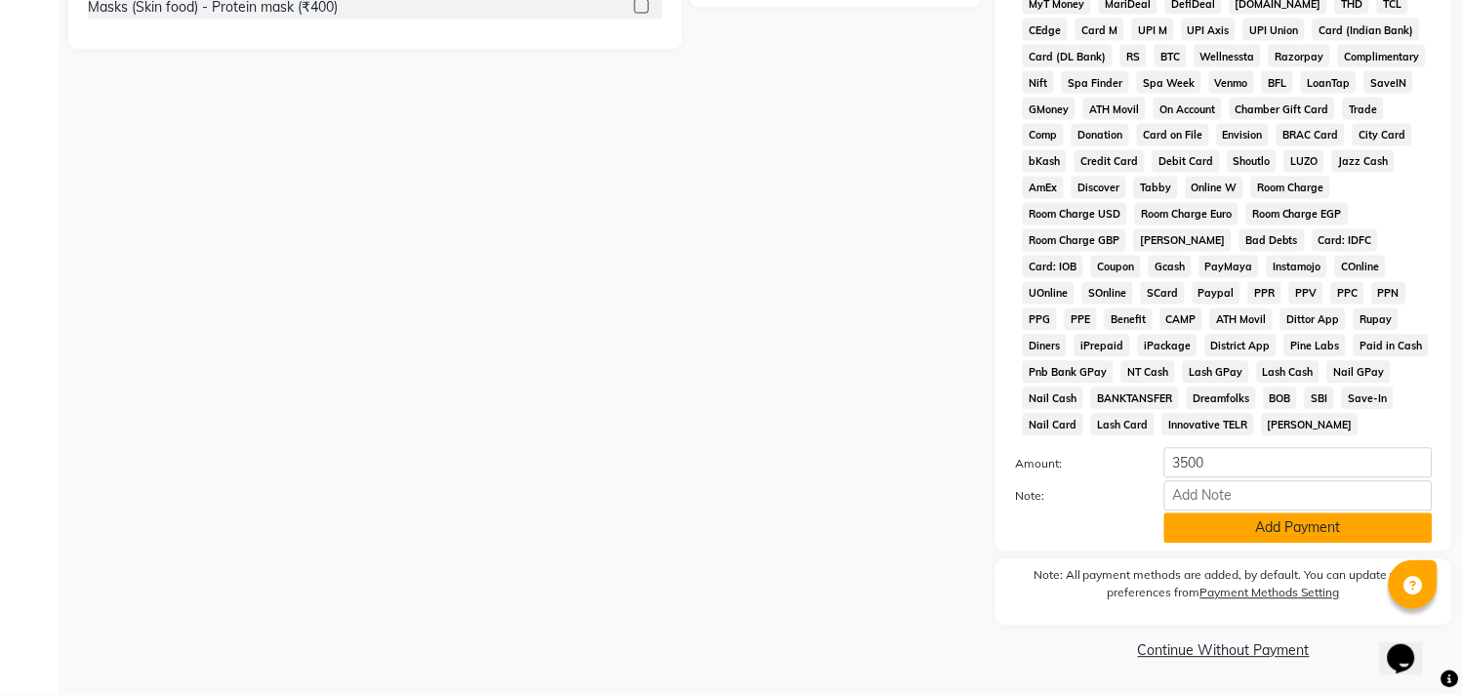
click at [1286, 521] on button "Add Payment" at bounding box center [1298, 528] width 268 height 30
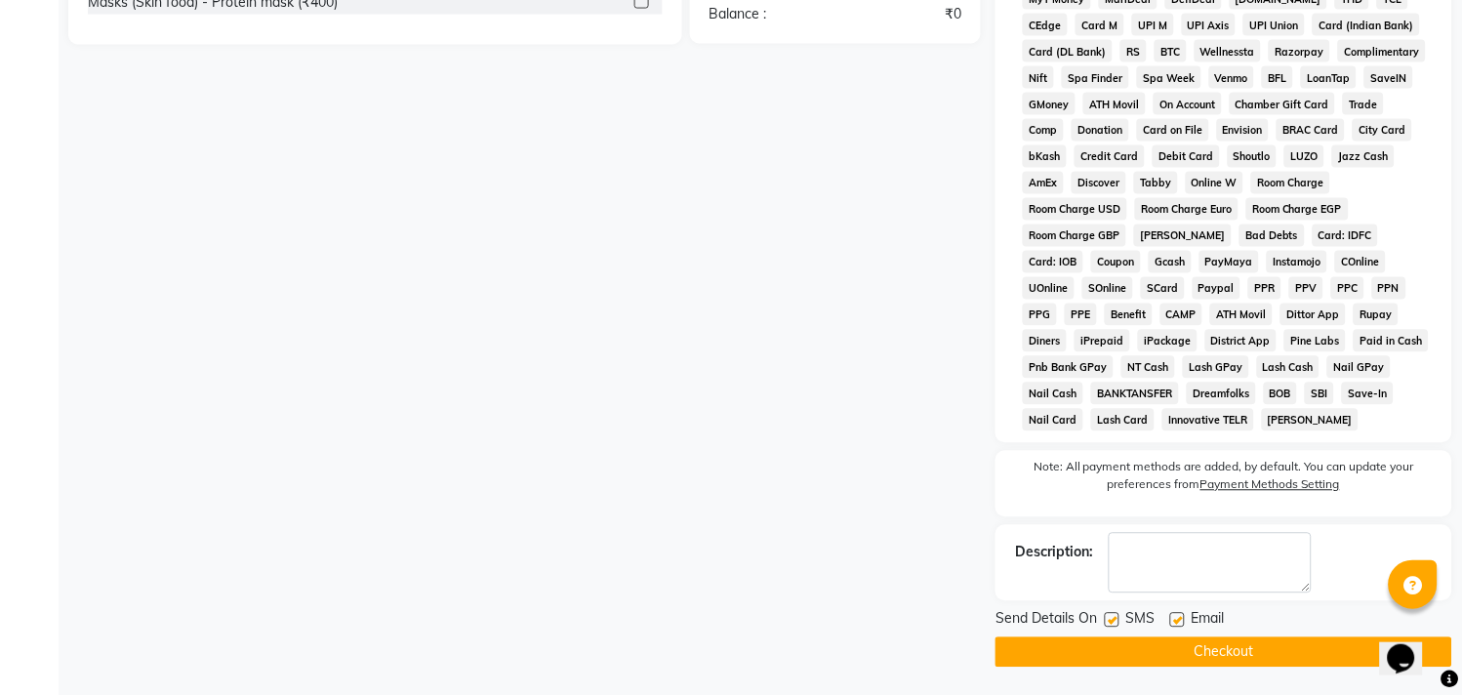
click at [1234, 651] on button "Checkout" at bounding box center [1223, 652] width 457 height 30
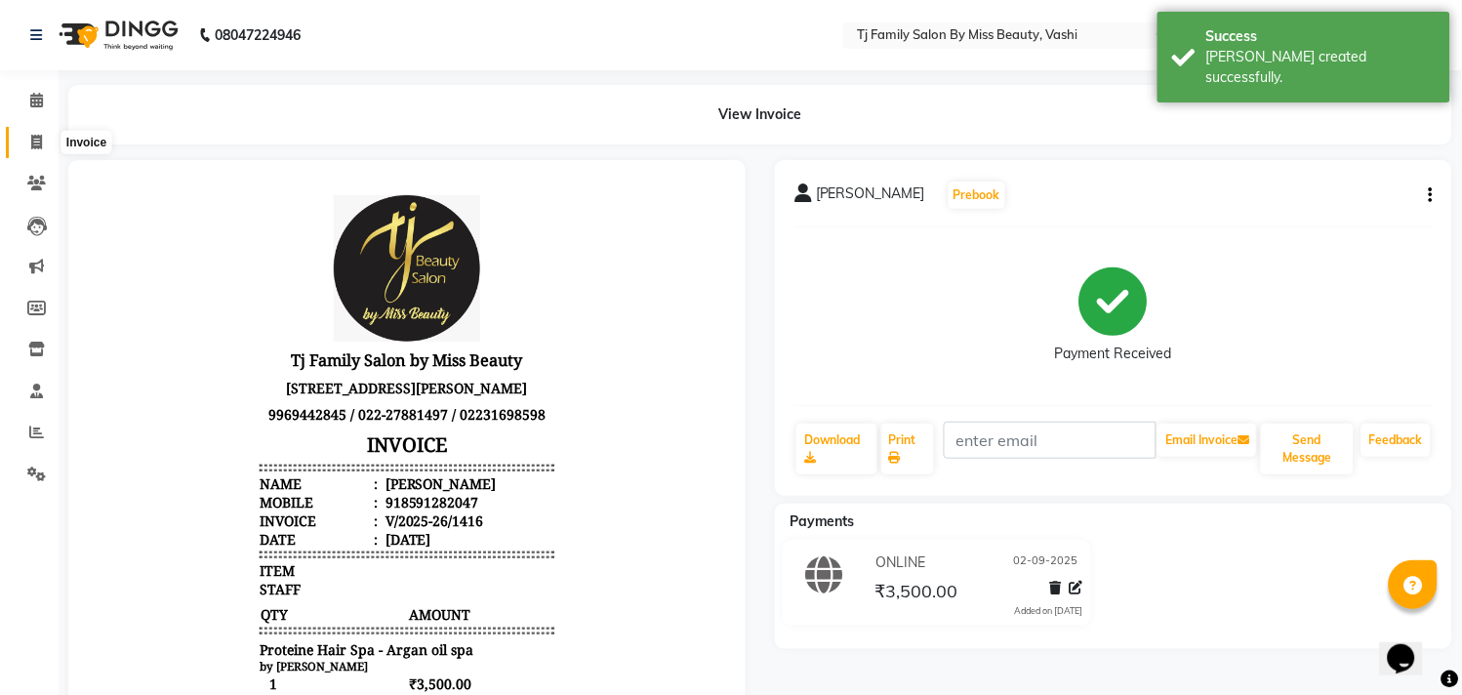
click at [27, 140] on span at bounding box center [37, 143] width 34 height 22
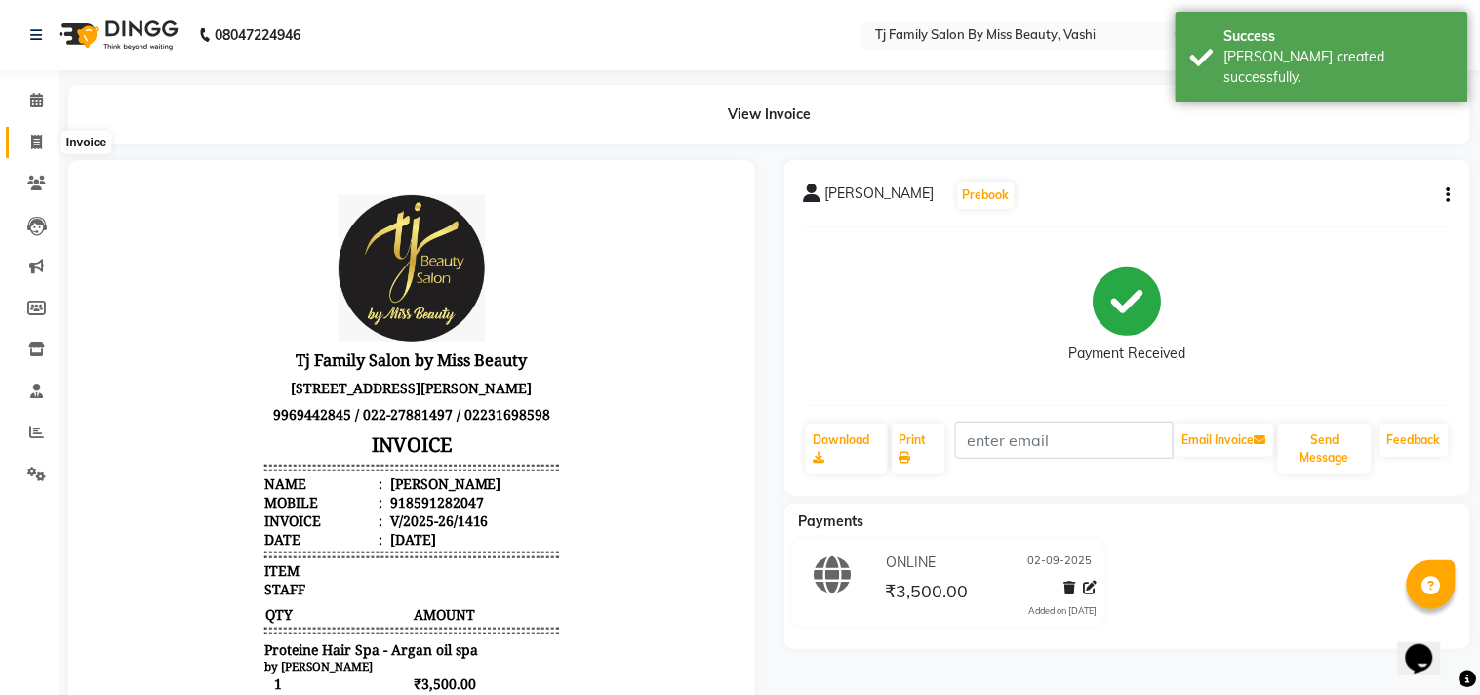
select select "703"
select select "service"
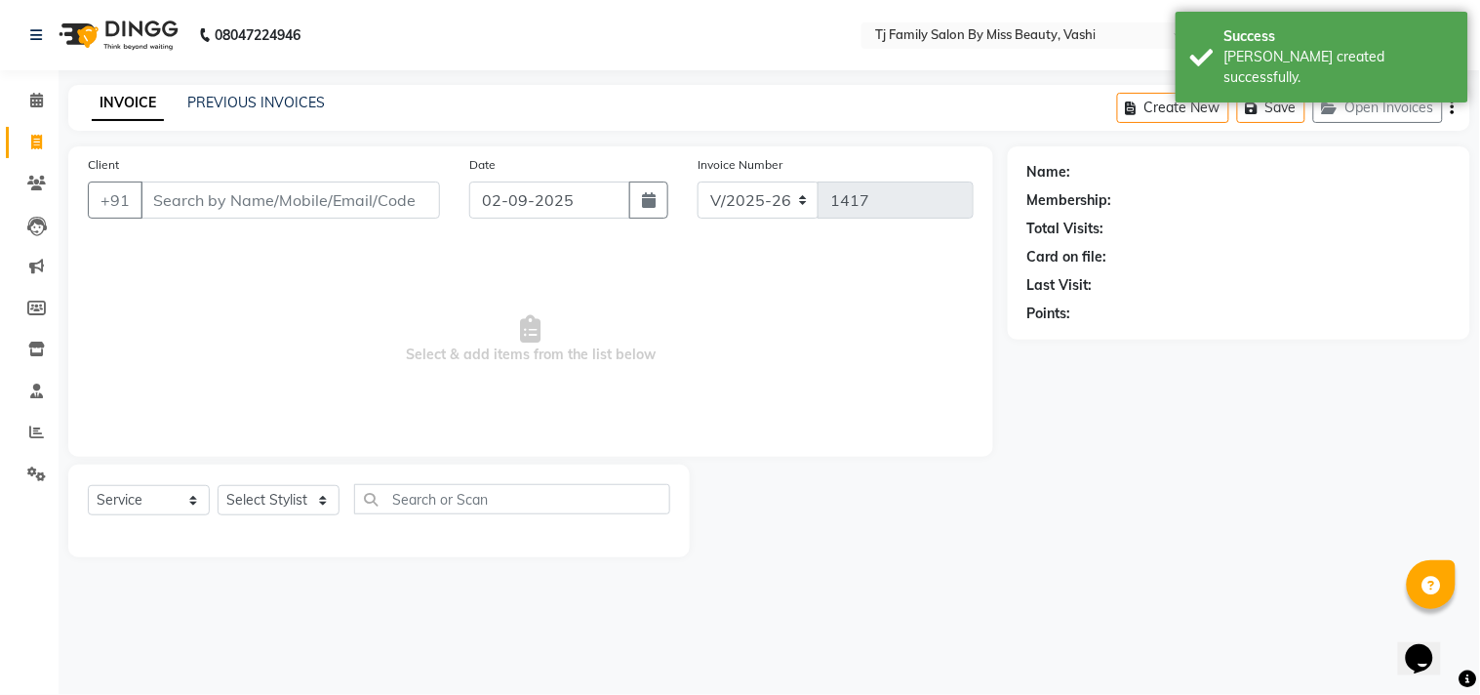
click at [169, 198] on input "Client" at bounding box center [291, 199] width 300 height 37
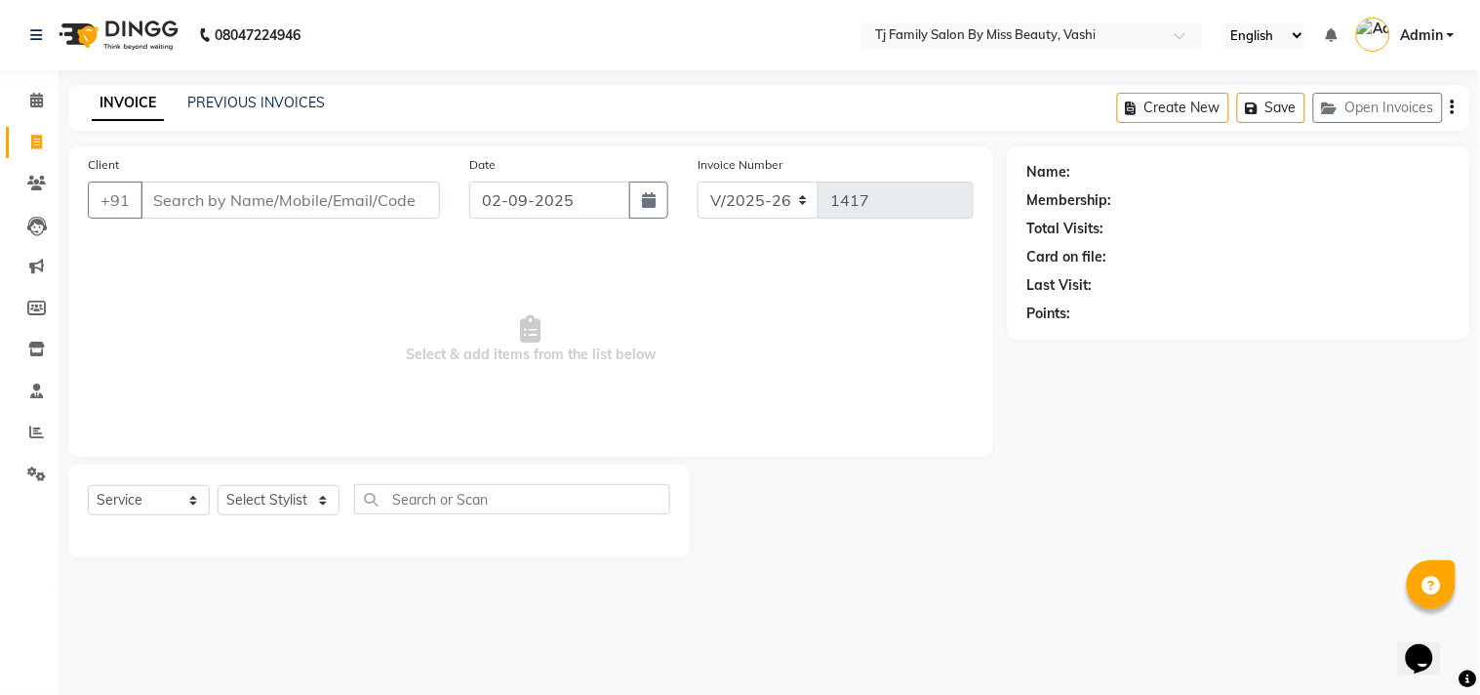
click at [1133, 169] on div "Name:" at bounding box center [1239, 172] width 423 height 20
click at [296, 195] on input "Client" at bounding box center [291, 199] width 300 height 37
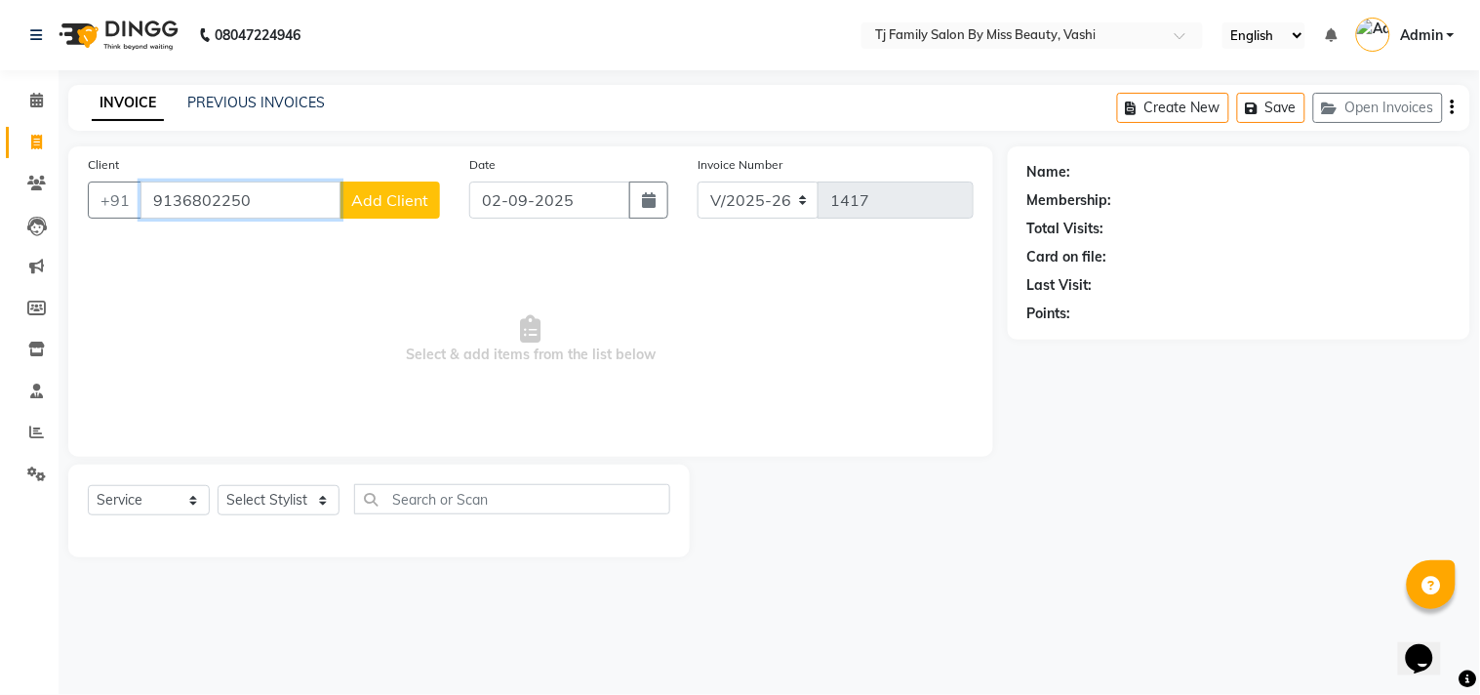
type input "9136802250"
click at [395, 198] on span "Add Client" at bounding box center [389, 200] width 77 height 20
select select "22"
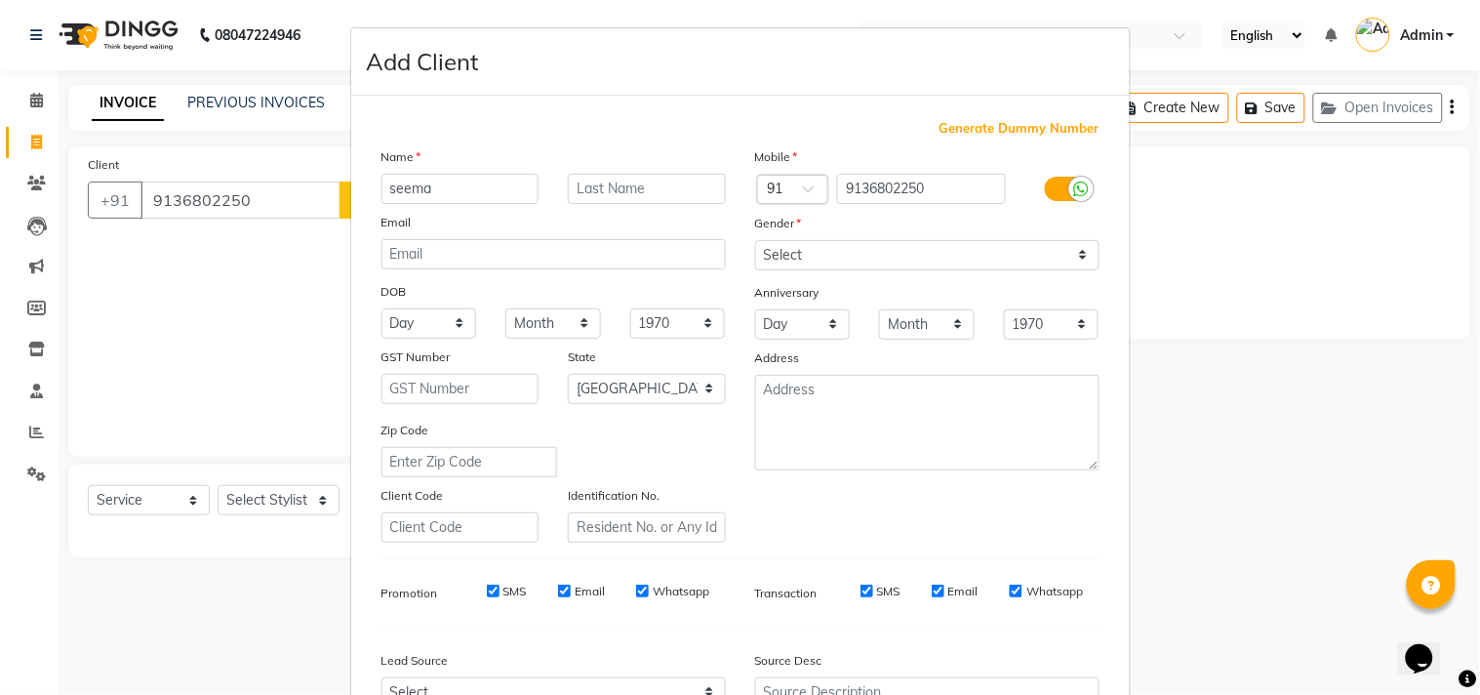
type input "seema"
click at [631, 182] on input "text" at bounding box center [647, 189] width 158 height 30
type input "tupe"
click at [804, 255] on select "Select Male Female Other Prefer Not To Say" at bounding box center [927, 255] width 344 height 30
select select "female"
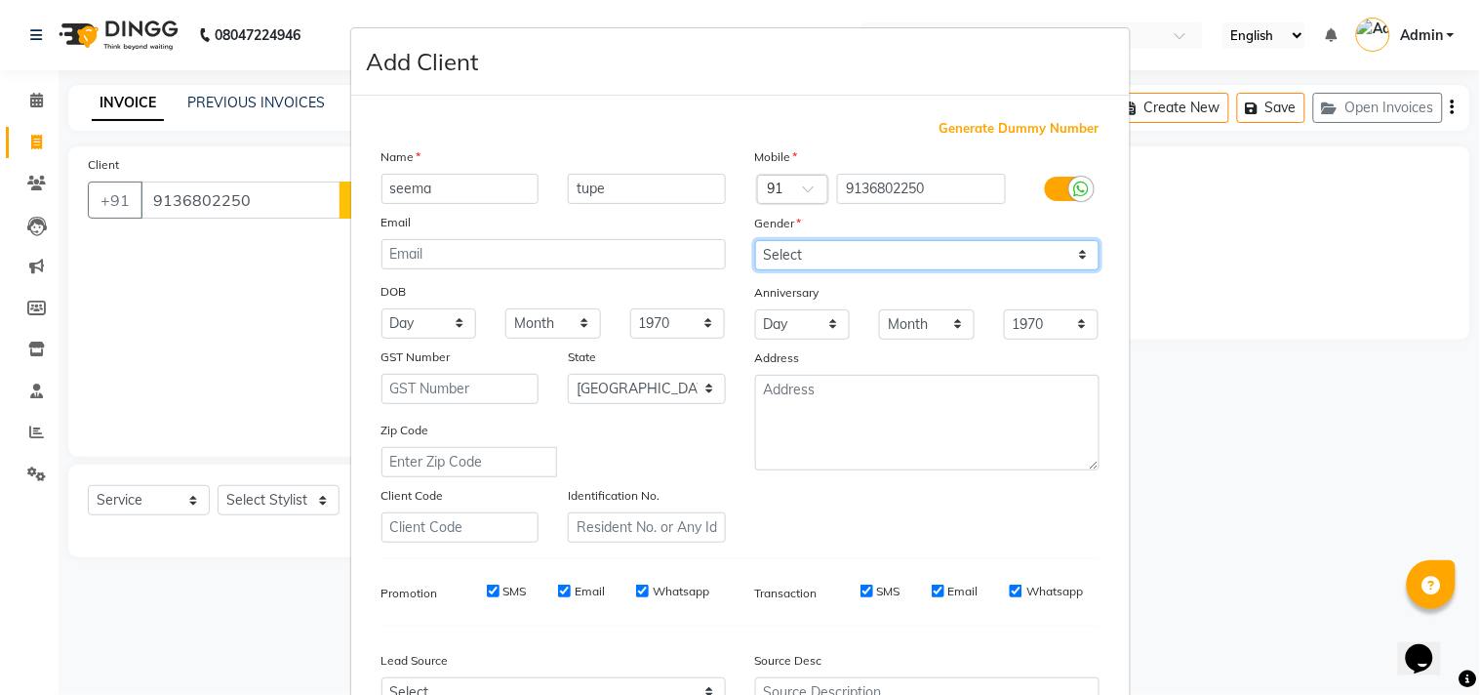
click at [755, 240] on select "Select Male Female Other Prefer Not To Say" at bounding box center [927, 255] width 344 height 30
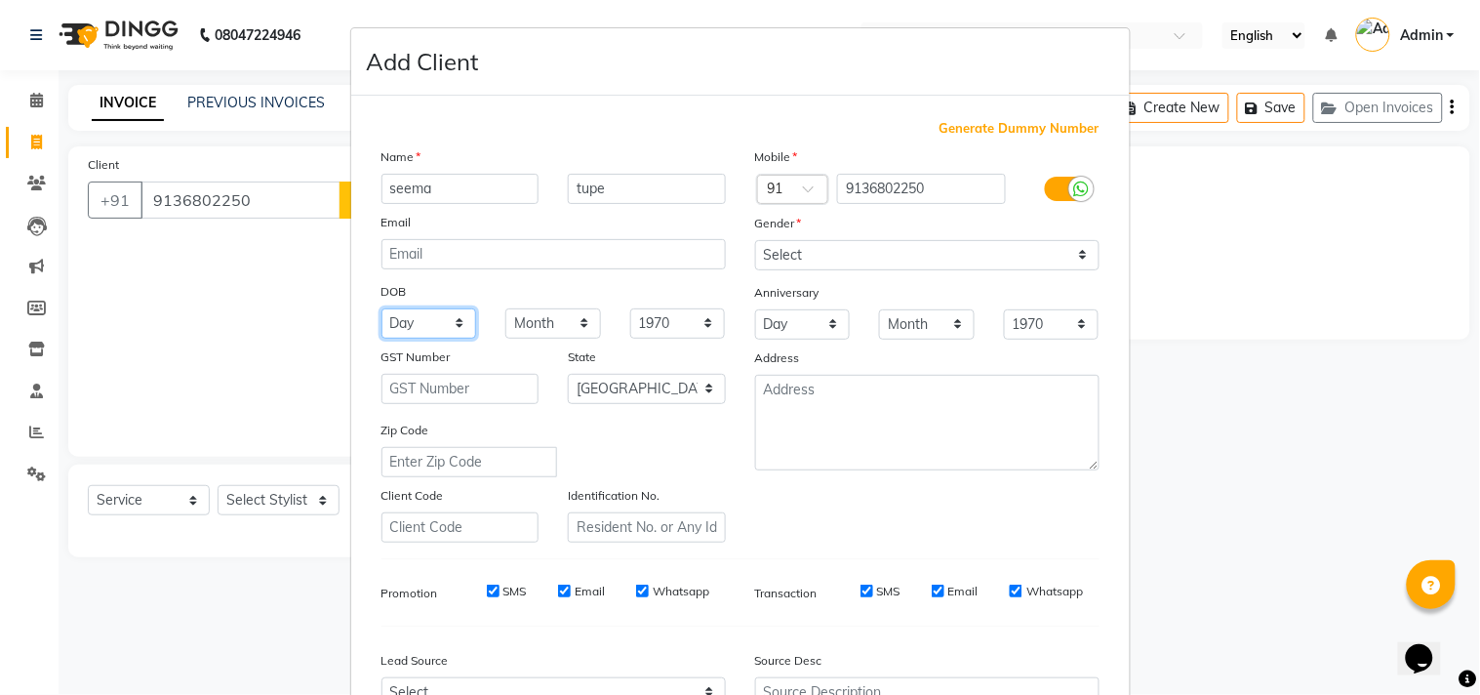
click at [427, 320] on select "Day 01 02 03 04 05 06 07 08 09 10 11 12 13 14 15 16 17 18 19 20 21 22 23 24 25 …" at bounding box center [430, 323] width 96 height 30
select select "08"
click at [382, 308] on select "Day 01 02 03 04 05 06 07 08 09 10 11 12 13 14 15 16 17 18 19 20 21 22 23 24 25 …" at bounding box center [430, 323] width 96 height 30
click at [549, 319] on select "Month January February March April May June July August September October Novem…" at bounding box center [553, 323] width 96 height 30
select select "06"
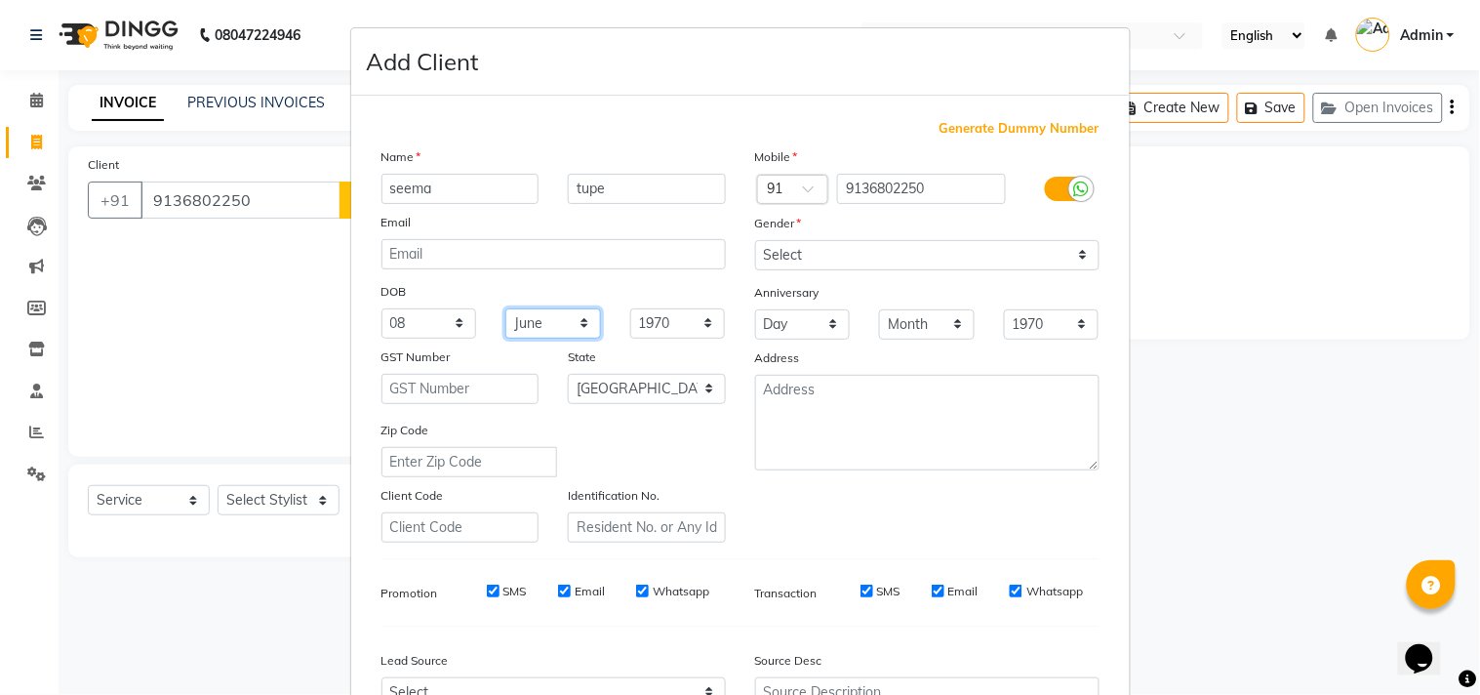
click at [505, 308] on select "Month January February March April May June July August September October Novem…" at bounding box center [553, 323] width 96 height 30
click at [678, 324] on select "1940 1941 1942 1943 1944 1945 1946 1947 1948 1949 1950 1951 1952 1953 1954 1955…" at bounding box center [678, 323] width 96 height 30
select select "2000"
click at [630, 308] on select "1940 1941 1942 1943 1944 1945 1946 1947 1948 1949 1950 1951 1952 1953 1954 1955…" at bounding box center [678, 323] width 96 height 30
click at [490, 395] on input "text" at bounding box center [461, 389] width 158 height 30
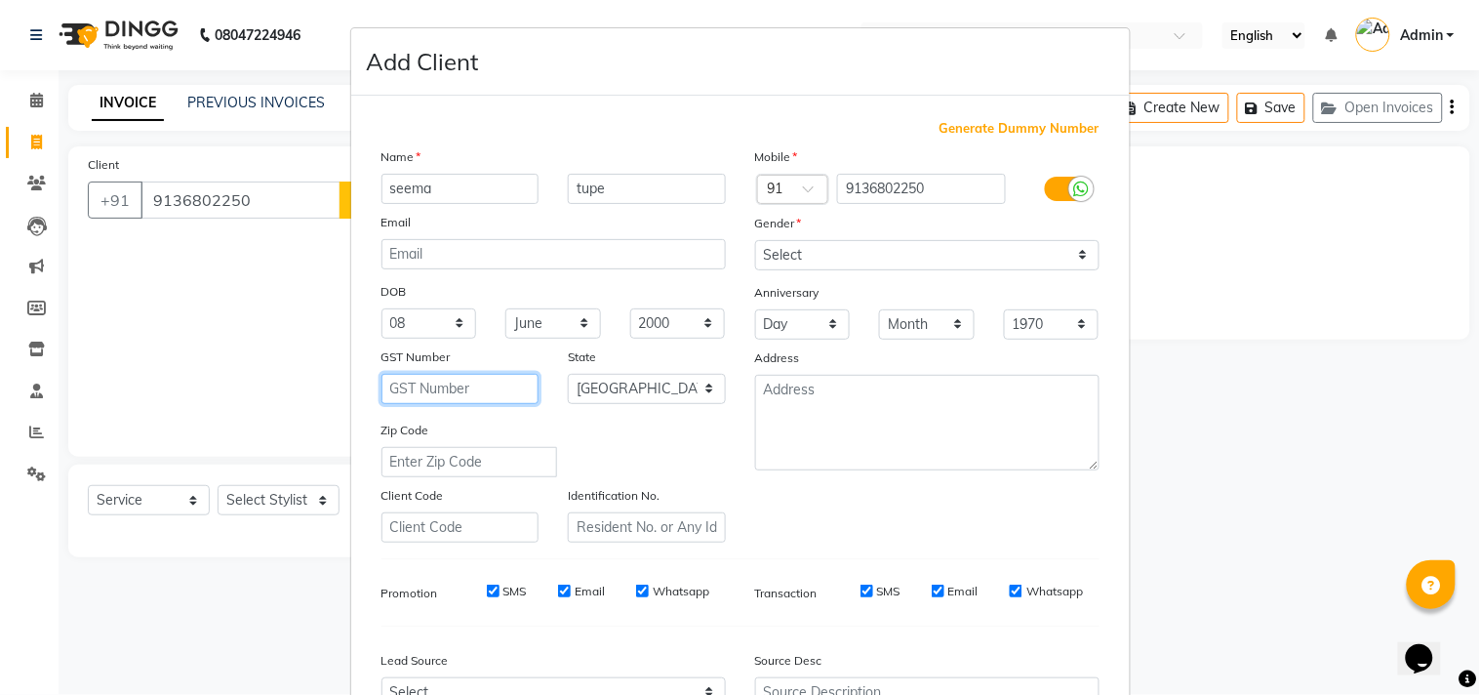
click at [490, 395] on input "text" at bounding box center [461, 389] width 158 height 30
click at [637, 390] on select "Select Andaman and Nicobar Islands Andhra Pradesh Arunachal Pradesh Assam Bihar…" at bounding box center [647, 389] width 158 height 30
click at [568, 374] on select "Select Andaman and Nicobar Islands Andhra Pradesh Arunachal Pradesh Assam Bihar…" at bounding box center [647, 389] width 158 height 30
click at [461, 391] on input "text" at bounding box center [461, 389] width 158 height 30
click at [515, 463] on input "text" at bounding box center [470, 462] width 176 height 30
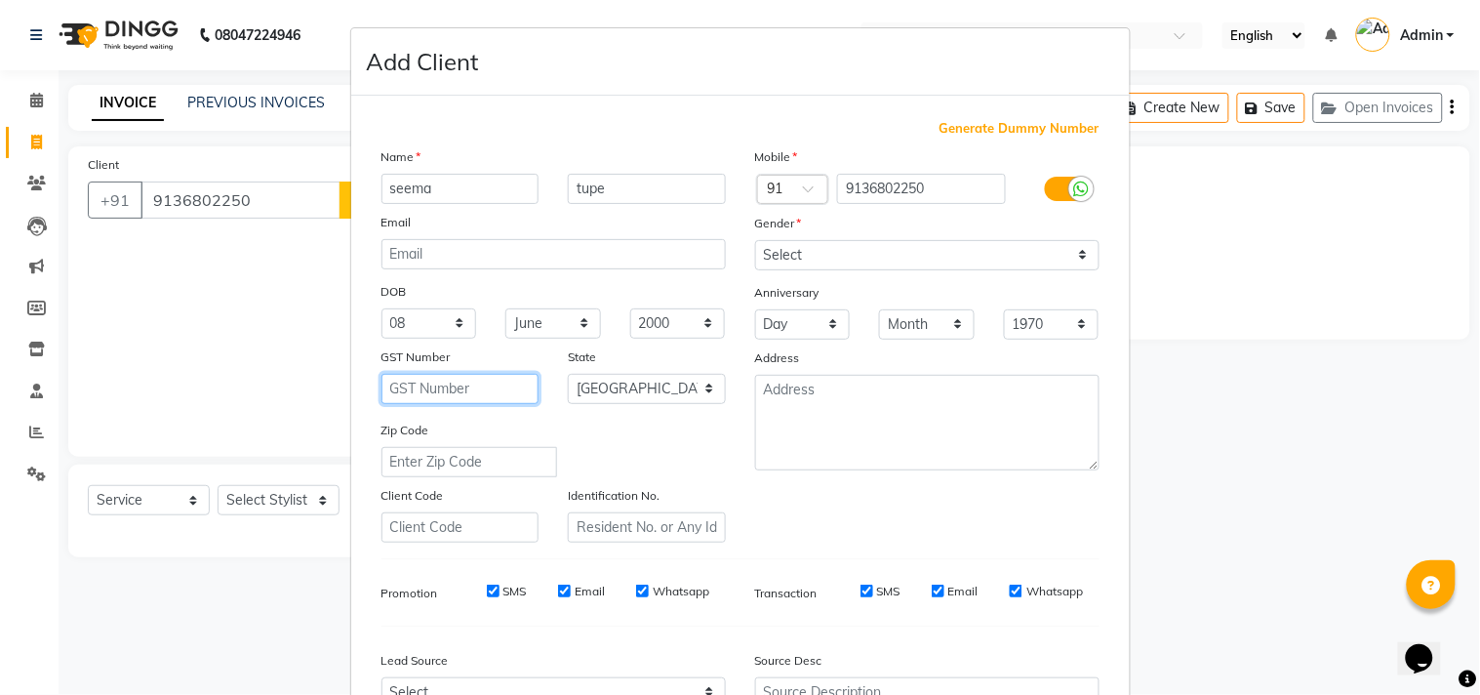
click at [490, 397] on input "text" at bounding box center [461, 389] width 158 height 30
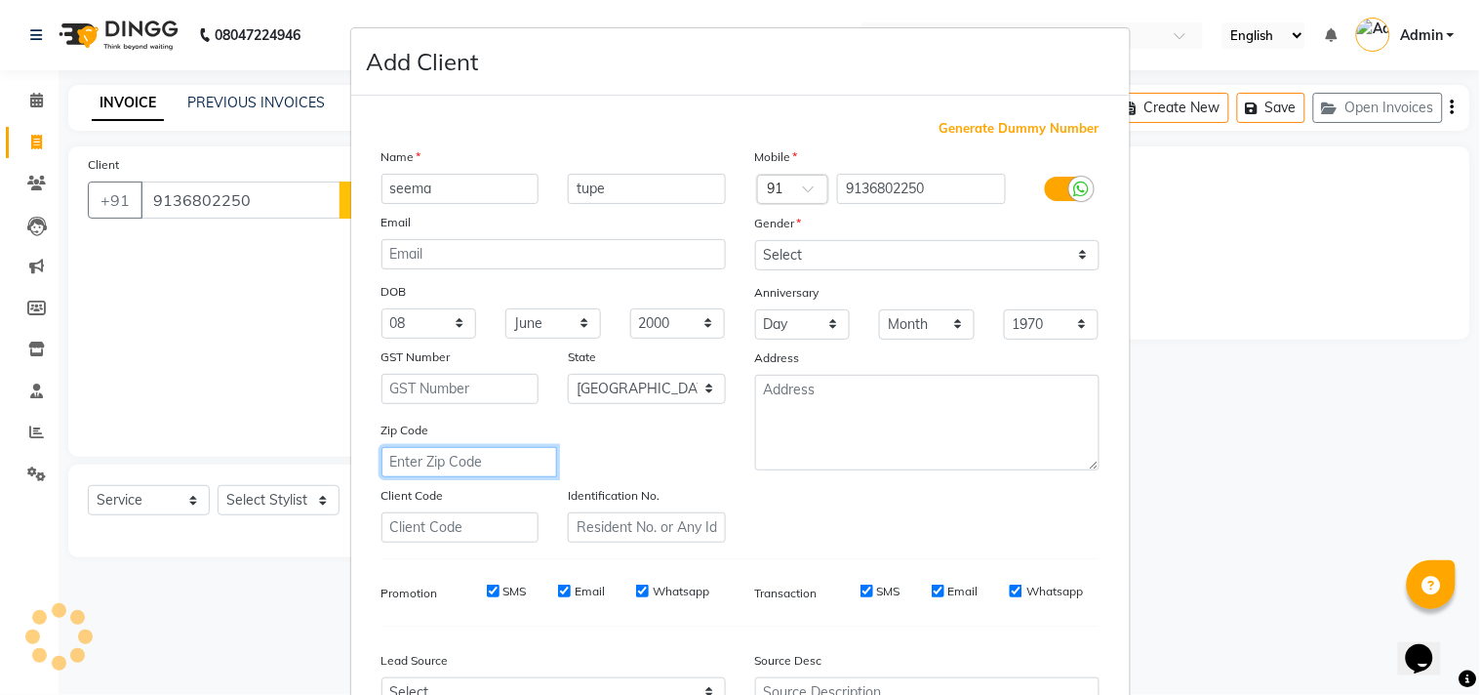
click at [520, 463] on input "text" at bounding box center [470, 462] width 176 height 30
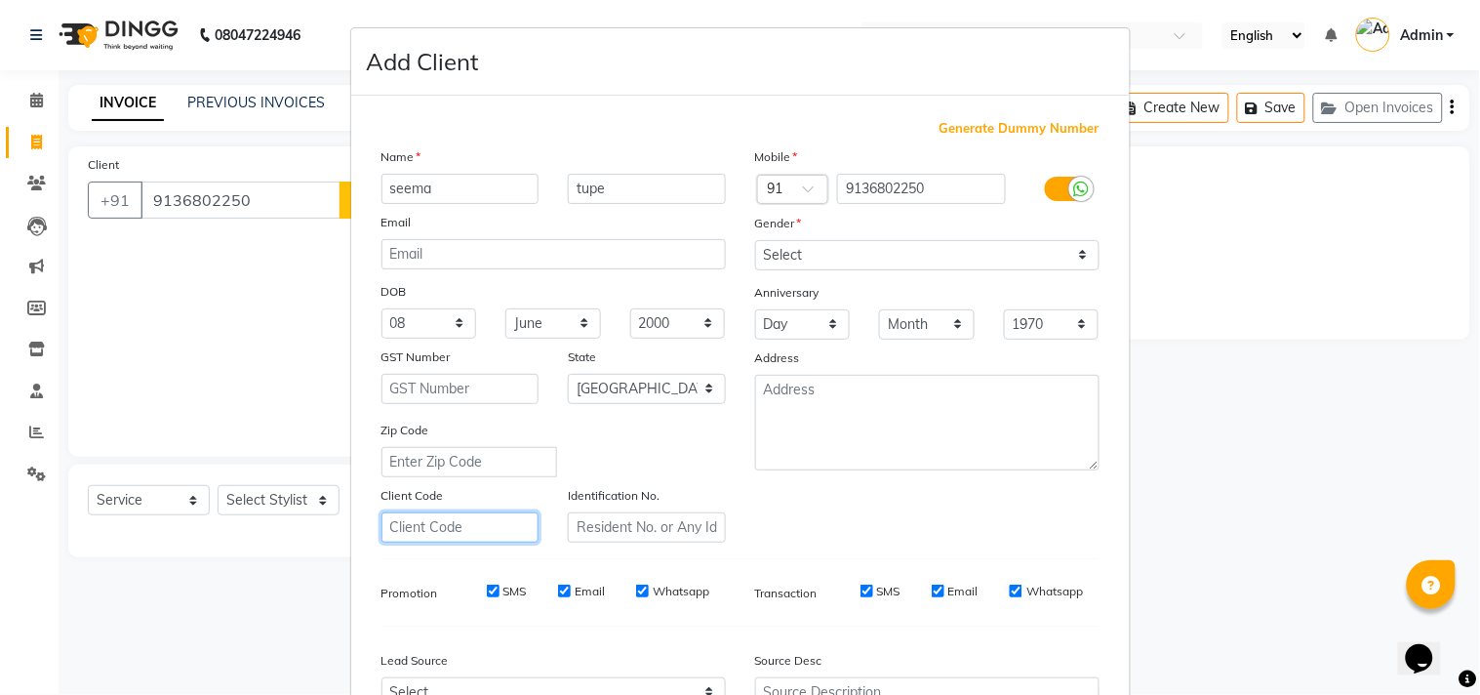
click at [471, 534] on input "text" at bounding box center [461, 527] width 158 height 30
click at [804, 320] on select "Day 01 02 03 04 05 06 07 08 09 10 11 12 13 14 15 16 17 18 19 20 21 22 23 24 25 …" at bounding box center [803, 324] width 96 height 30
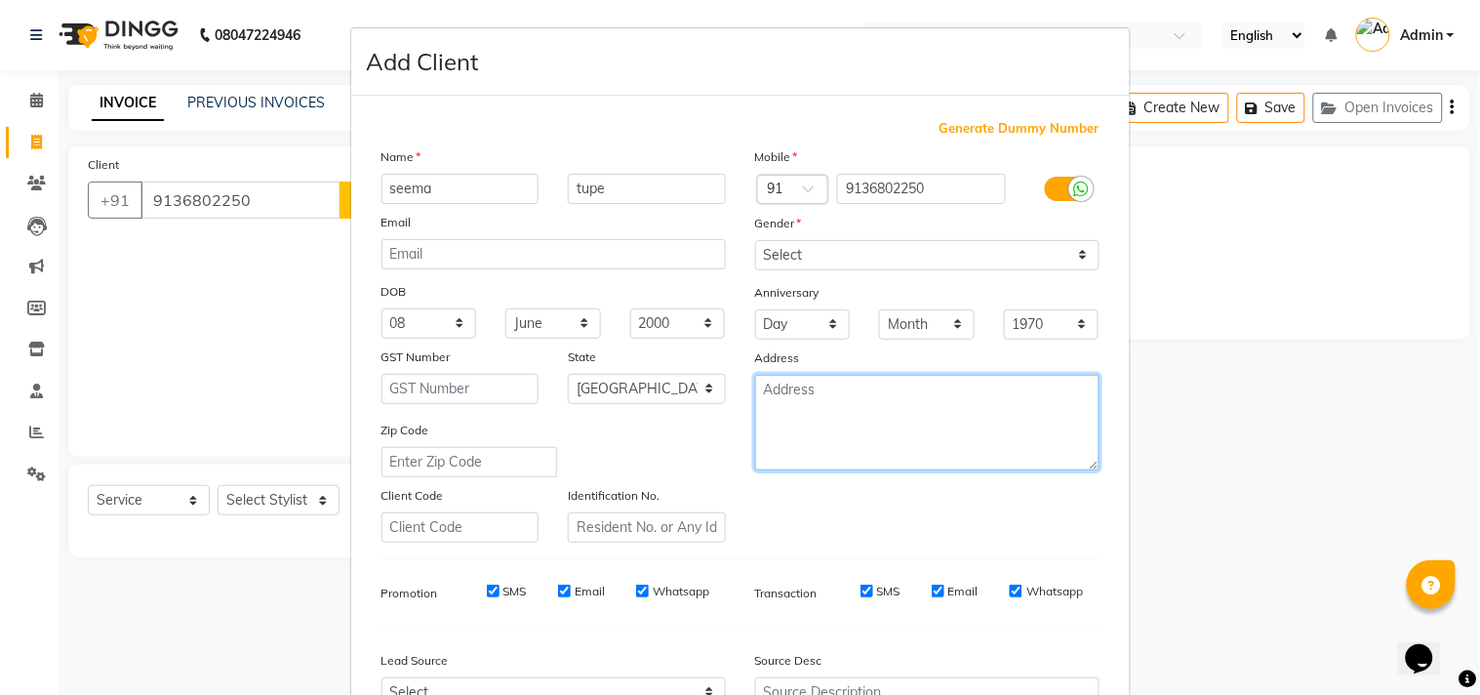
click at [888, 412] on textarea at bounding box center [927, 423] width 344 height 96
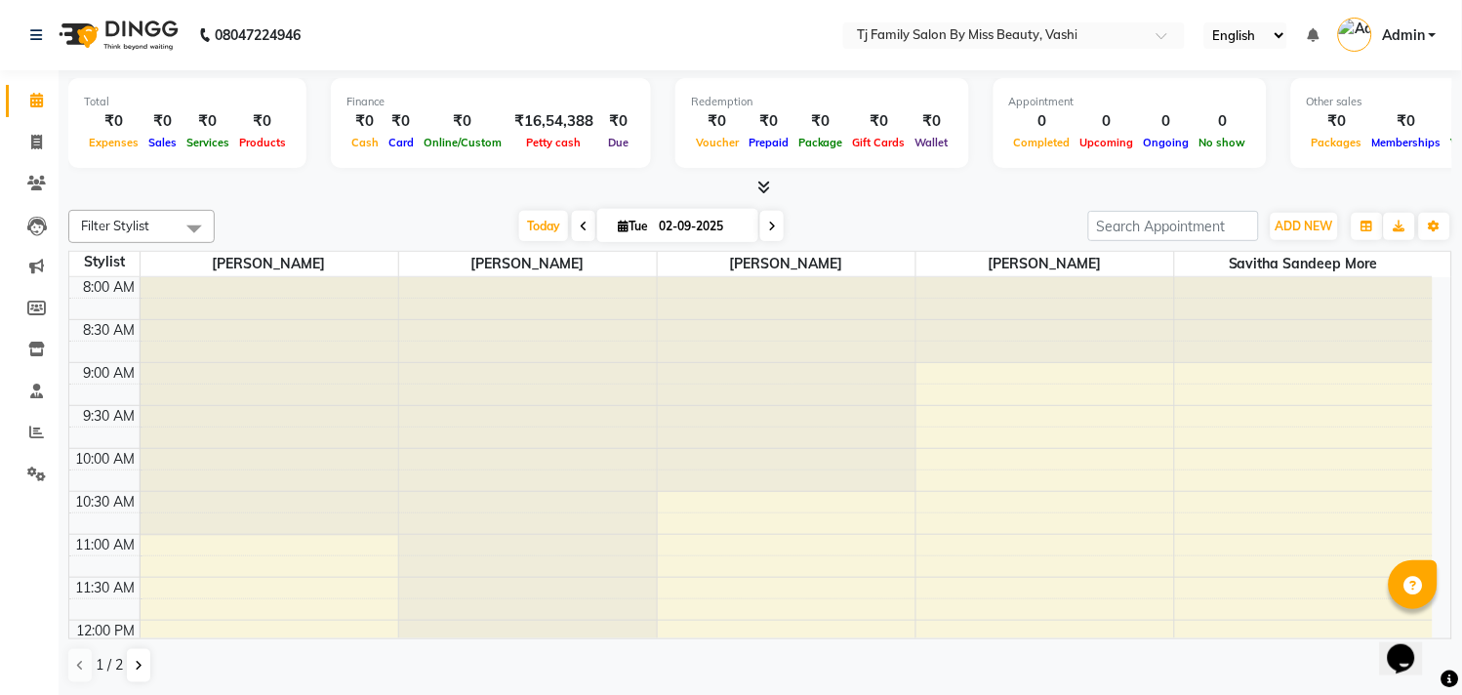
click at [950, 359] on div at bounding box center [1045, 320] width 258 height 86
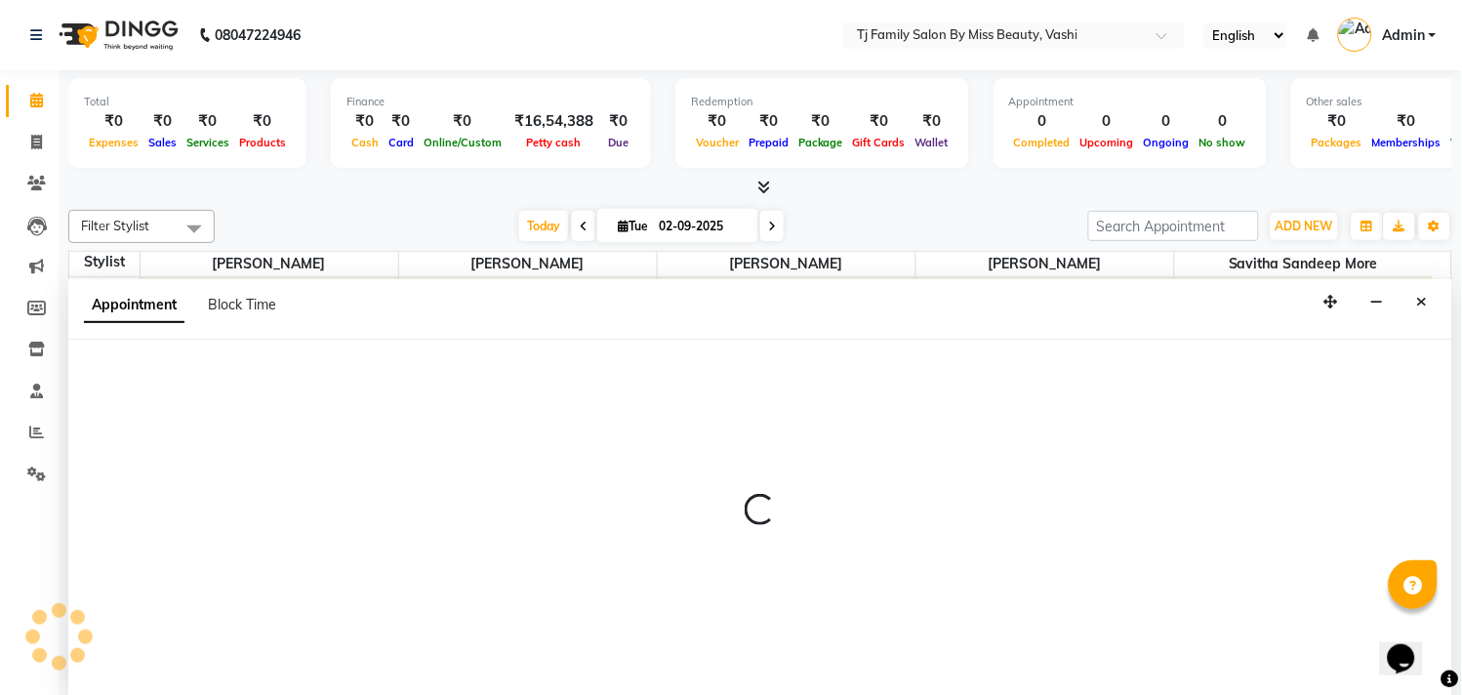
scroll to position [1, 0]
select select "65907"
select select "tentative"
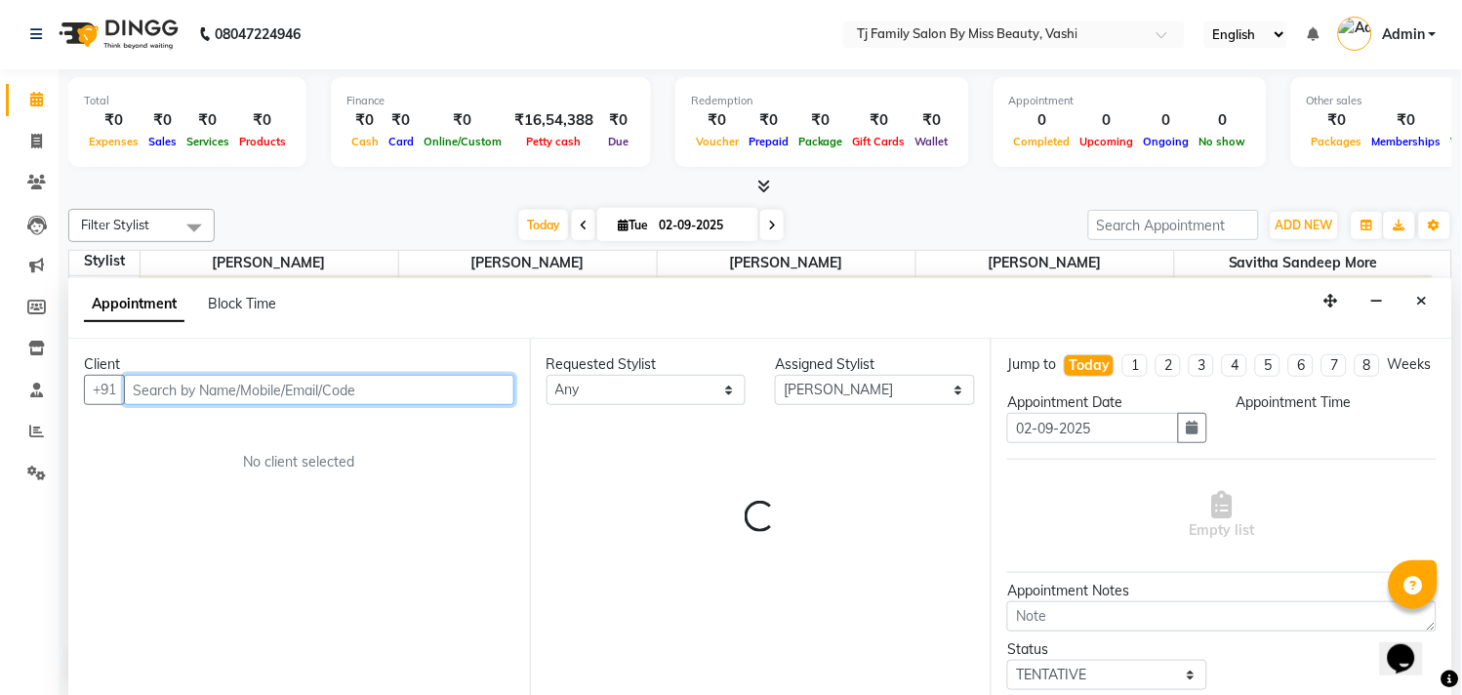
select select "570"
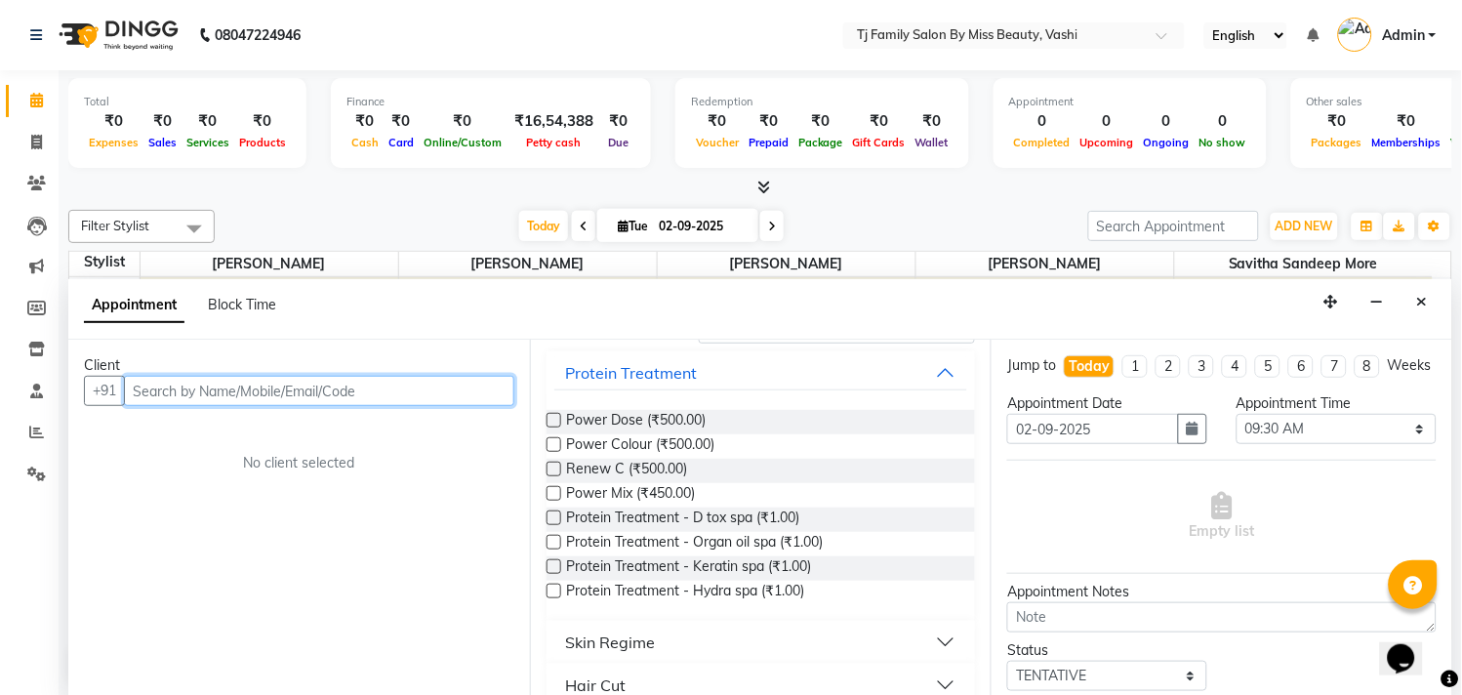
scroll to position [217, 0]
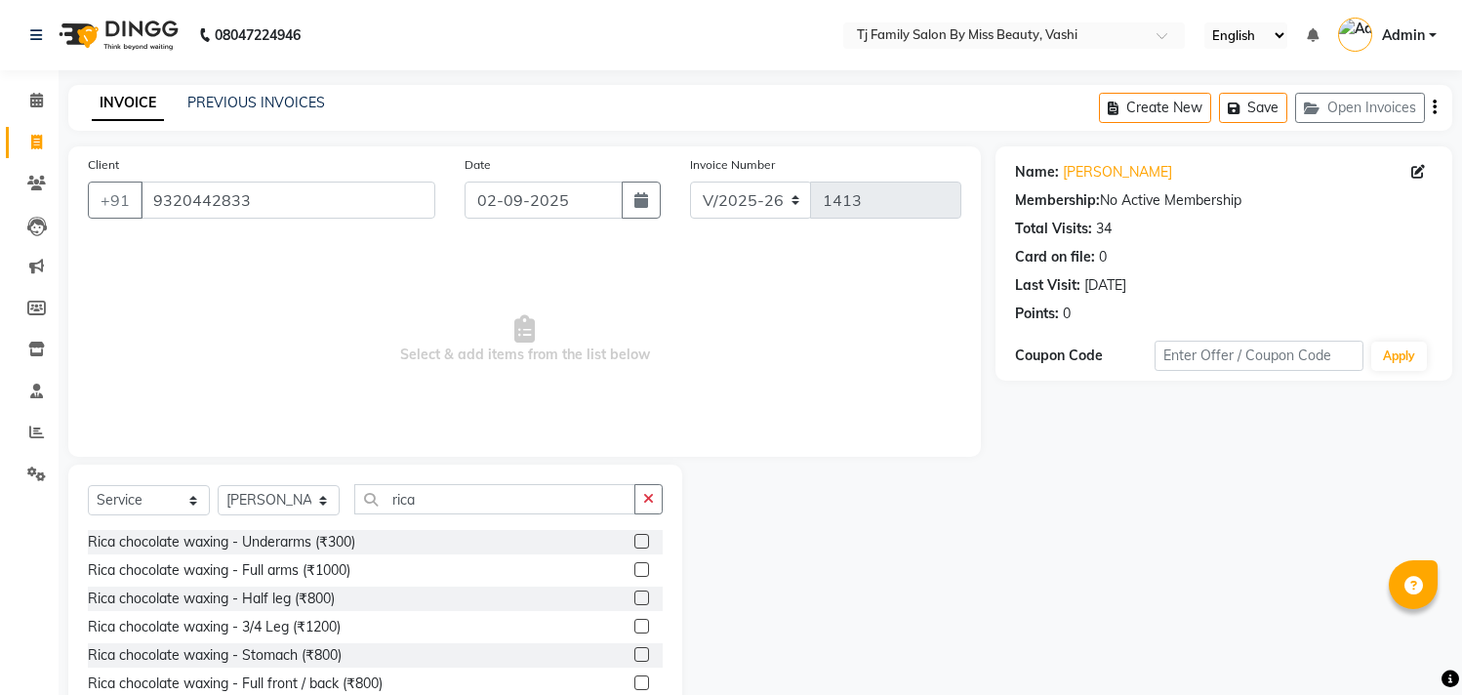
select select "703"
select select "service"
select select "10804"
